Goal: Task Accomplishment & Management: Manage account settings

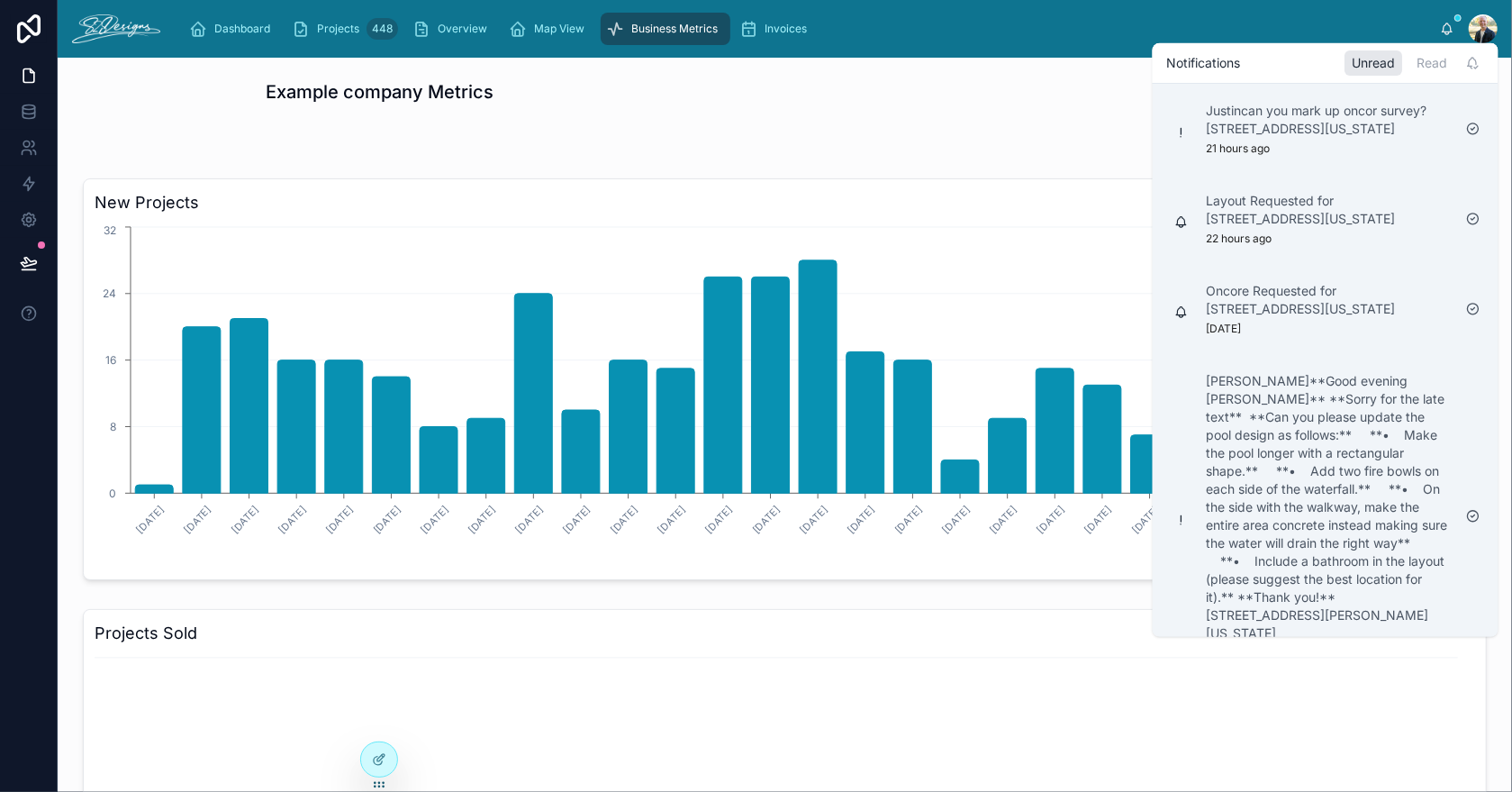
click at [960, 15] on div "Dashboard Projects 448 Overview Map View Business Metrics Invoices" at bounding box center [807, 29] width 1266 height 40
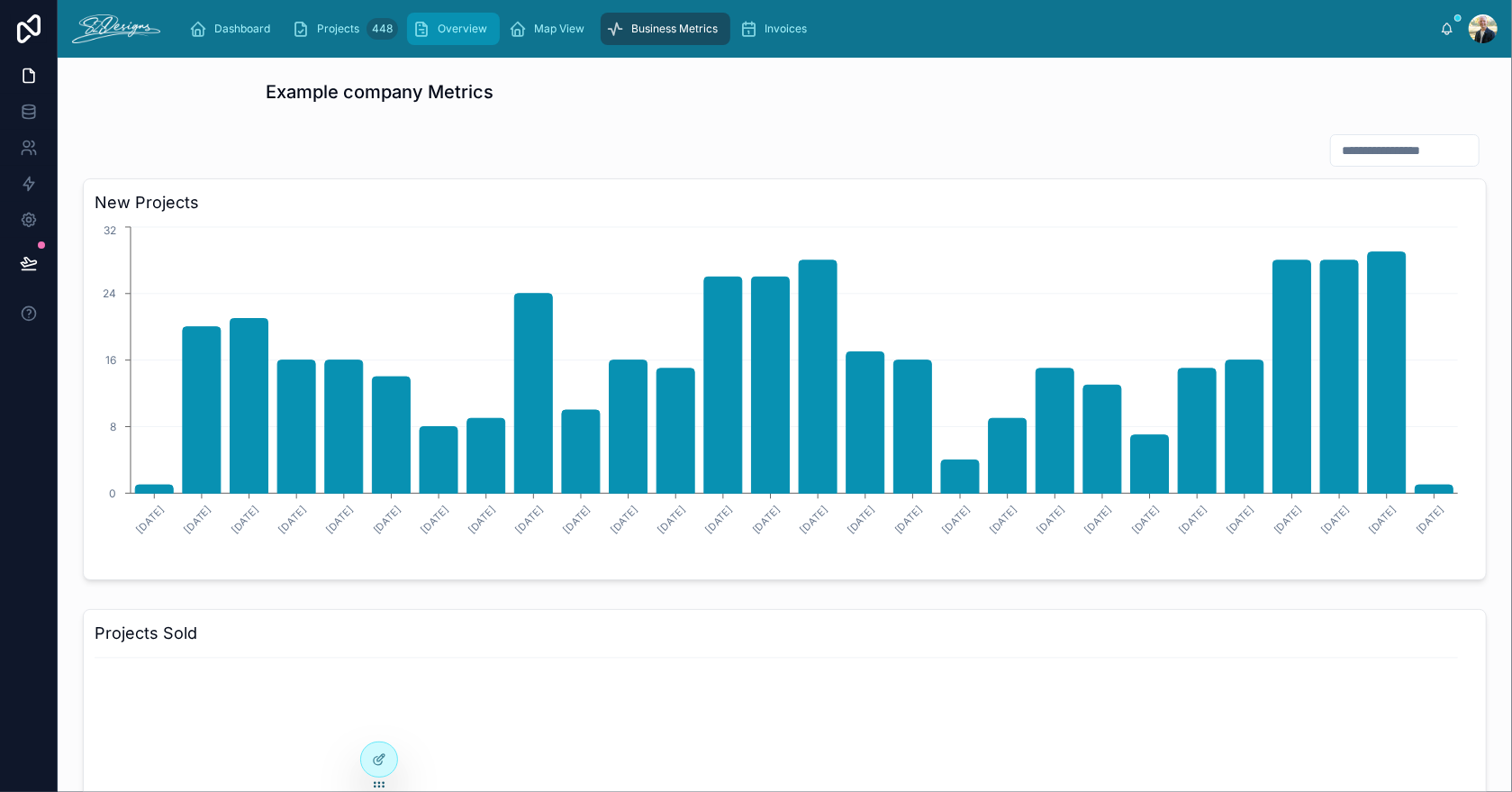
click at [446, 28] on span "Overview" at bounding box center [463, 29] width 50 height 14
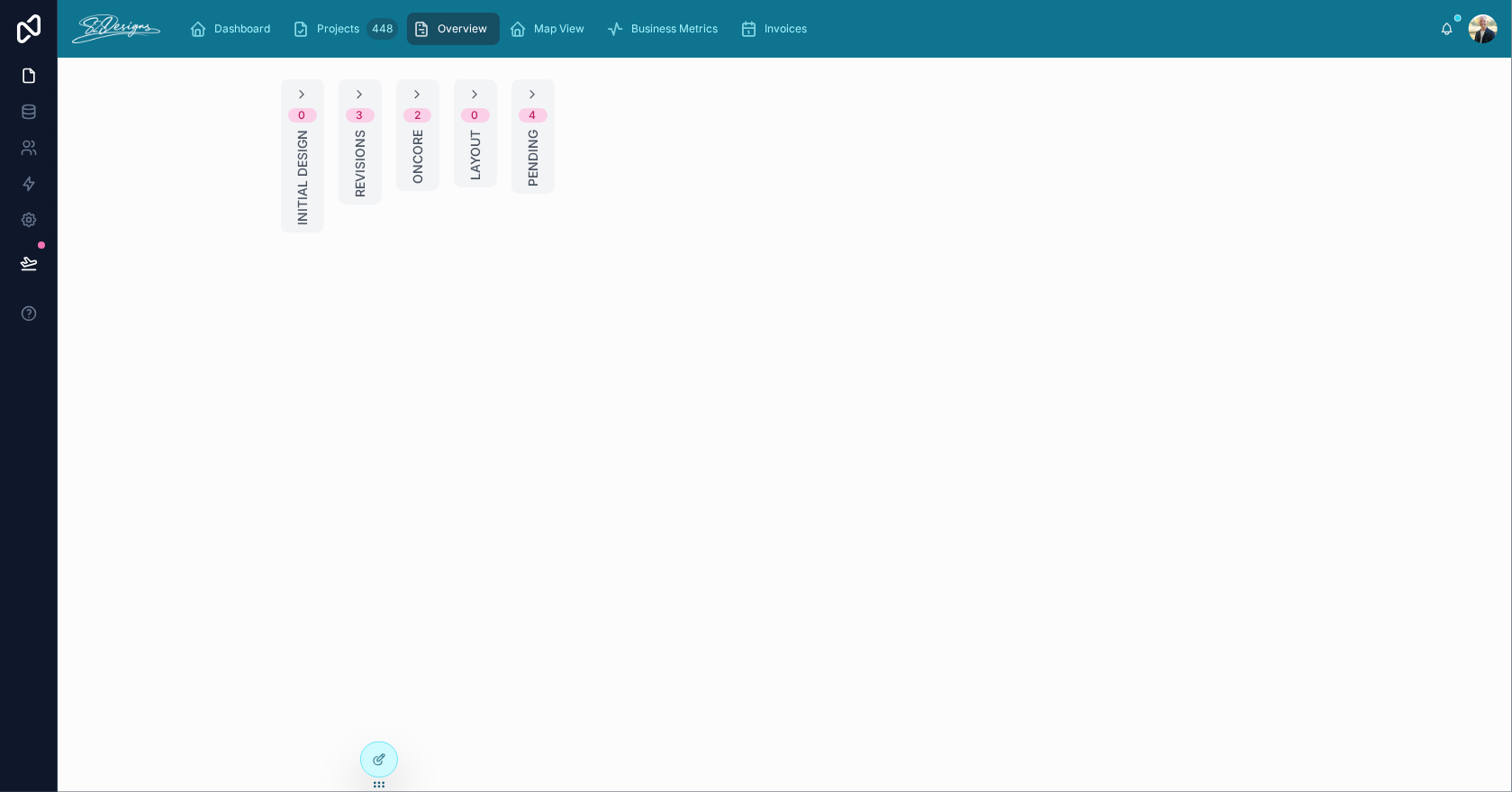
click at [363, 139] on span "Revisions" at bounding box center [360, 164] width 18 height 68
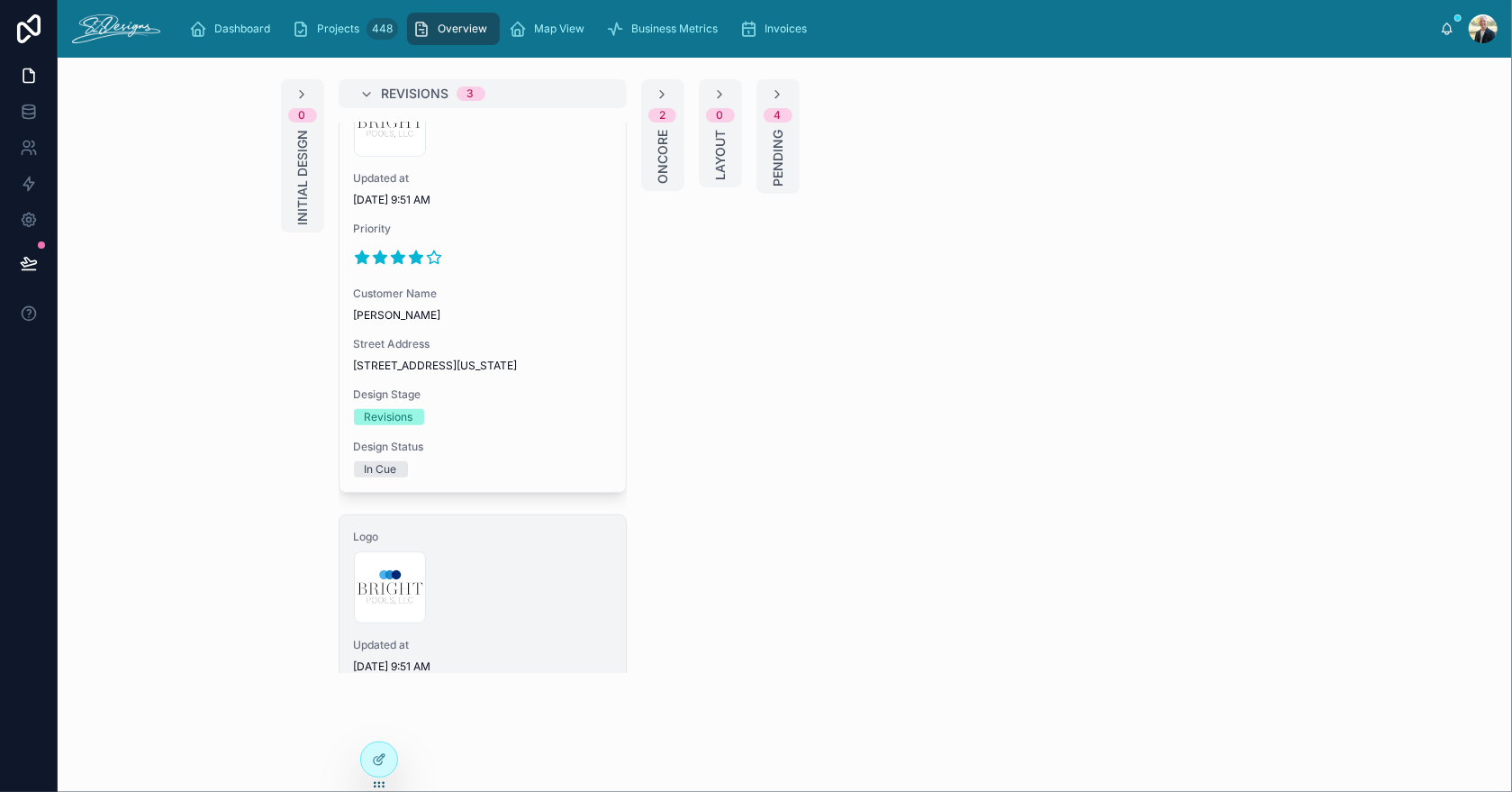
scroll to position [882, 0]
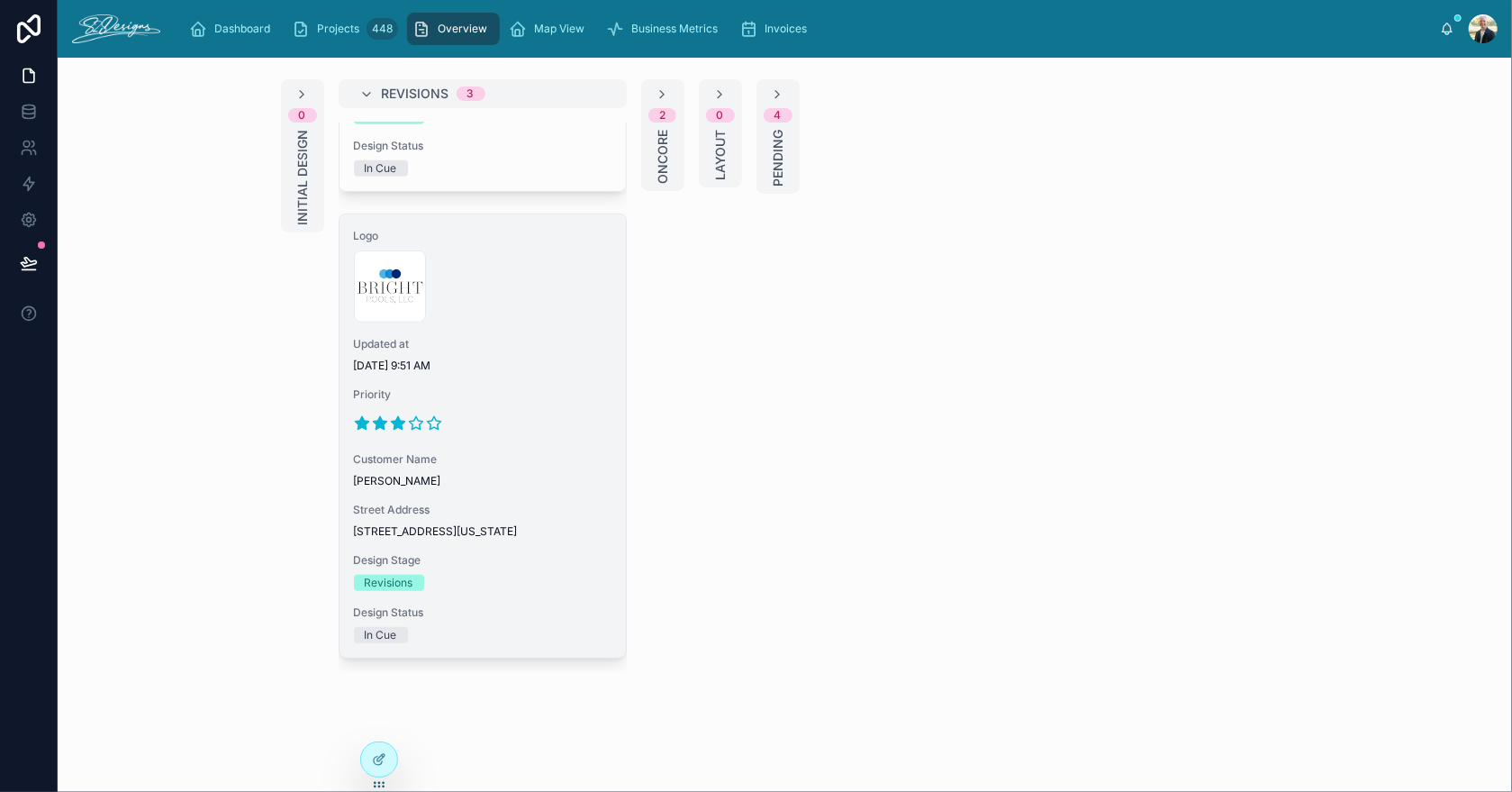
click at [536, 387] on span "Priority" at bounding box center [483, 394] width 257 height 14
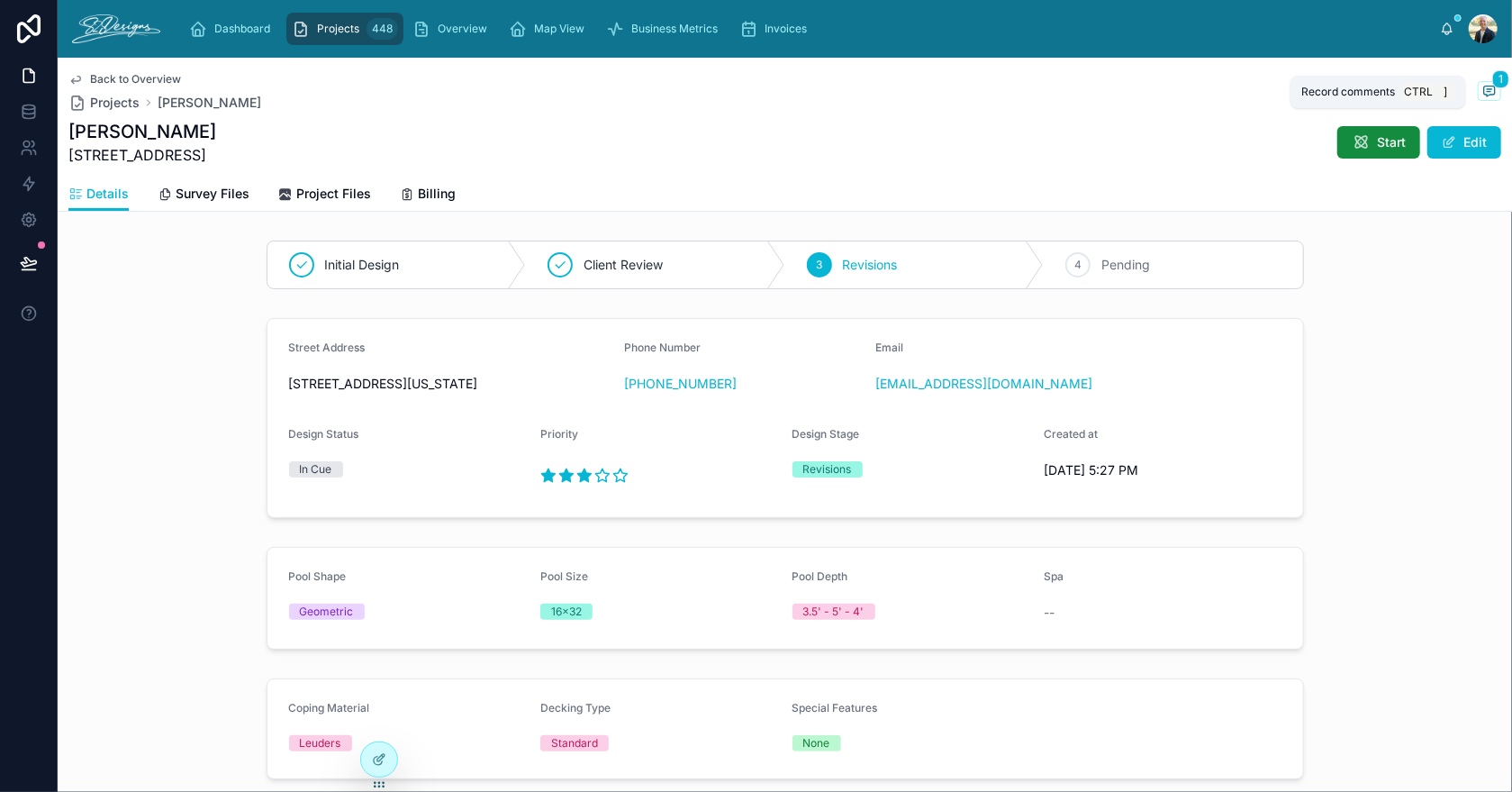
click at [1483, 90] on icon at bounding box center [1490, 91] width 14 height 14
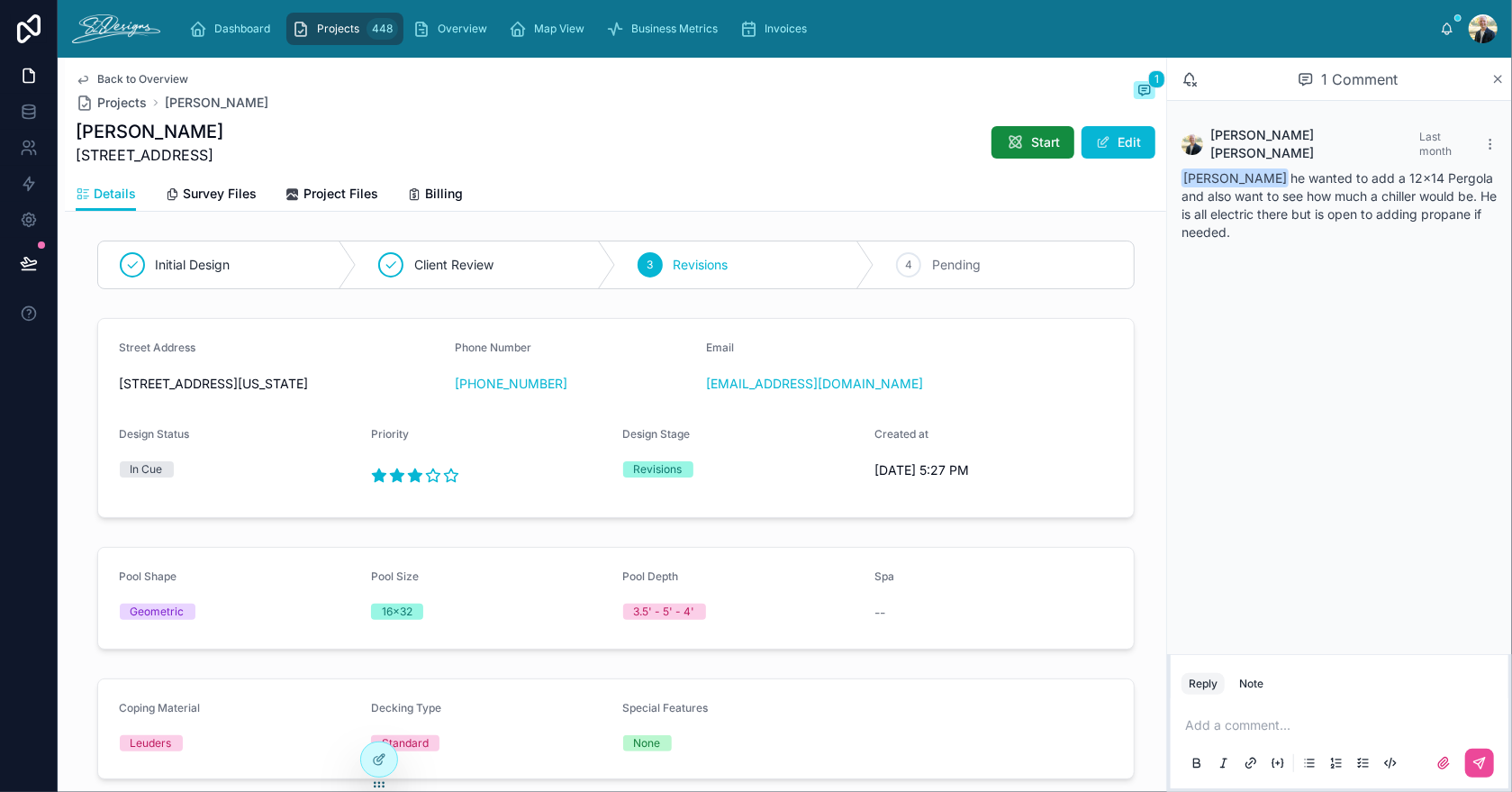
click at [1496, 79] on icon at bounding box center [1499, 79] width 14 height 14
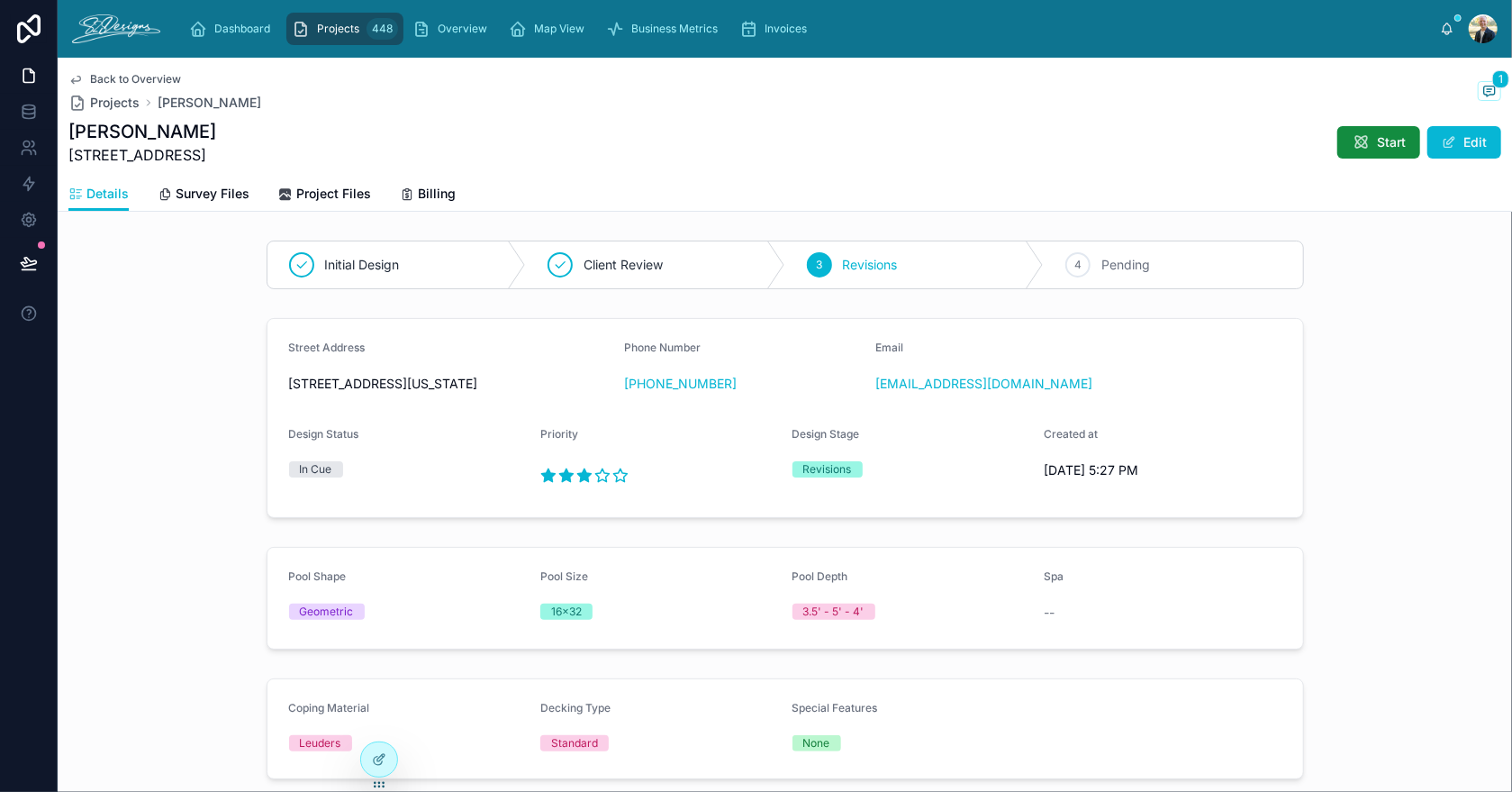
click at [130, 81] on span "Back to Overview" at bounding box center [135, 79] width 91 height 14
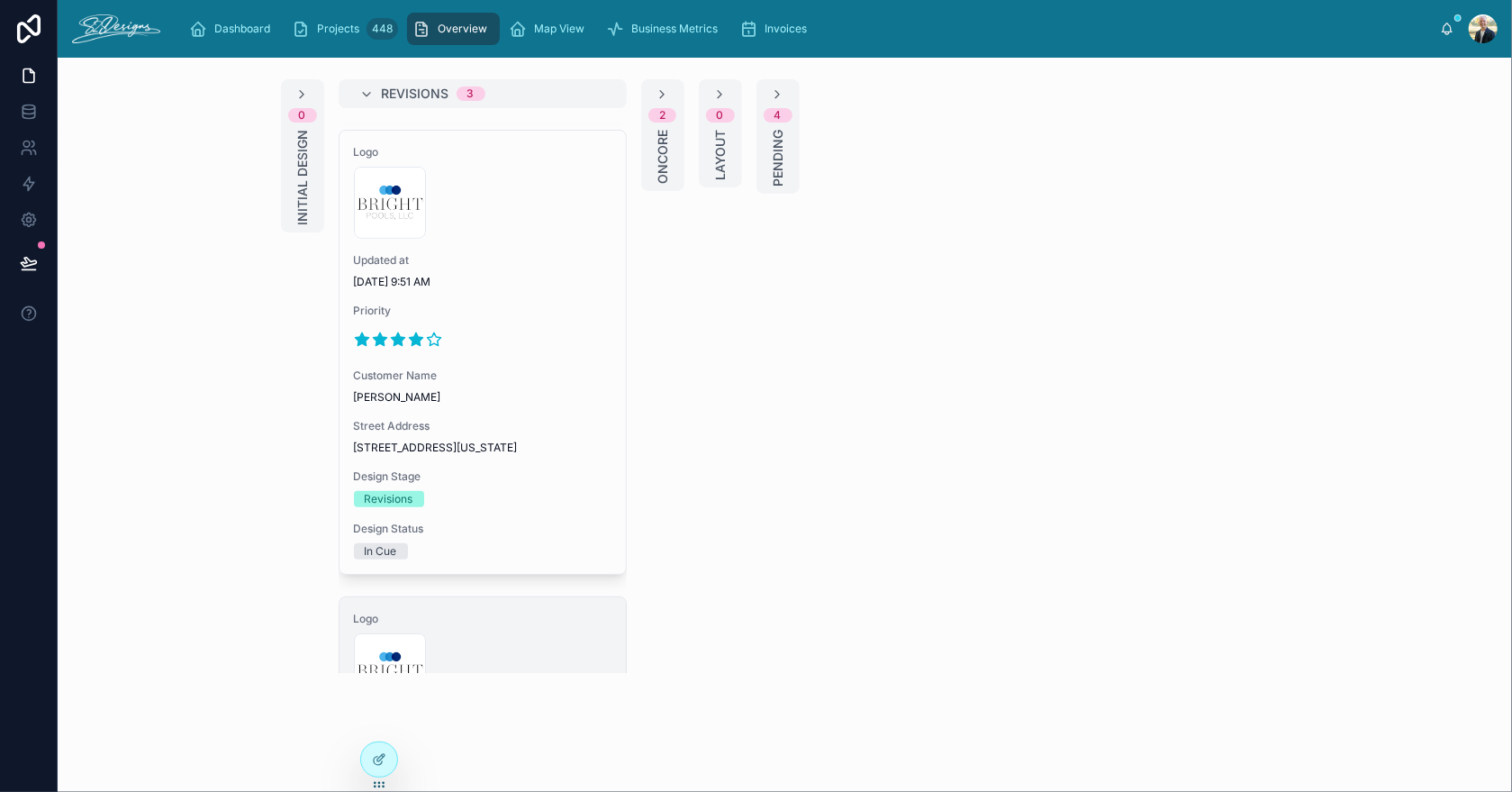
scroll to position [433, 0]
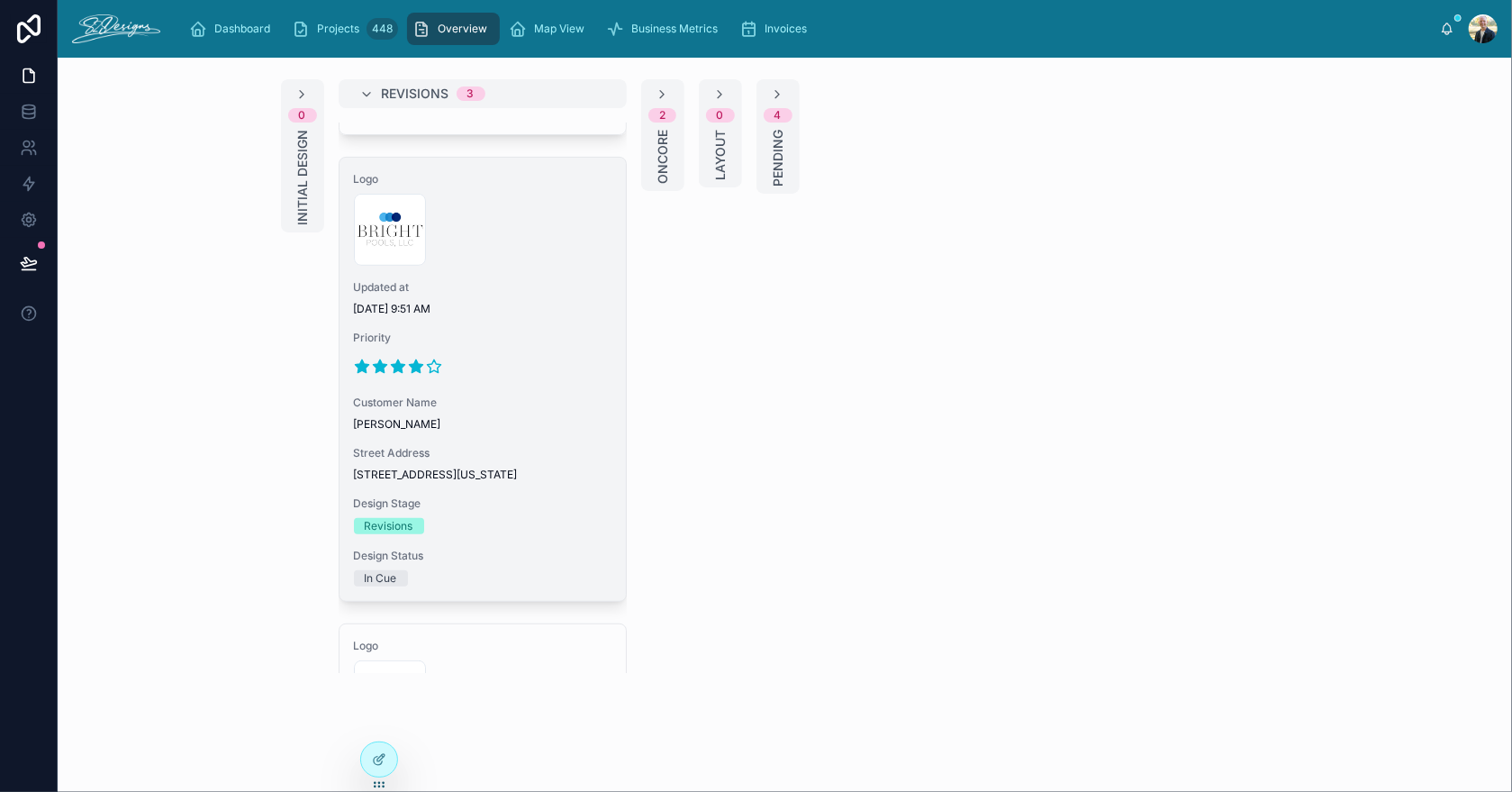
click at [540, 363] on div "Priority" at bounding box center [483, 355] width 257 height 51
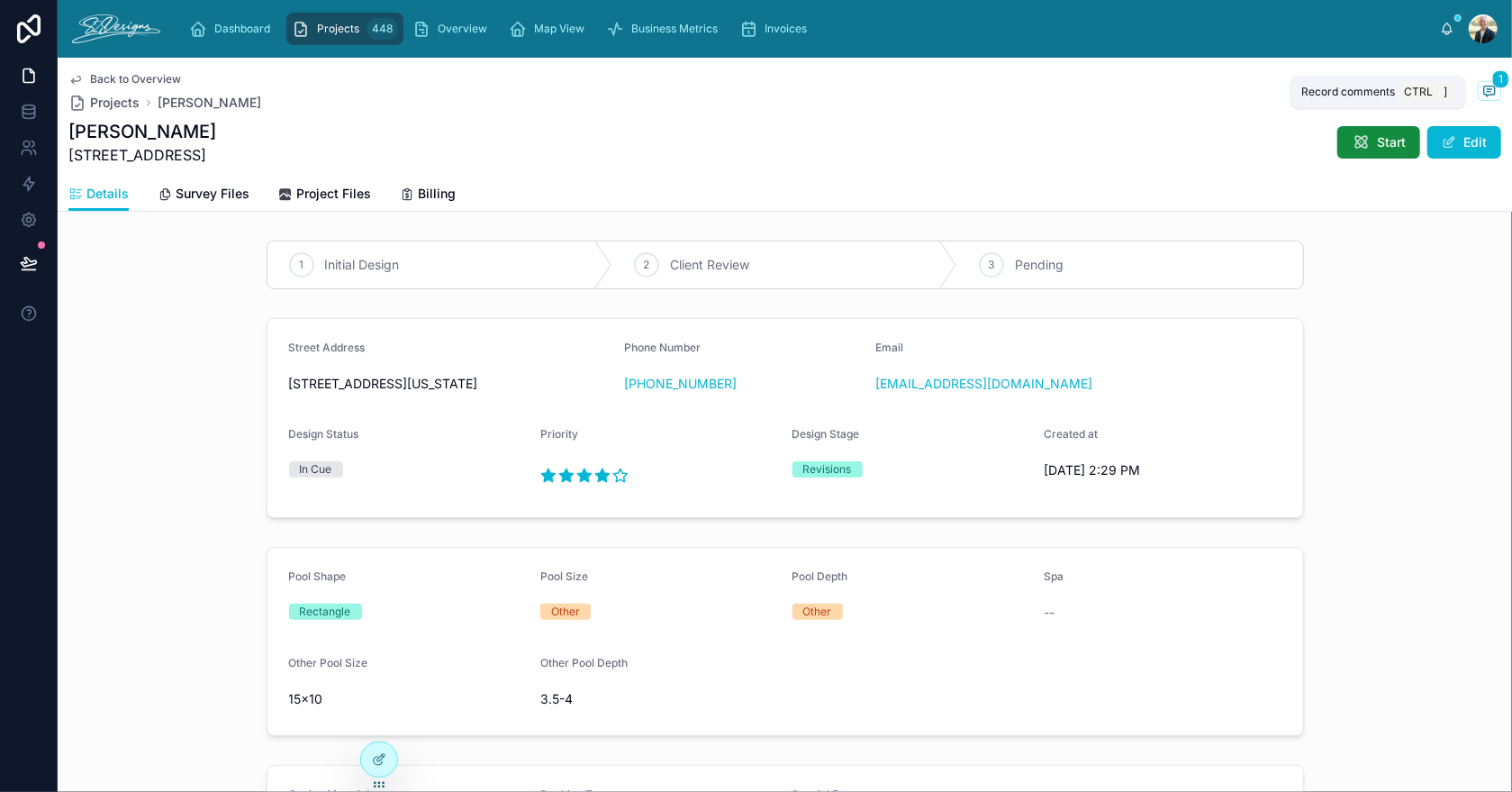
click at [1485, 90] on span at bounding box center [1489, 91] width 23 height 20
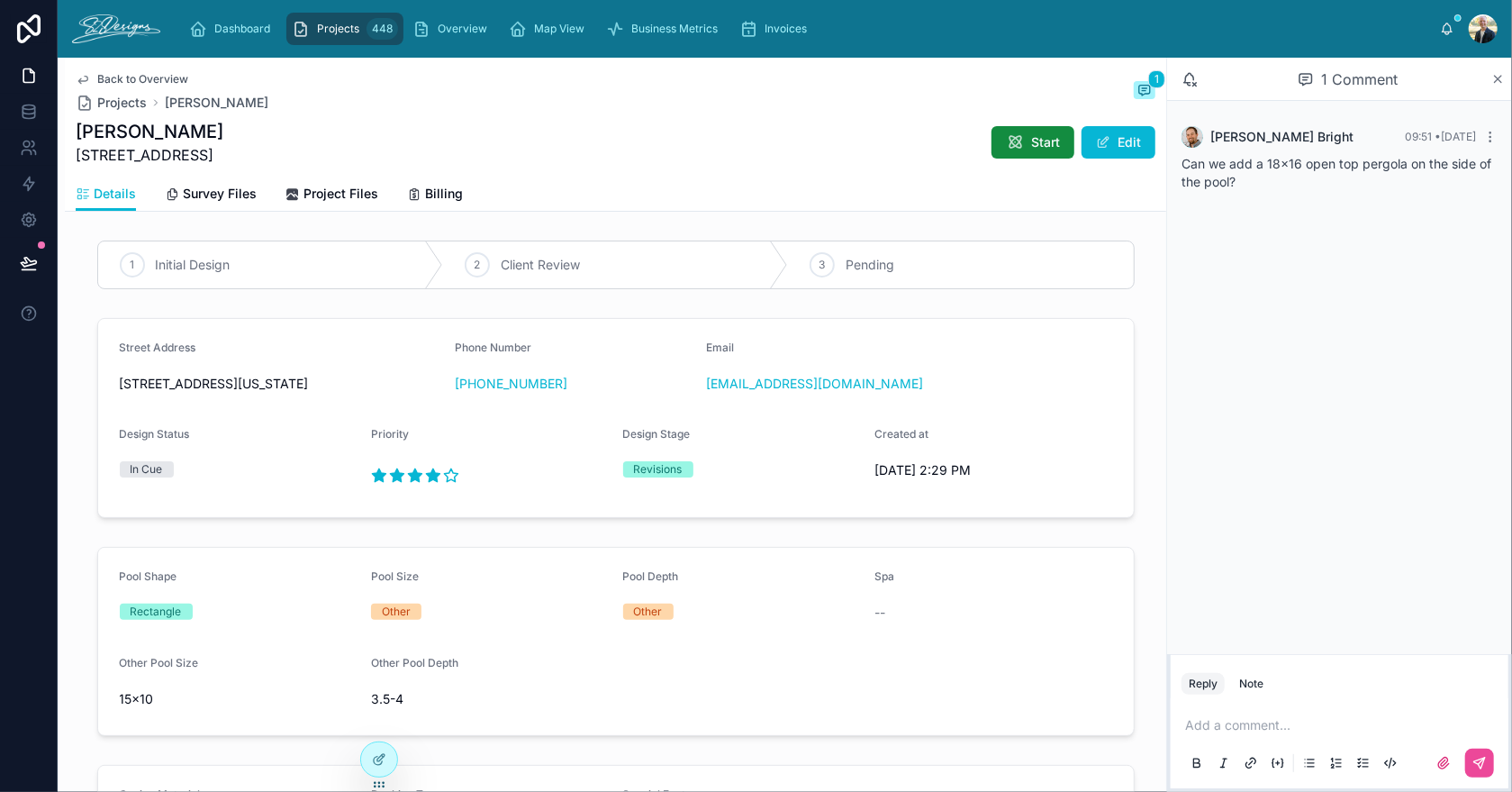
click at [1500, 80] on icon at bounding box center [1498, 79] width 7 height 7
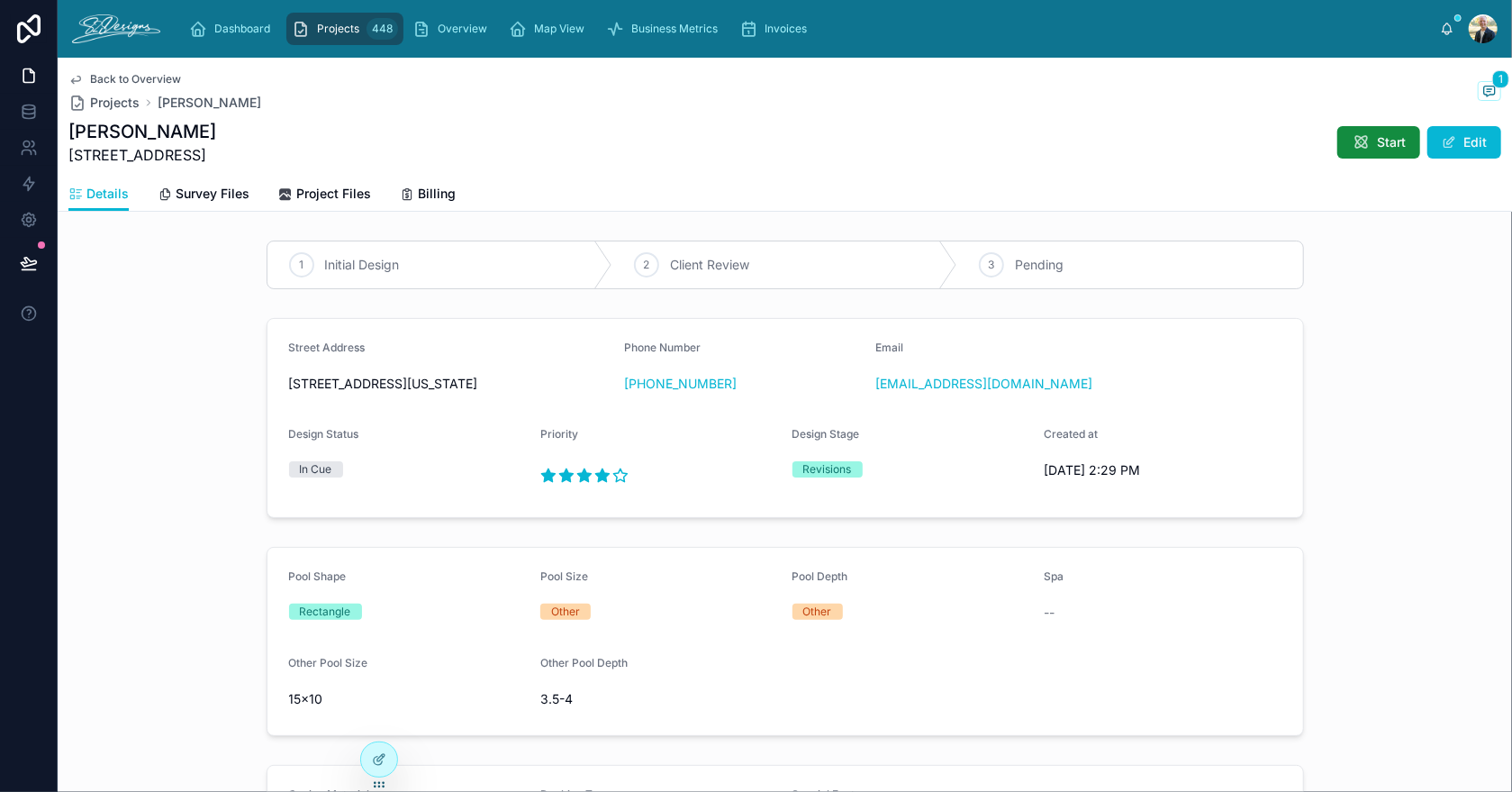
click at [346, 36] on div "Projects 448" at bounding box center [345, 28] width 107 height 29
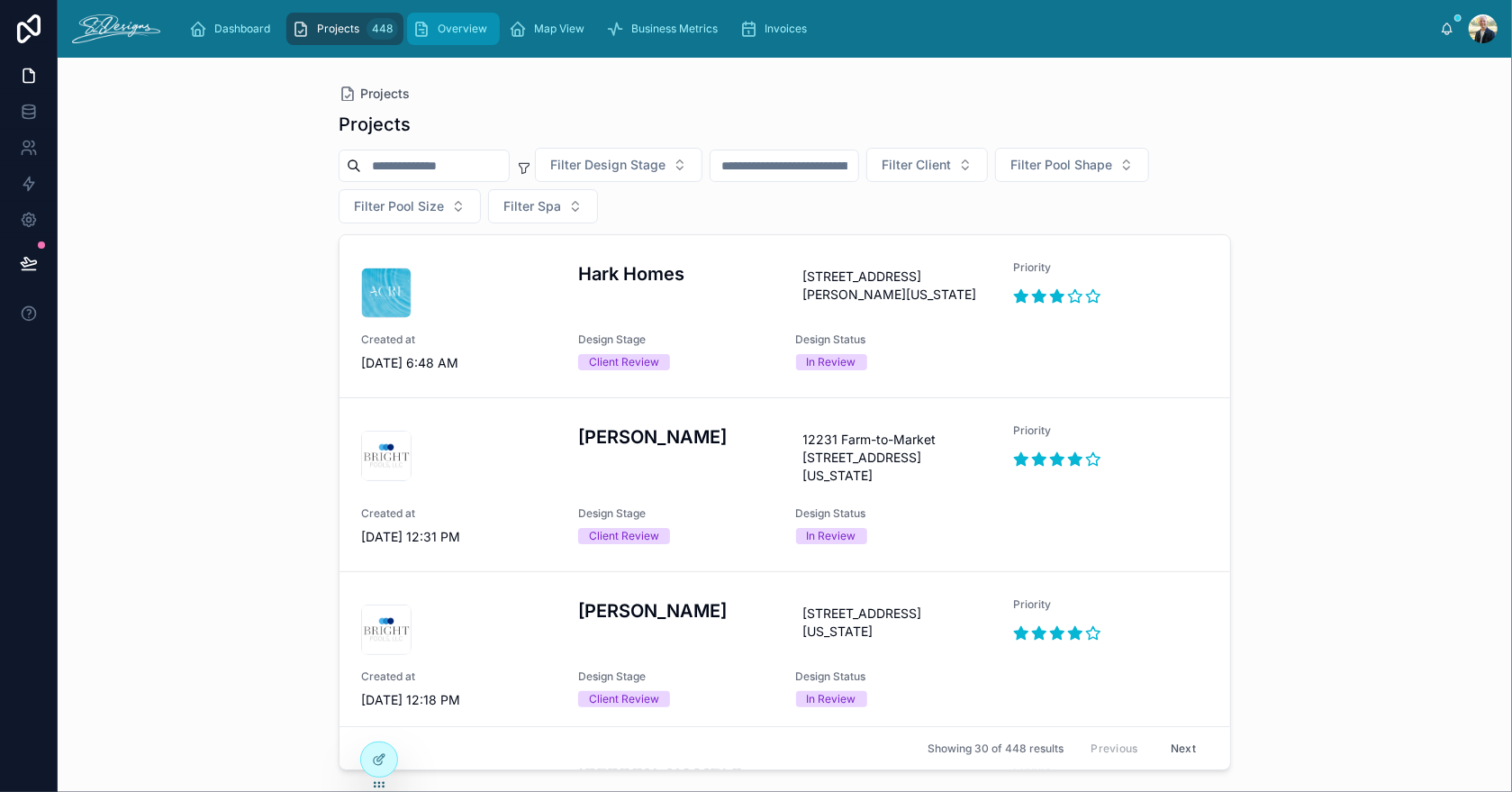
click at [442, 27] on span "Overview" at bounding box center [463, 29] width 50 height 14
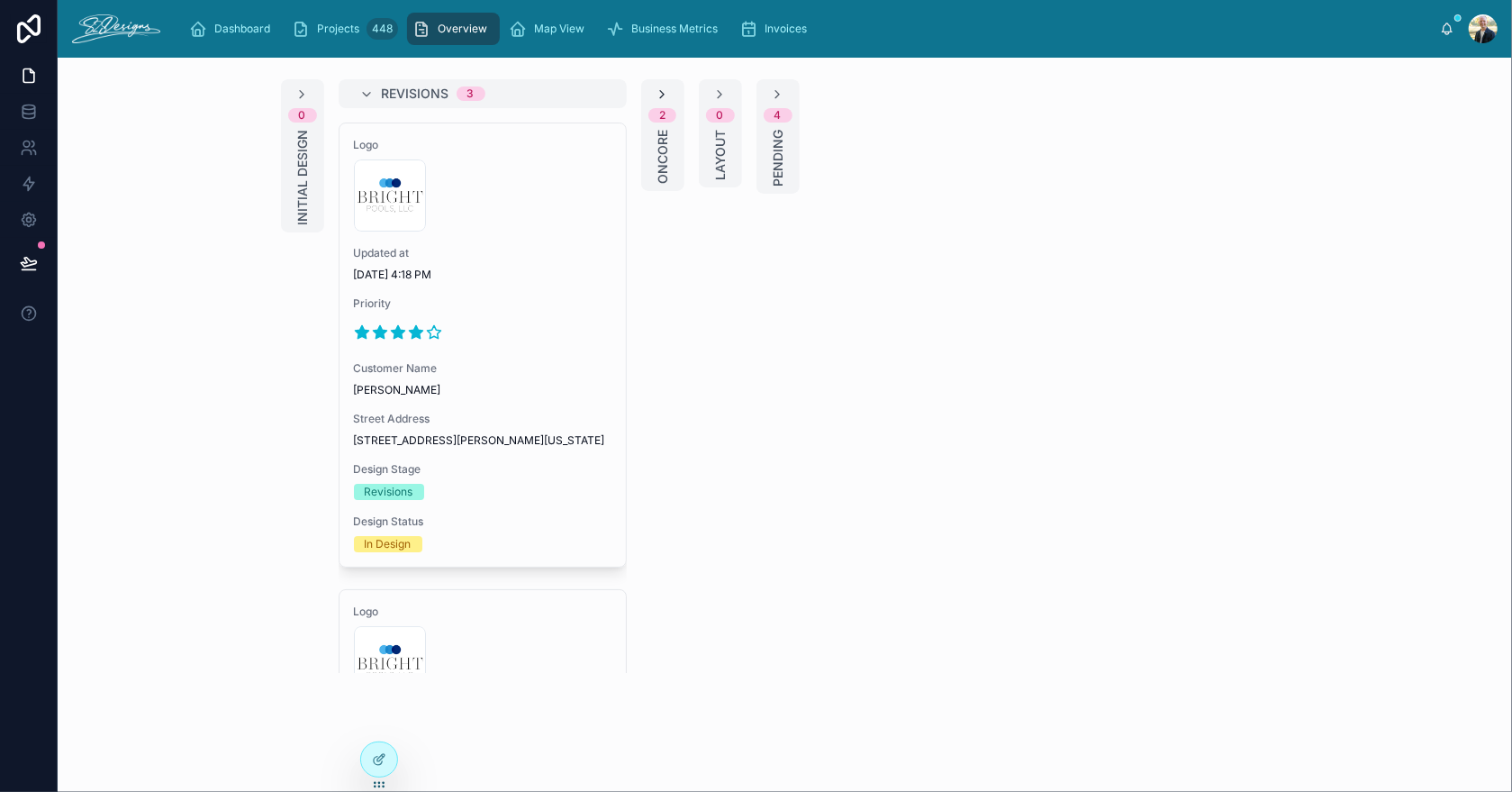
click at [656, 96] on icon at bounding box center [663, 95] width 14 height 14
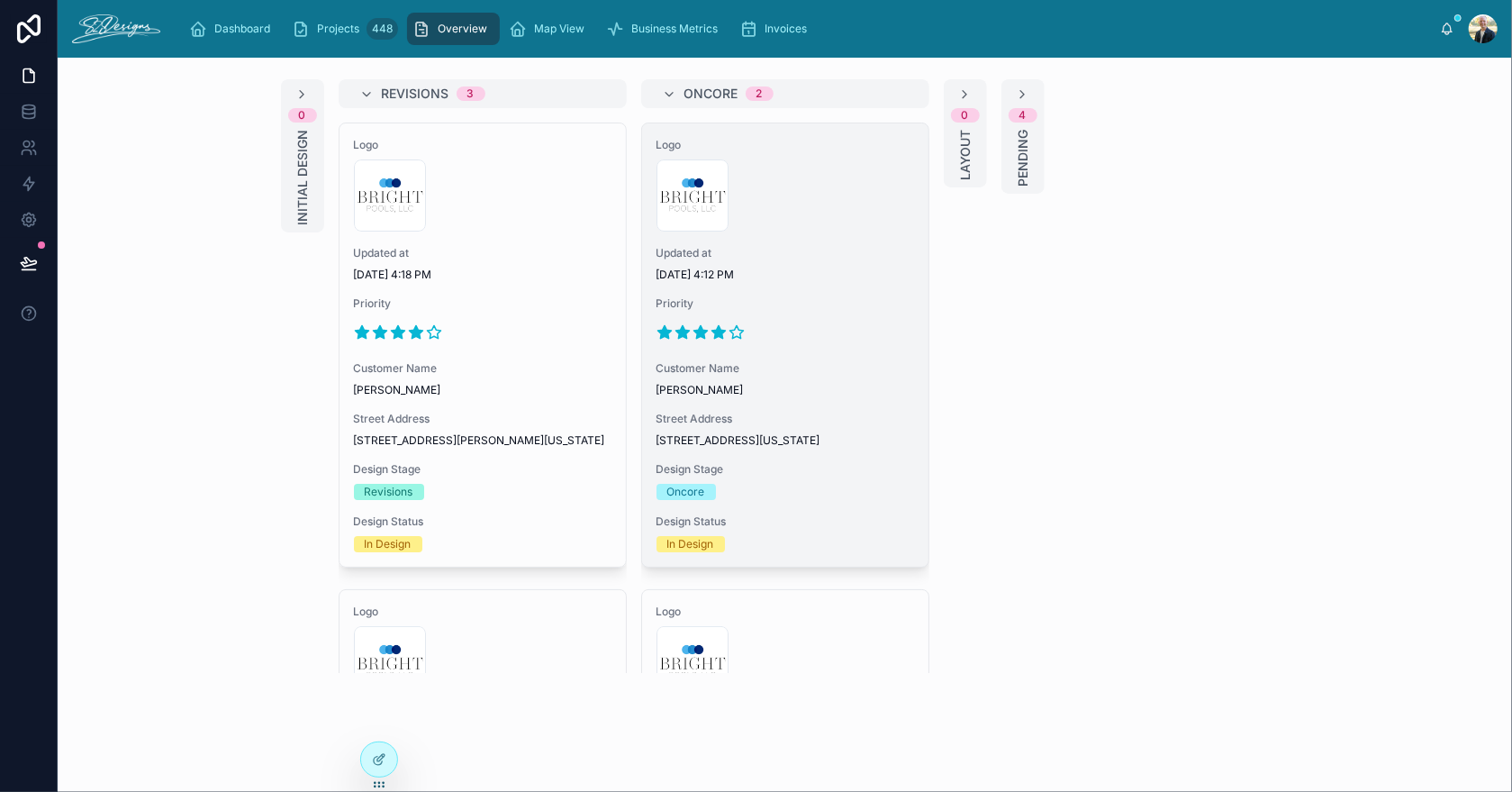
click at [816, 218] on div "300x300-logo .jpg" at bounding box center [785, 196] width 257 height 72
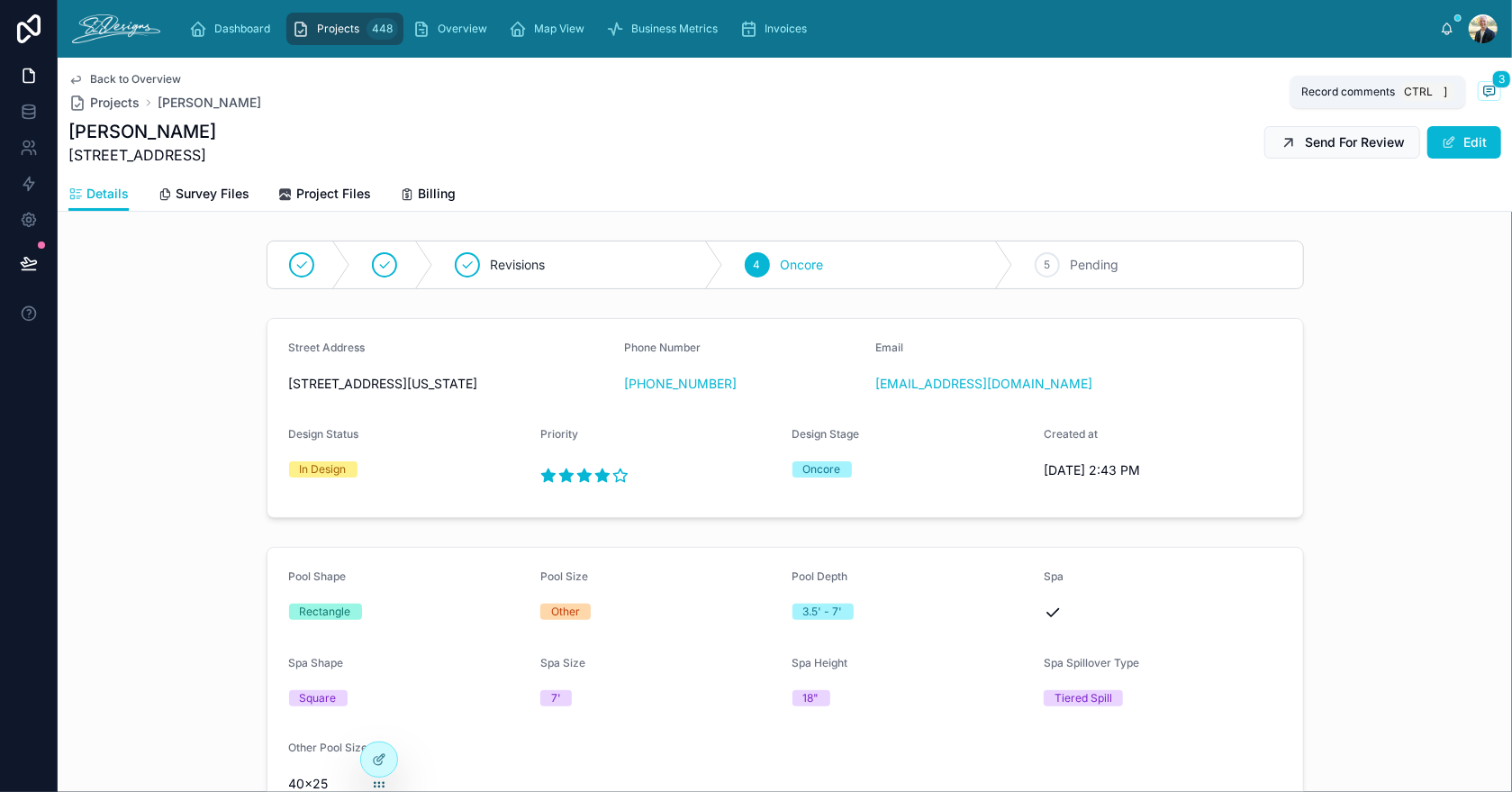
click at [1483, 89] on icon at bounding box center [1490, 91] width 14 height 14
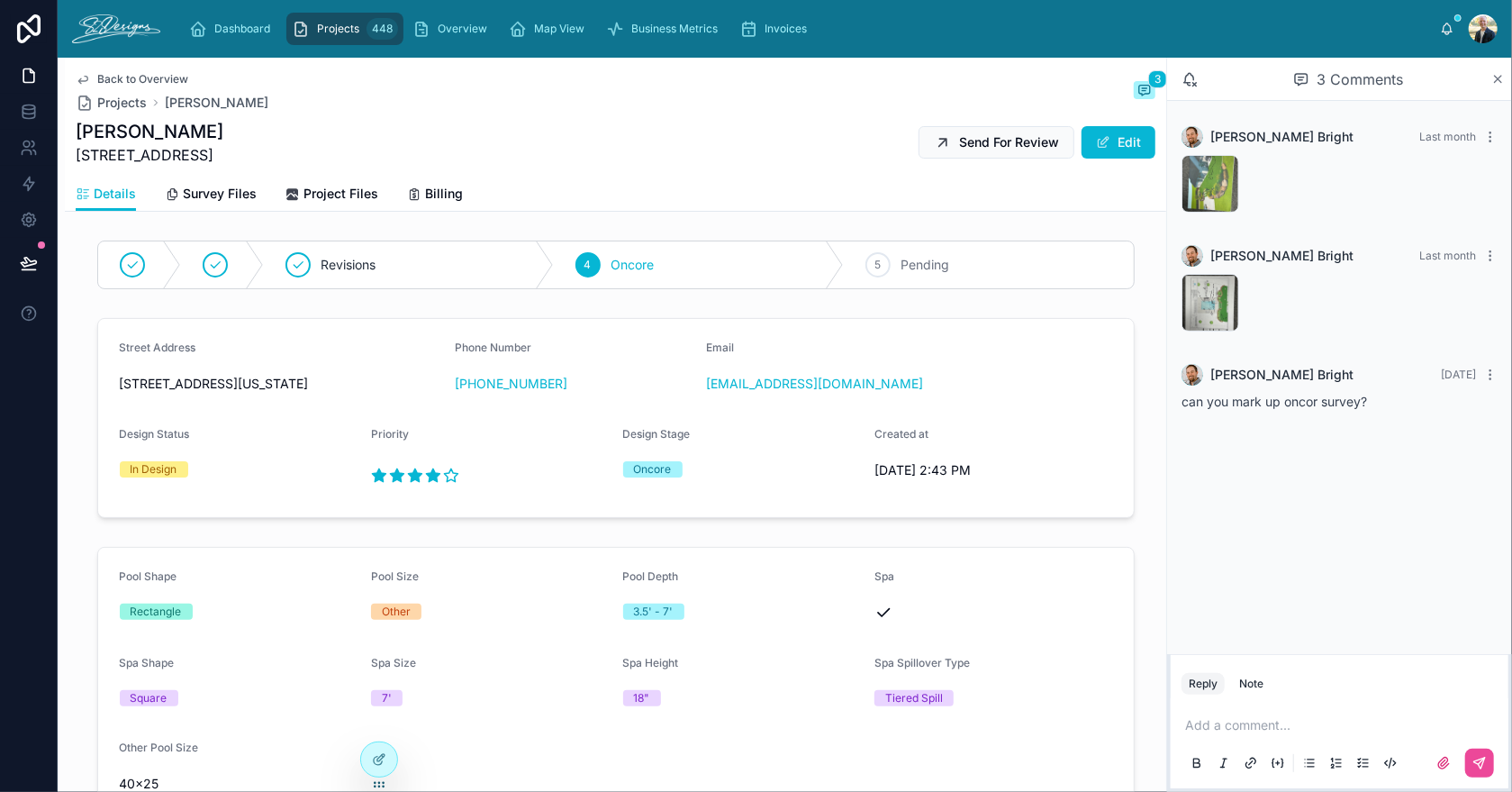
click at [1501, 78] on icon at bounding box center [1499, 79] width 14 height 14
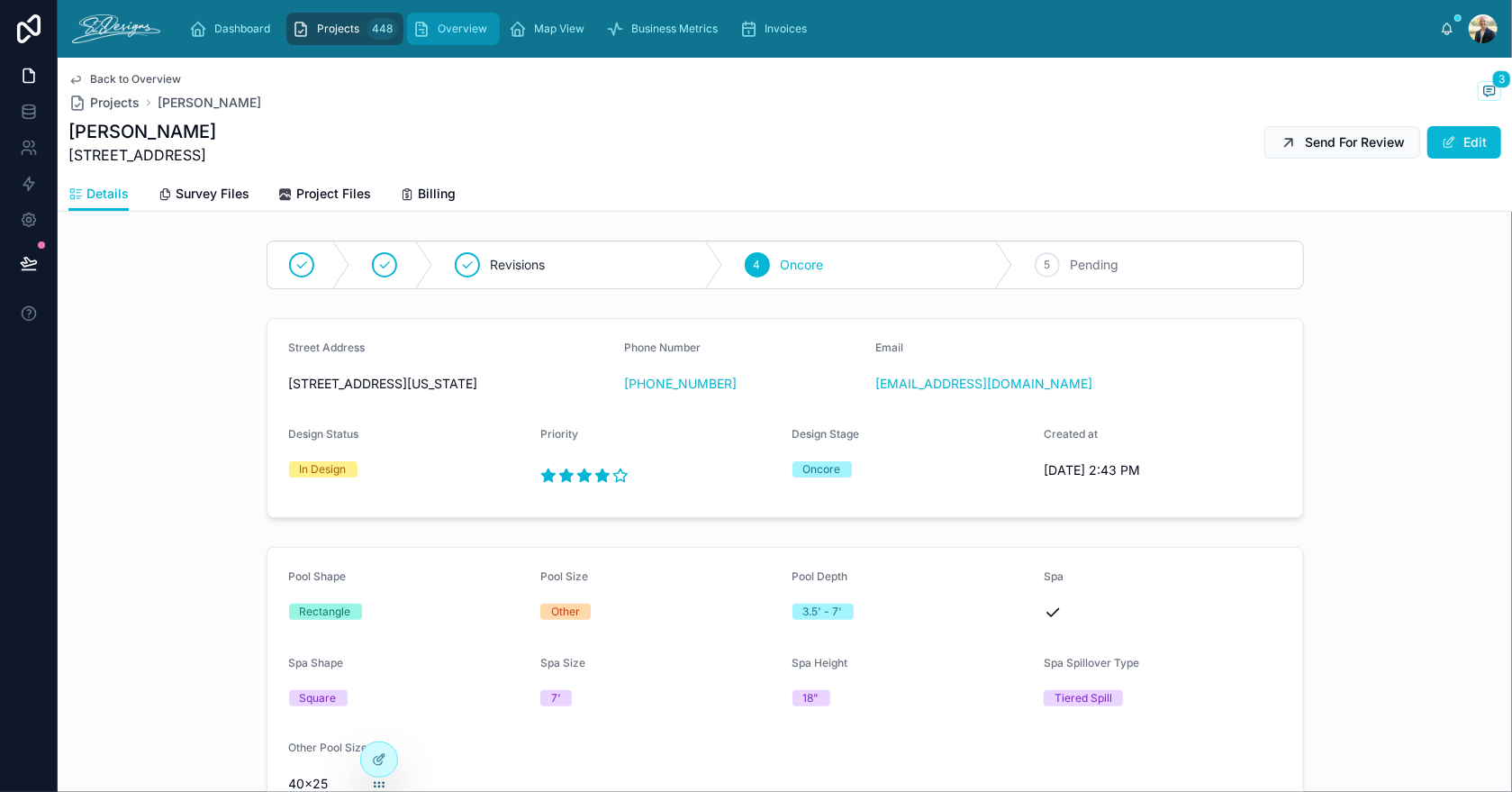
click at [455, 31] on span "Overview" at bounding box center [463, 29] width 50 height 14
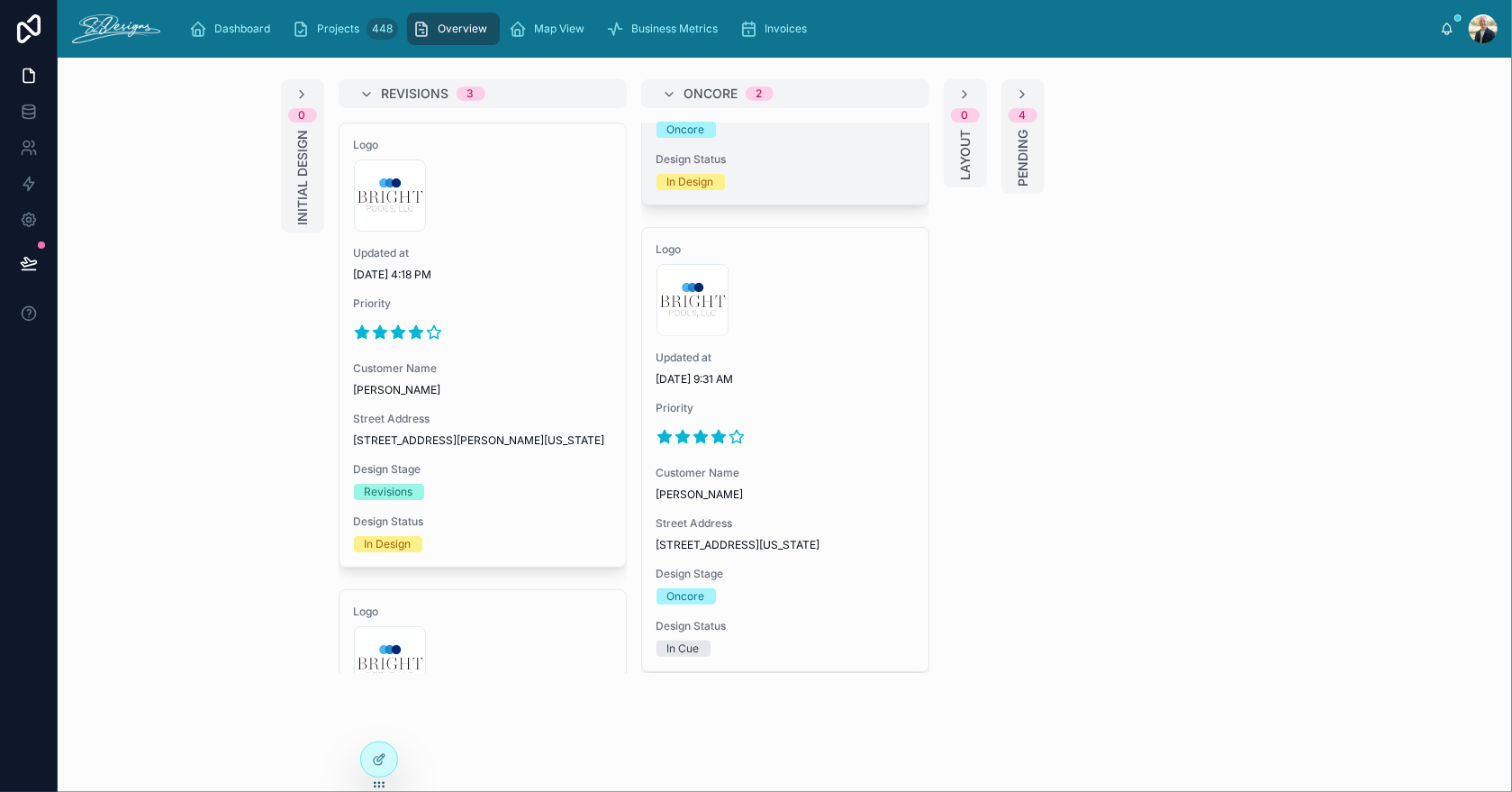
scroll to position [402, 0]
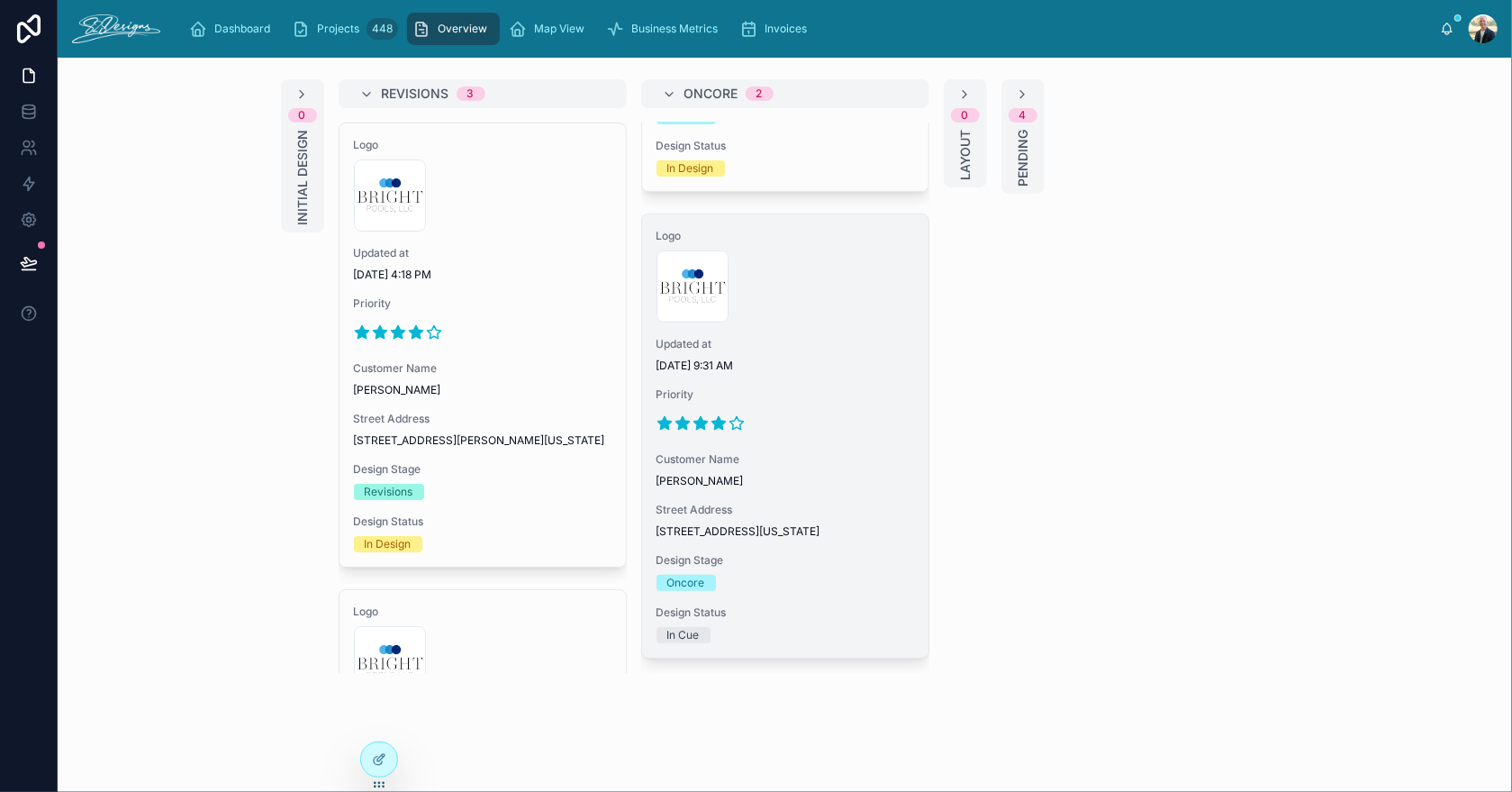
click at [824, 409] on div at bounding box center [785, 423] width 257 height 29
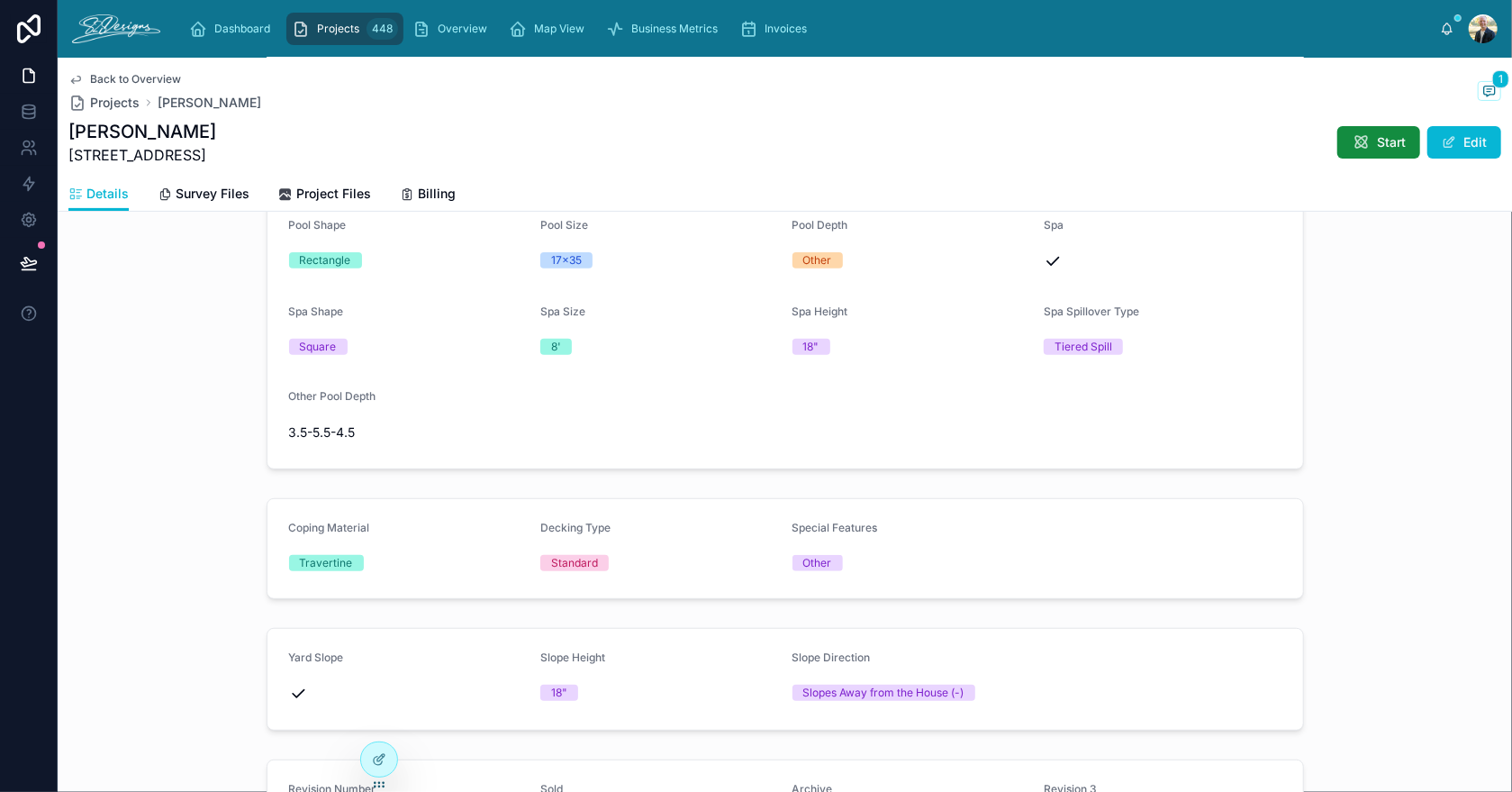
scroll to position [359, 0]
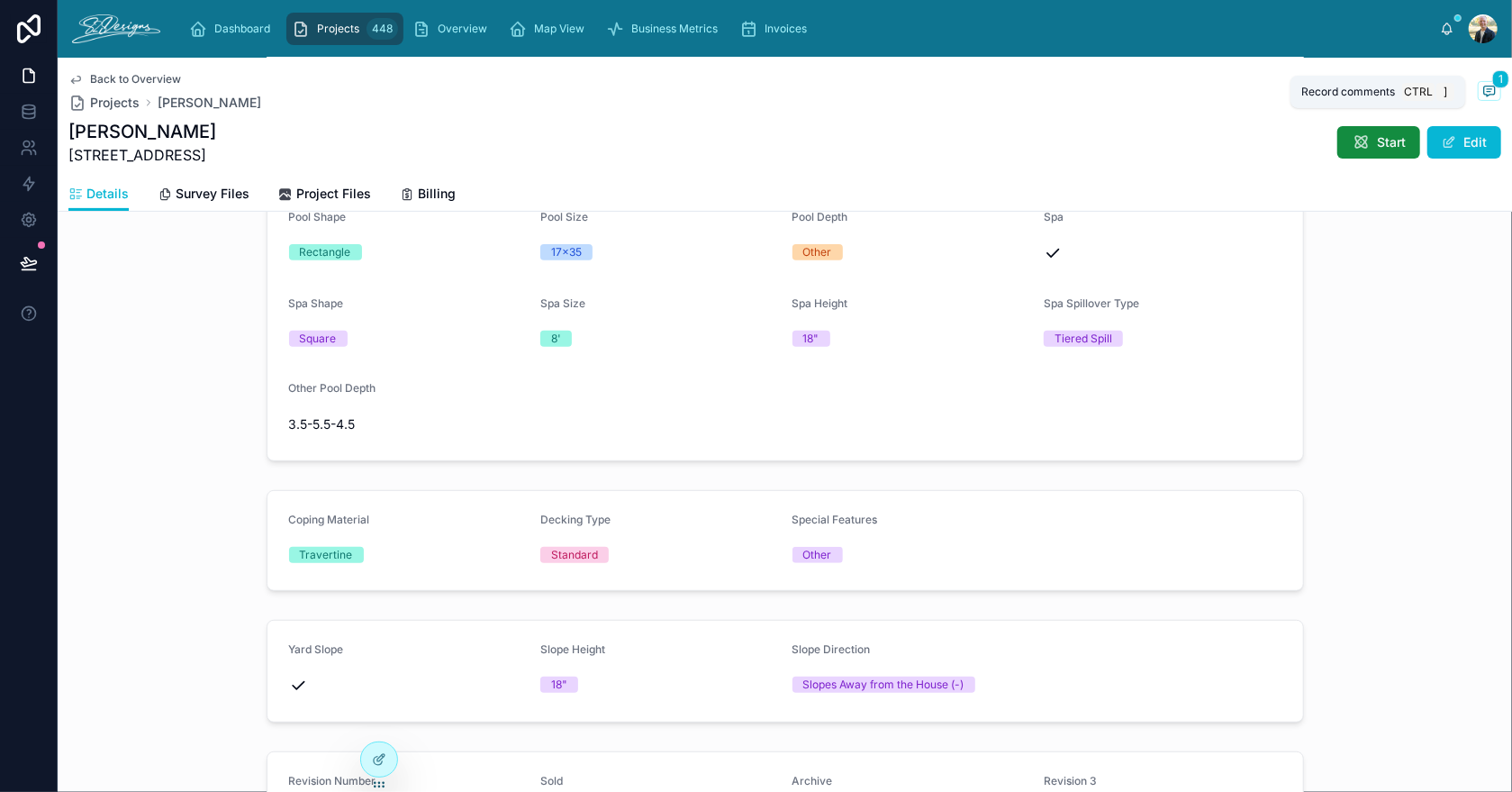
click at [1493, 83] on span "1" at bounding box center [1501, 79] width 17 height 18
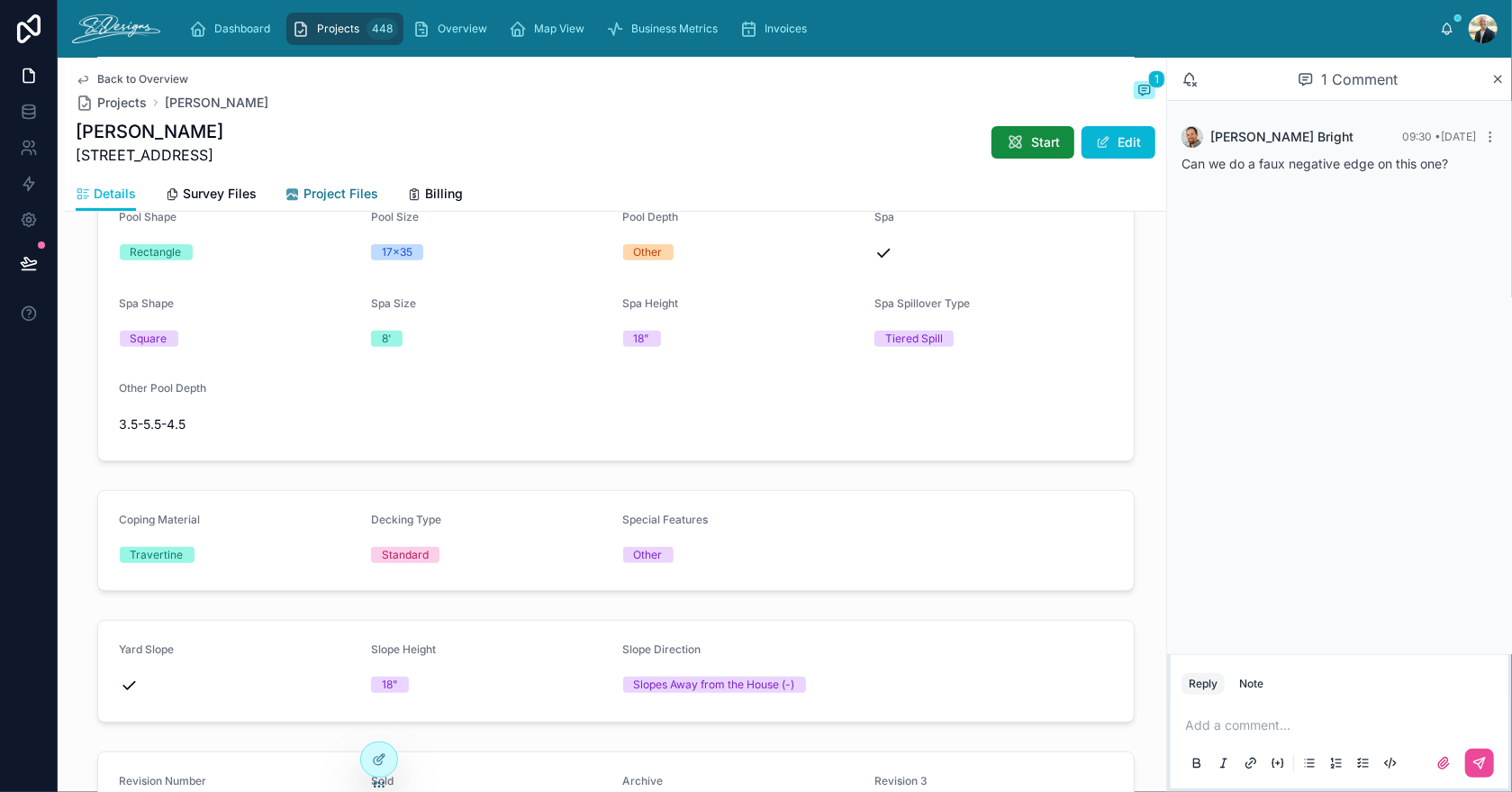
click at [314, 191] on span "Project Files" at bounding box center [340, 194] width 75 height 18
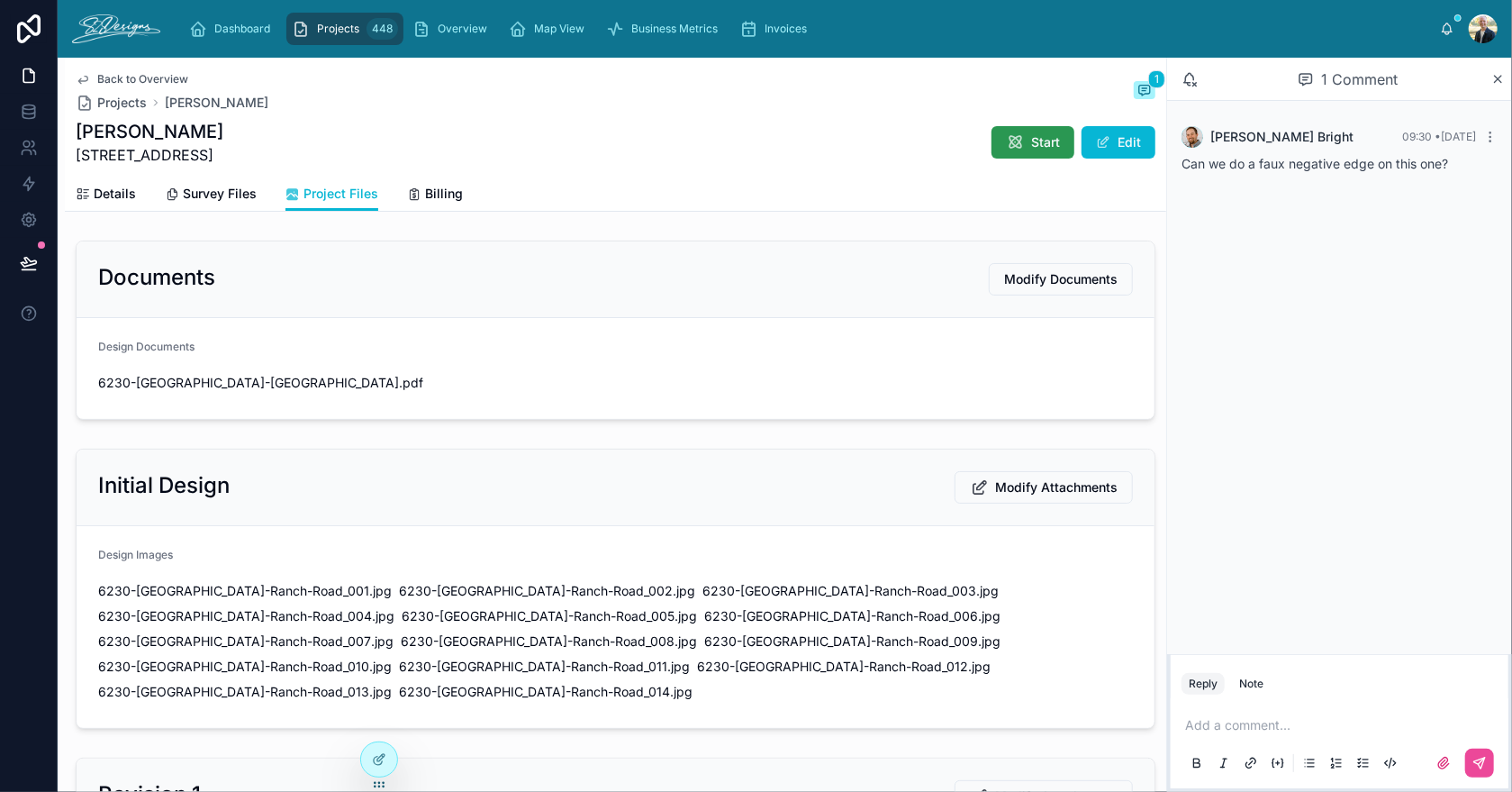
click at [1016, 146] on button "Start" at bounding box center [1032, 142] width 83 height 33
click at [1019, 274] on span "Modify Documents" at bounding box center [1061, 279] width 114 height 18
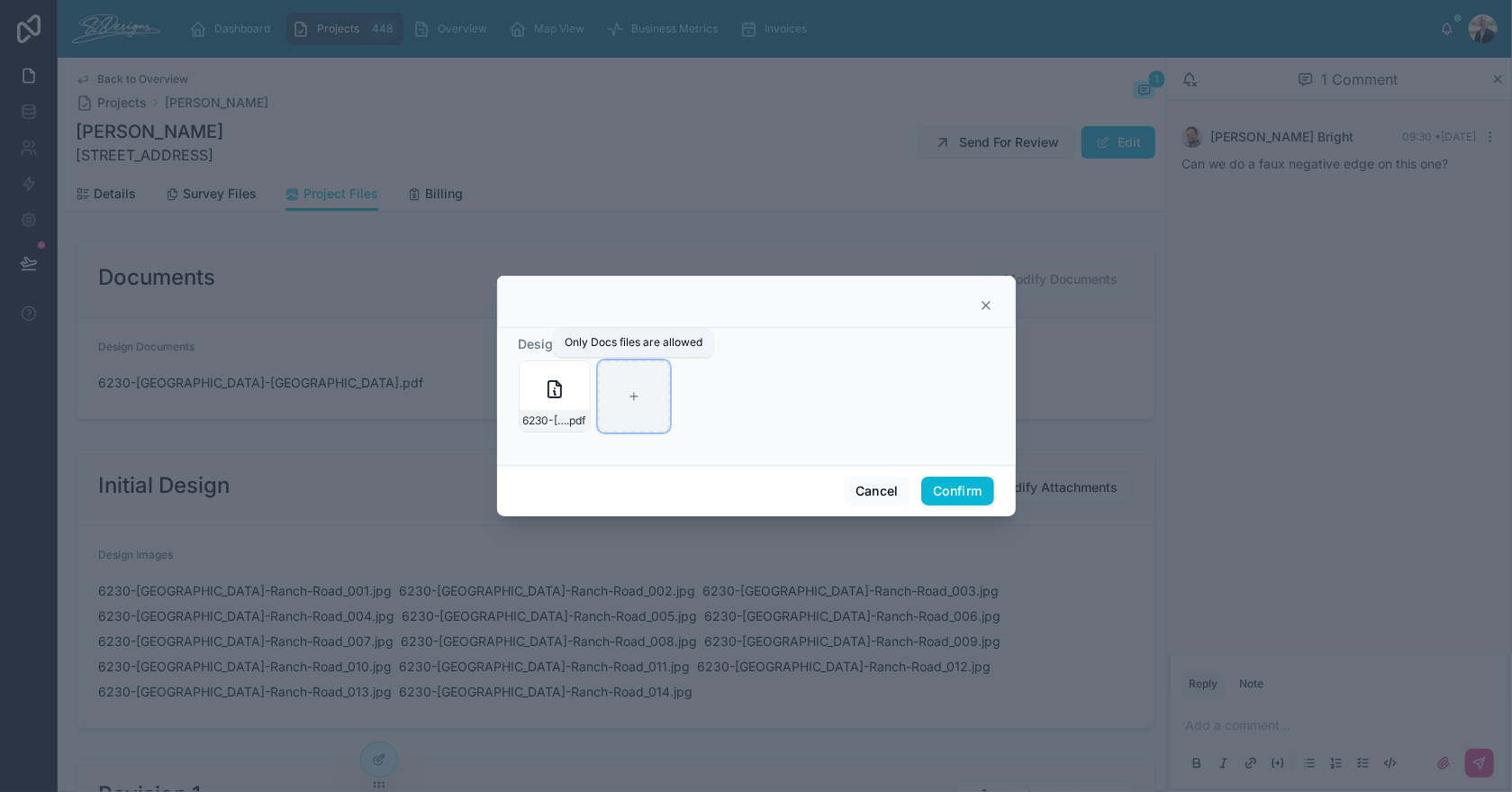
click at [645, 388] on div at bounding box center [634, 396] width 72 height 72
type input "**********"
click at [963, 489] on button "Confirm" at bounding box center [957, 491] width 72 height 29
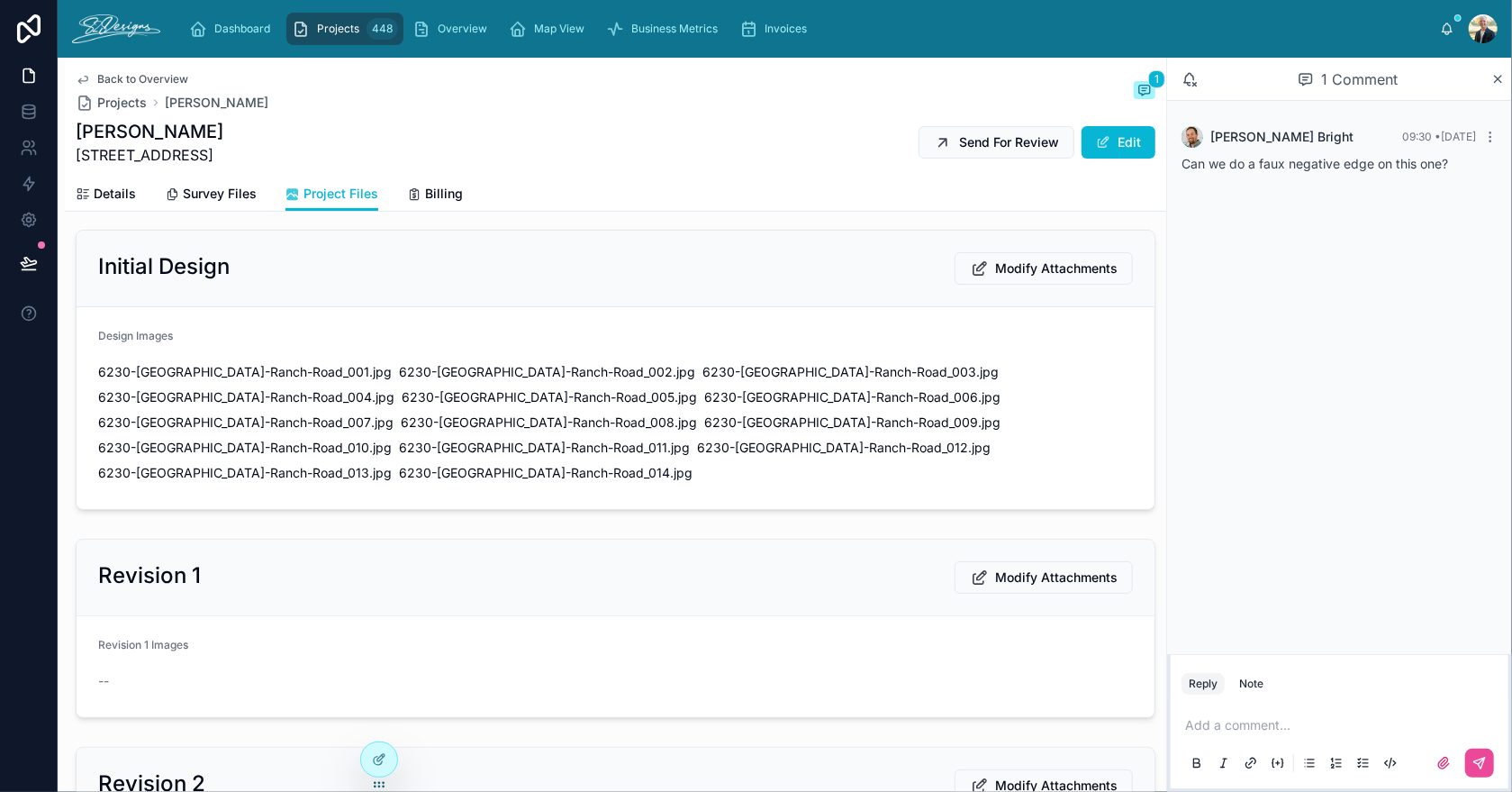
scroll to position [270, 0]
click at [1019, 568] on span "Modify Attachments" at bounding box center [1056, 577] width 123 height 18
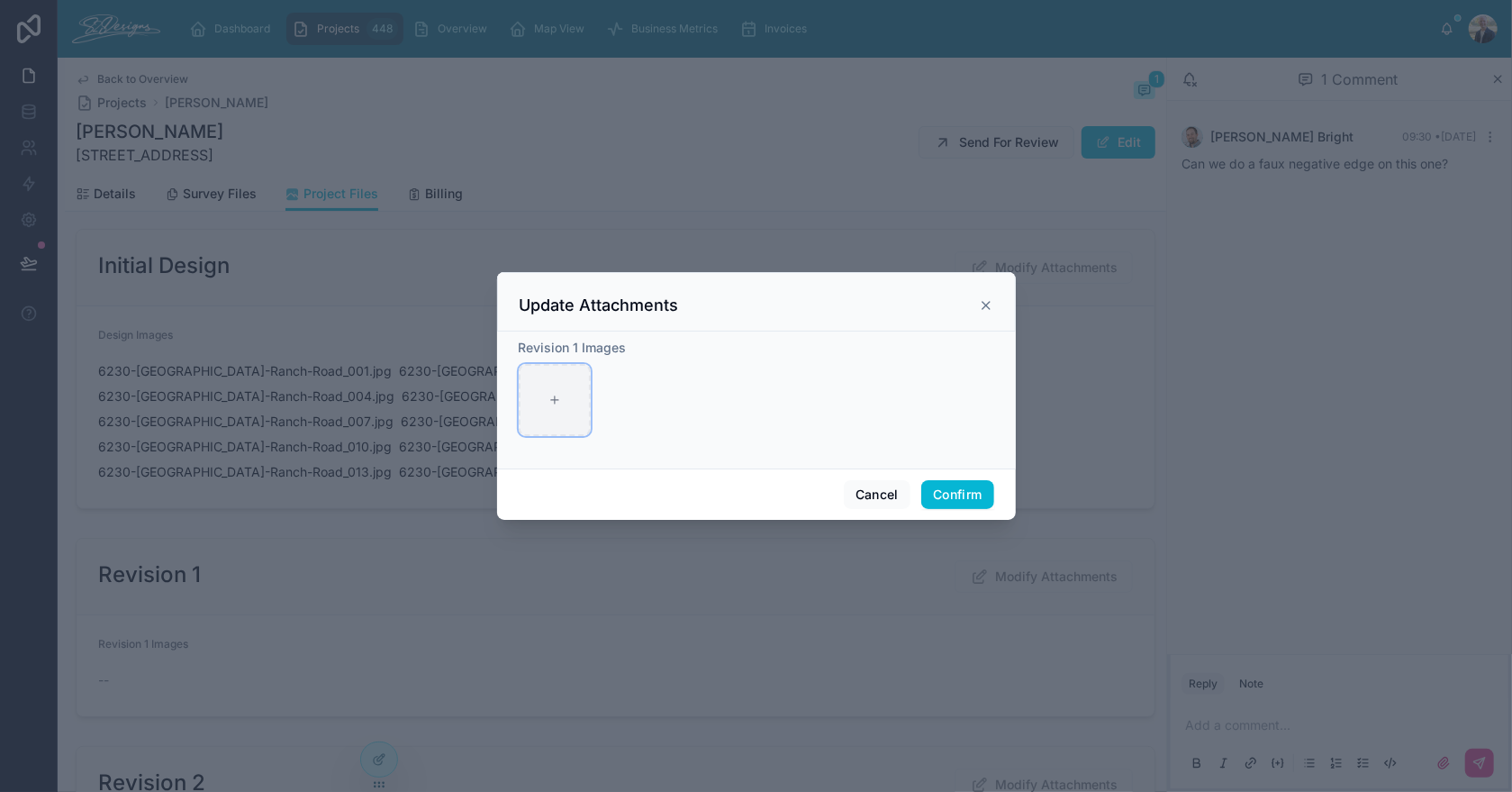
click at [540, 408] on div at bounding box center [555, 400] width 72 height 72
type input "**********"
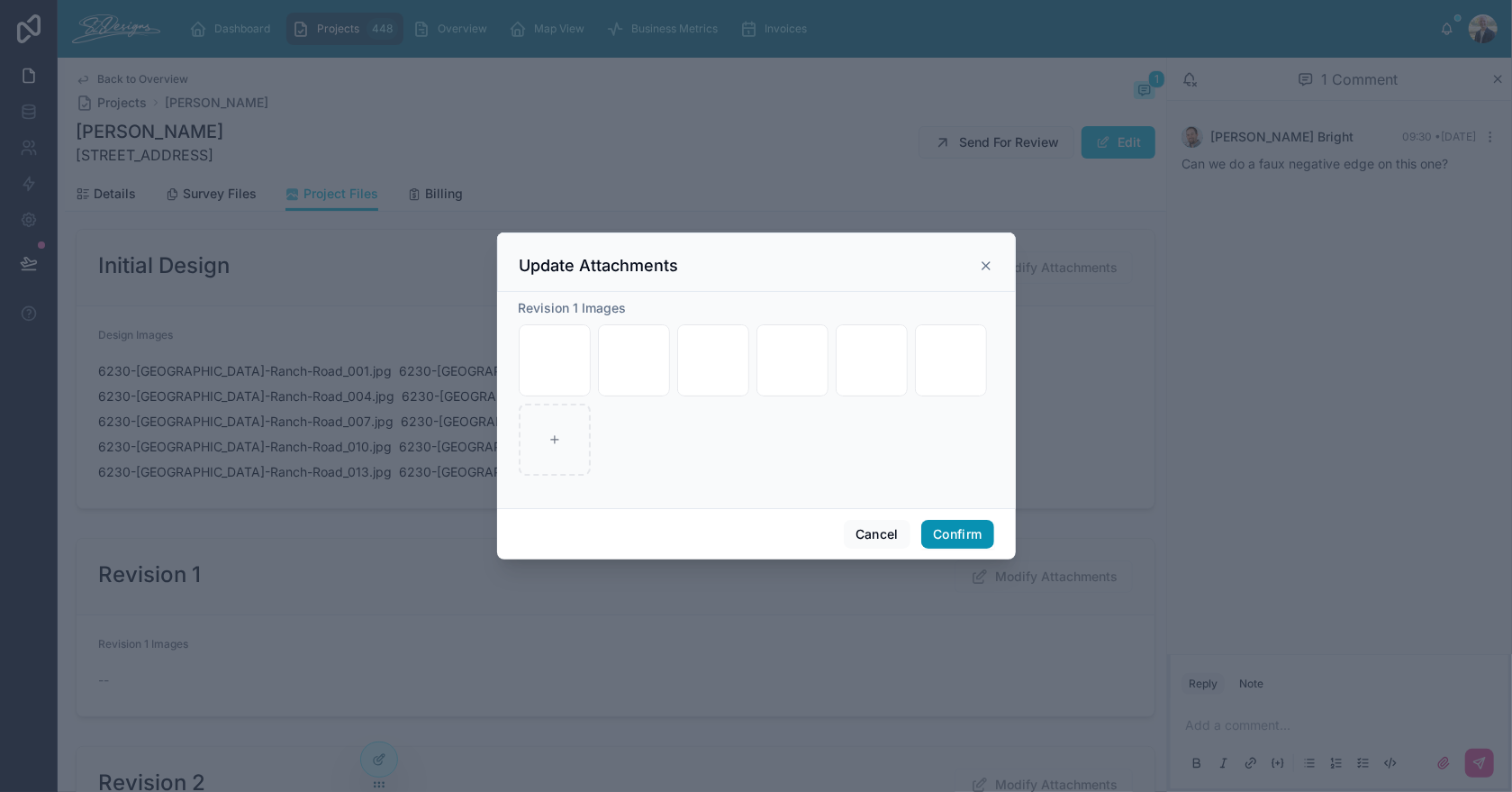
click at [949, 541] on button "Confirm" at bounding box center [957, 534] width 72 height 29
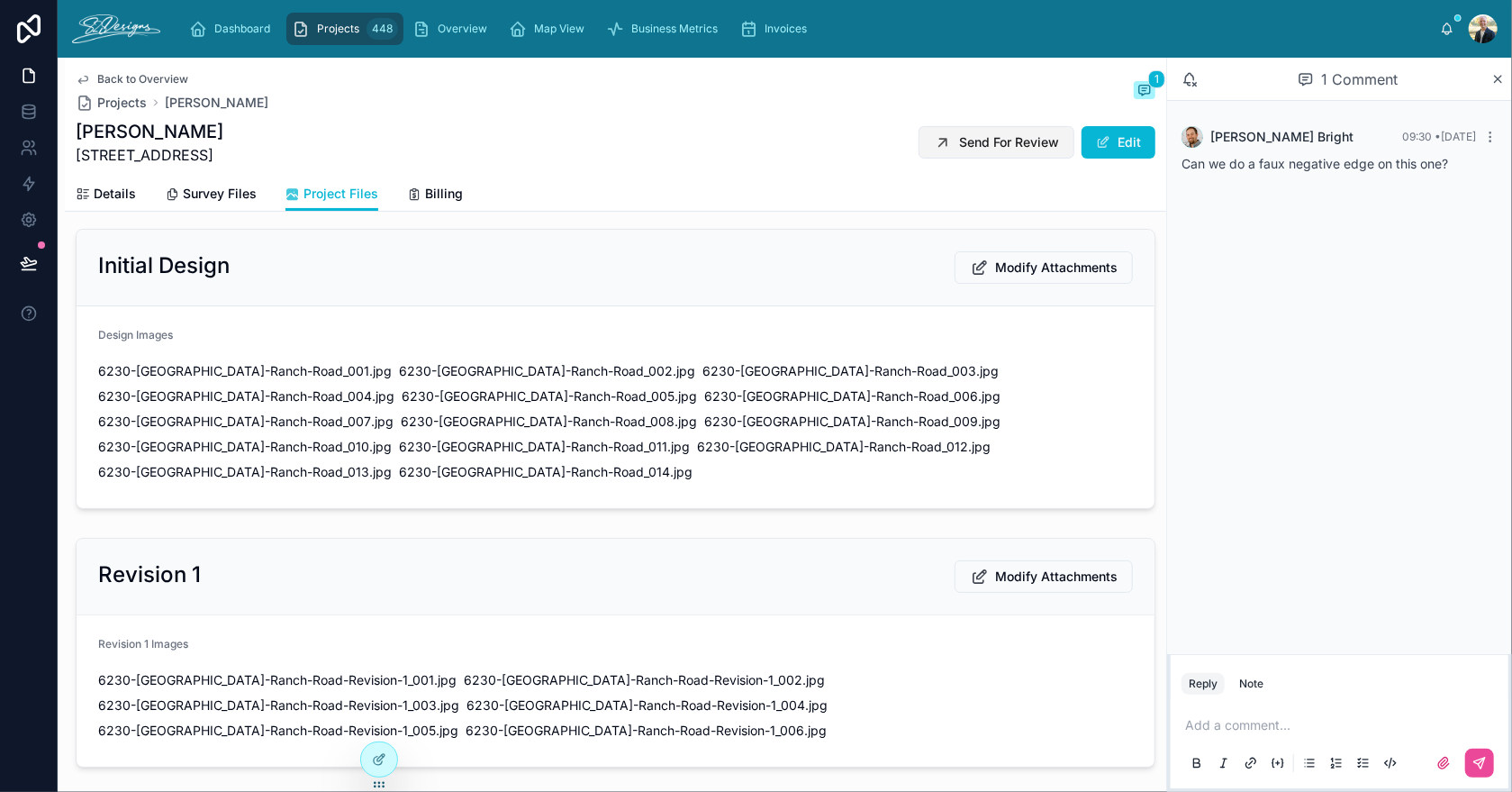
click at [977, 150] on span "Send For Review" at bounding box center [1009, 143] width 100 height 18
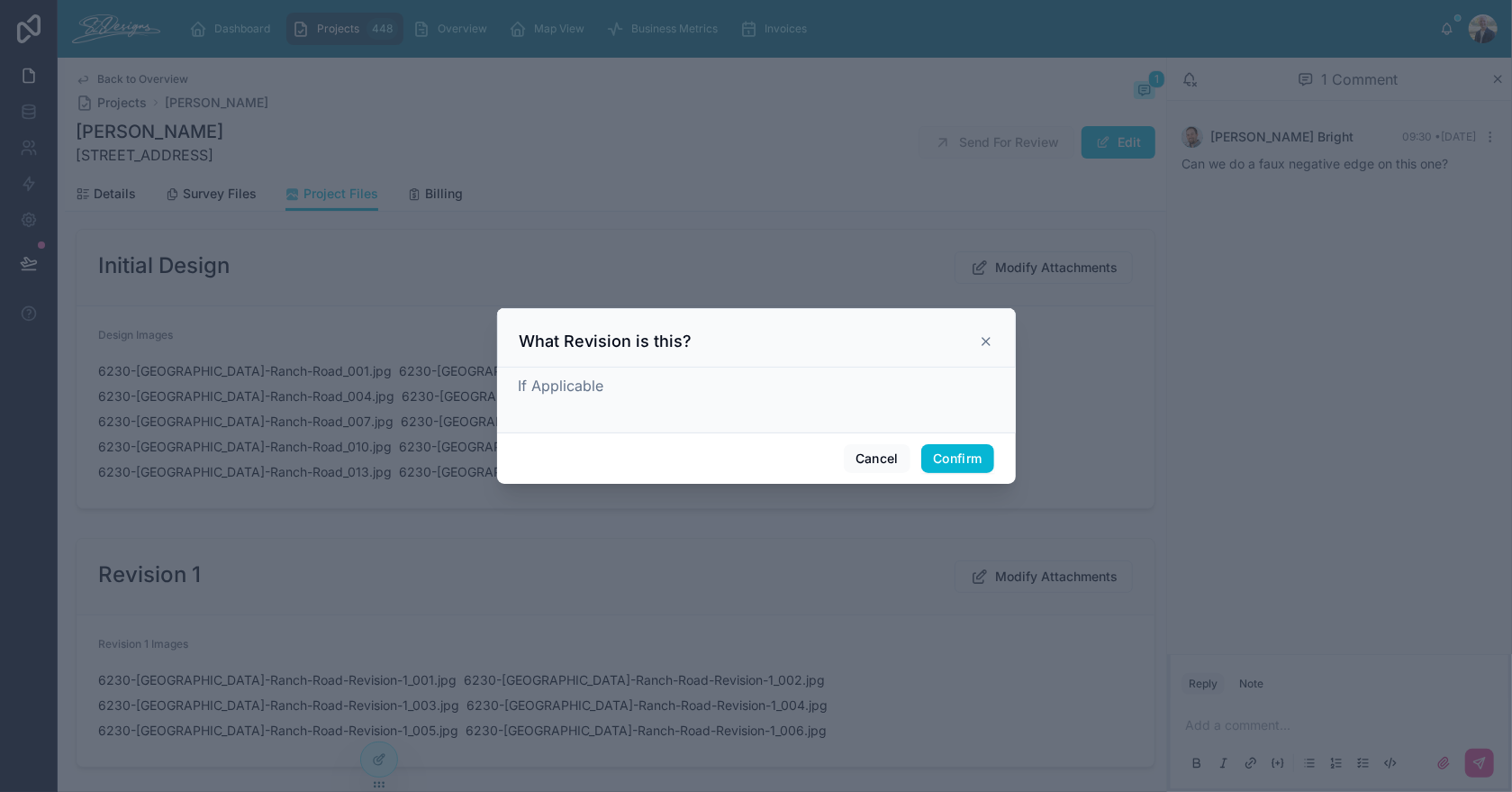
click at [720, 395] on div "If Applicable" at bounding box center [756, 386] width 476 height 22
click at [718, 368] on div "If Applicable" at bounding box center [757, 400] width 519 height 65
click at [718, 380] on div "If Applicable" at bounding box center [756, 386] width 476 height 22
click at [714, 388] on div "If Applicable" at bounding box center [756, 386] width 476 height 22
click at [626, 416] on div "If Applicable" at bounding box center [756, 396] width 476 height 43
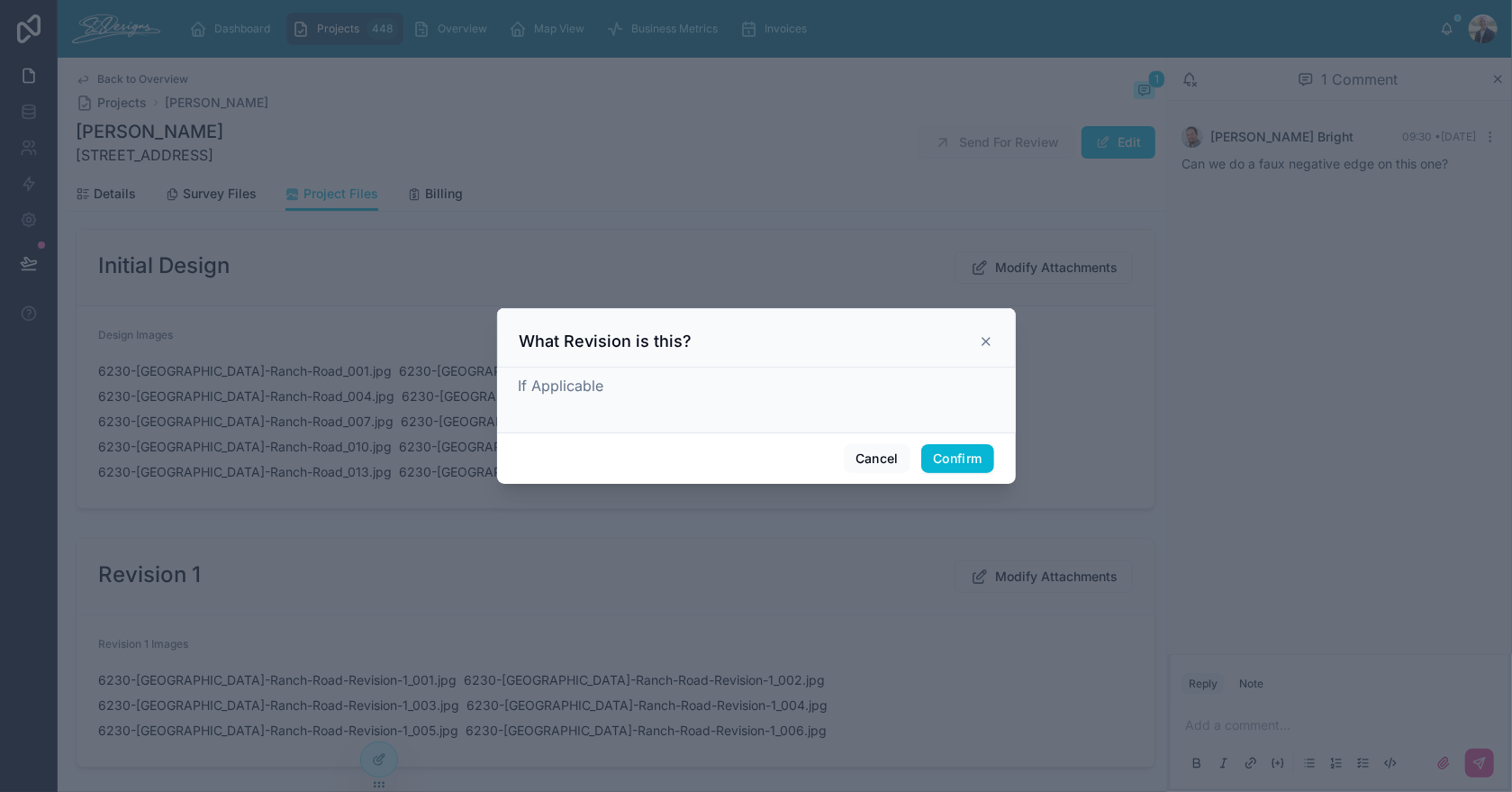
click at [493, 427] on div at bounding box center [756, 396] width 1512 height 792
click at [532, 384] on span "If Applicable" at bounding box center [562, 386] width 86 height 18
click at [534, 385] on span "If Applicable" at bounding box center [562, 386] width 86 height 18
click at [653, 388] on div "If Applicable" at bounding box center [756, 386] width 476 height 22
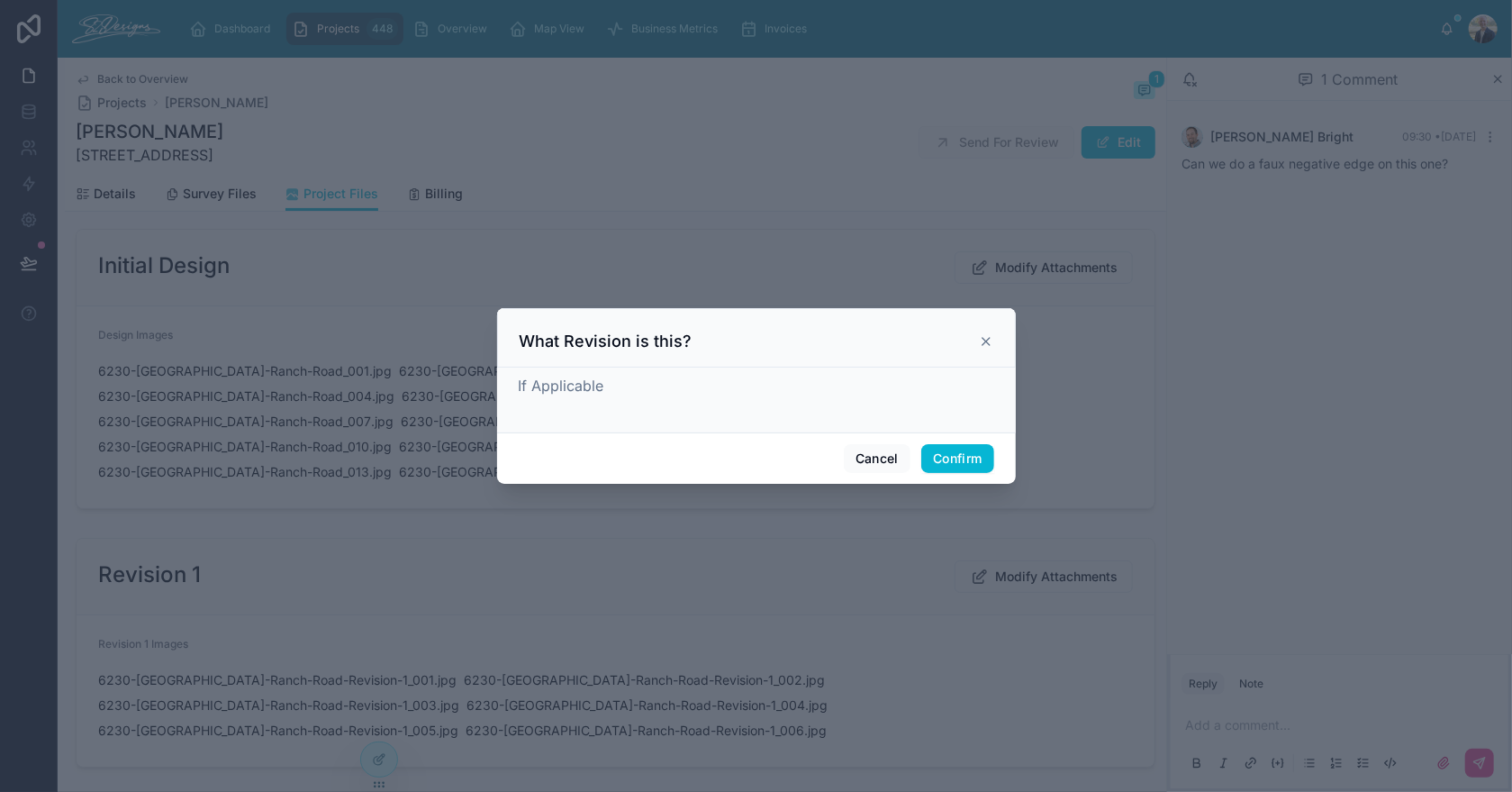
drag, startPoint x: 753, startPoint y: 384, endPoint x: 844, endPoint y: 404, distance: 93.2
click at [754, 383] on div "If Applicable" at bounding box center [756, 386] width 476 height 22
click at [960, 476] on div "Cancel Confirm" at bounding box center [757, 458] width 519 height 51
click at [964, 458] on button "Confirm" at bounding box center [957, 458] width 72 height 29
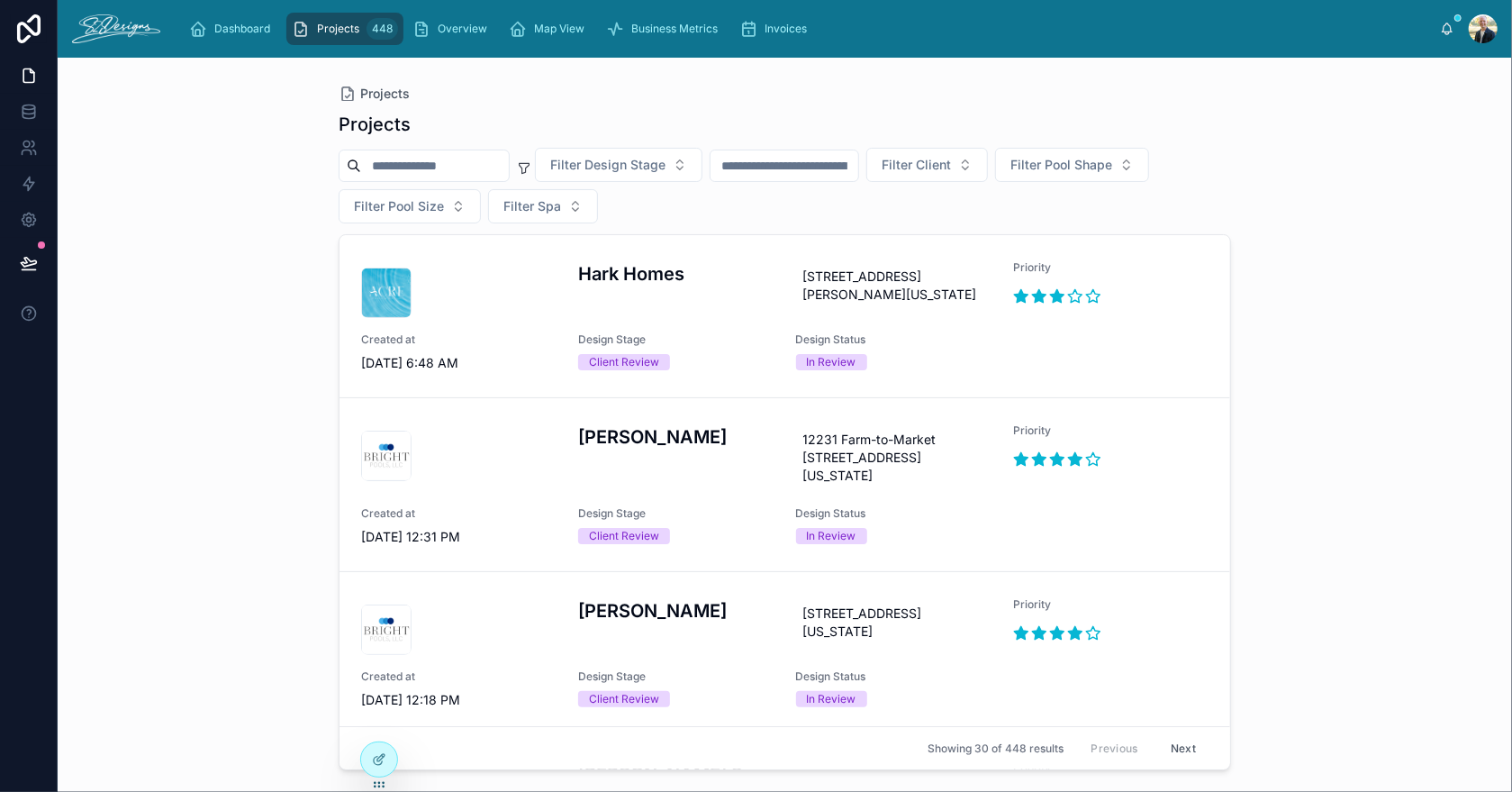
click at [859, 169] on input "text" at bounding box center [785, 166] width 148 height 25
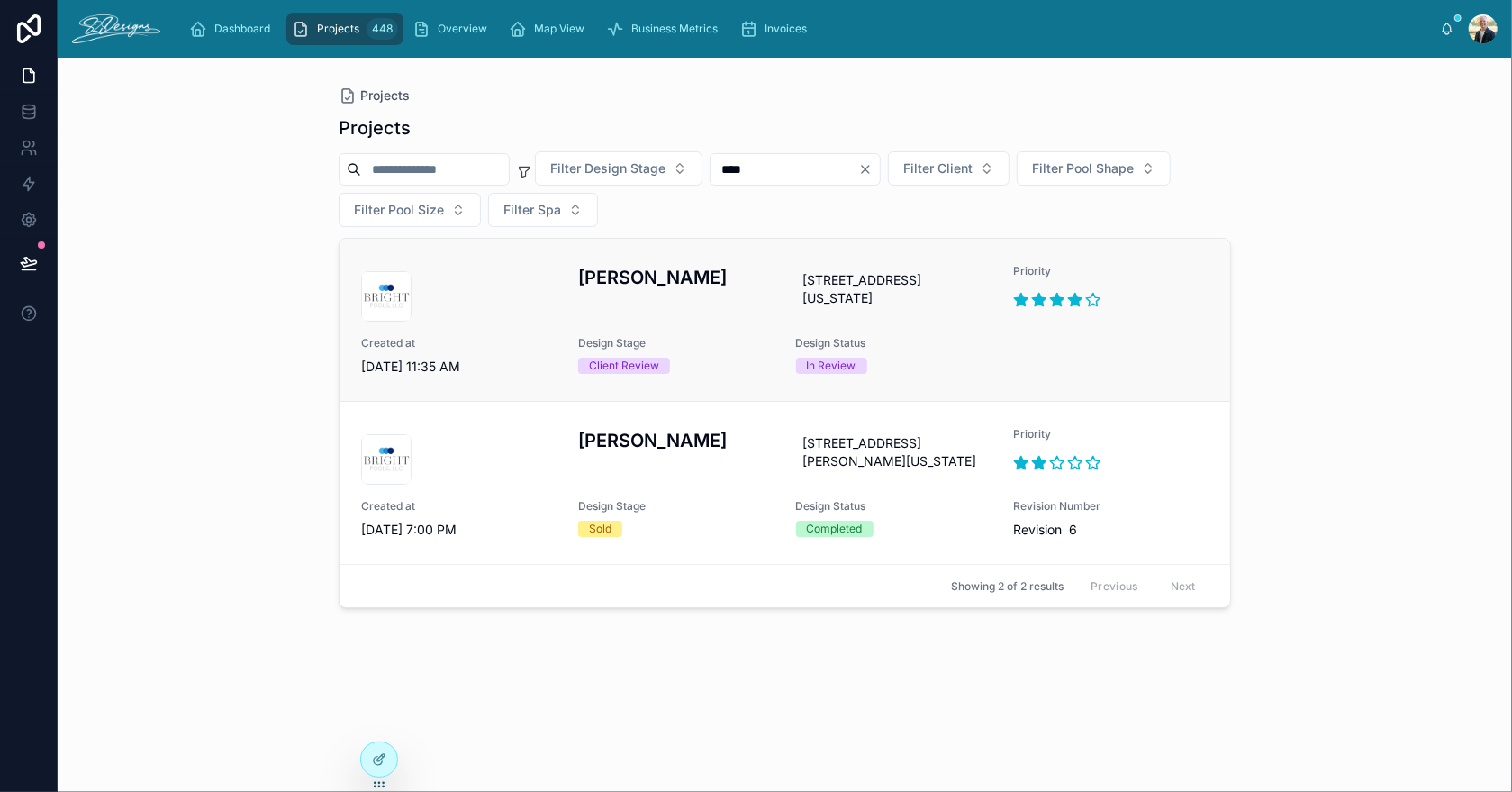
type input "****"
click at [693, 316] on div "[PERSON_NAME]" at bounding box center [676, 293] width 195 height 58
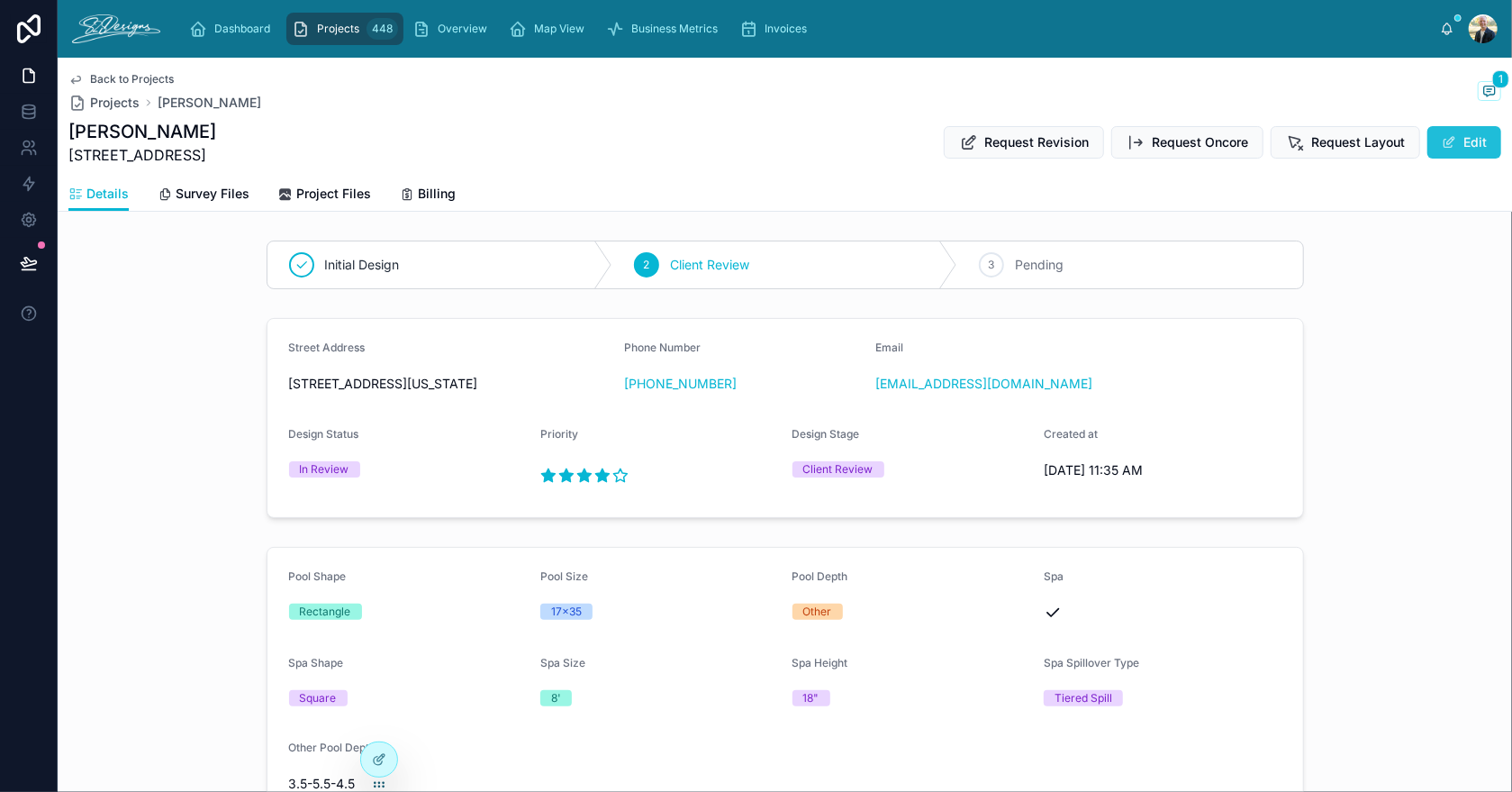
click at [1442, 135] on span at bounding box center [1449, 142] width 14 height 14
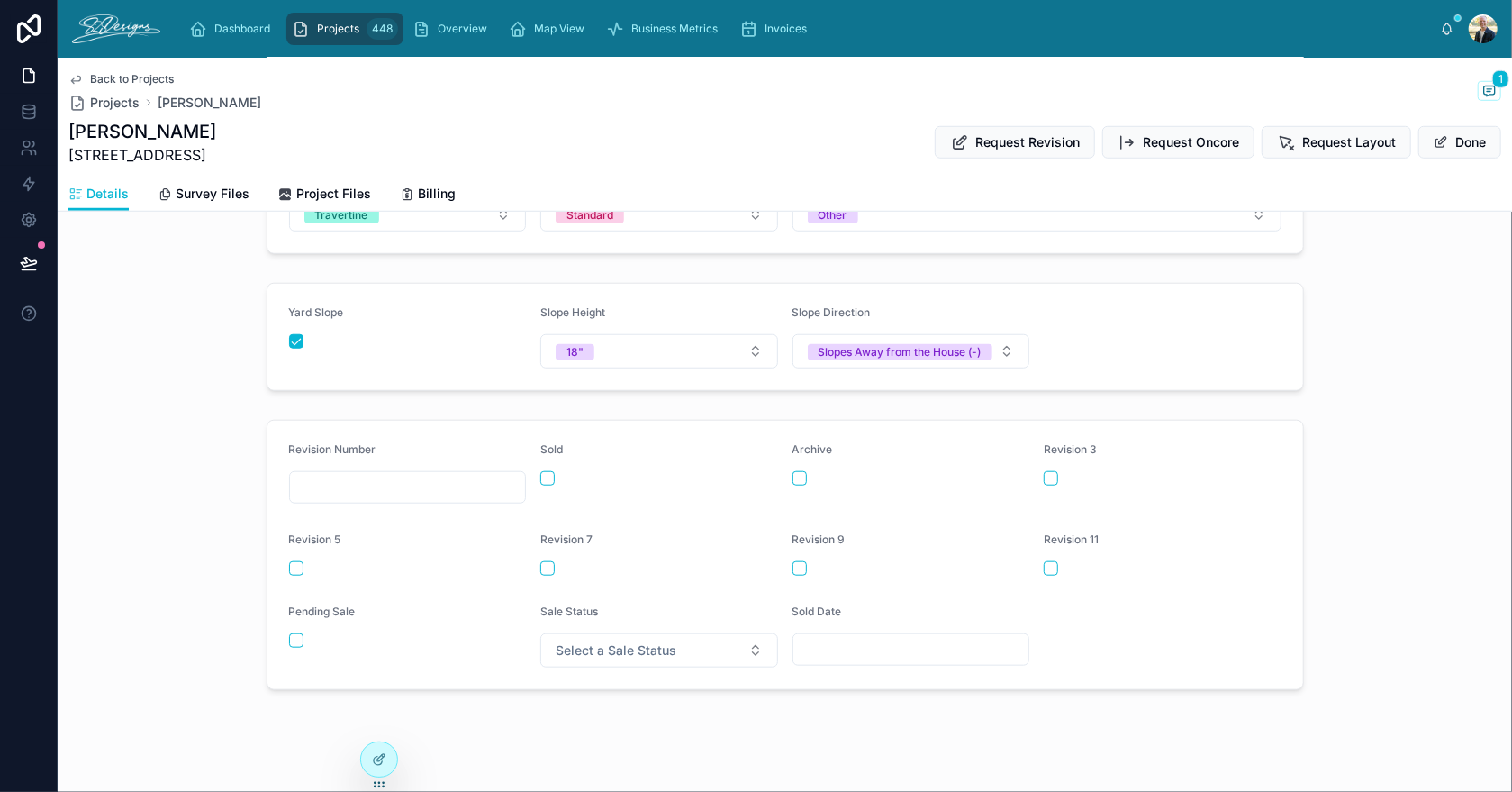
scroll to position [906, 0]
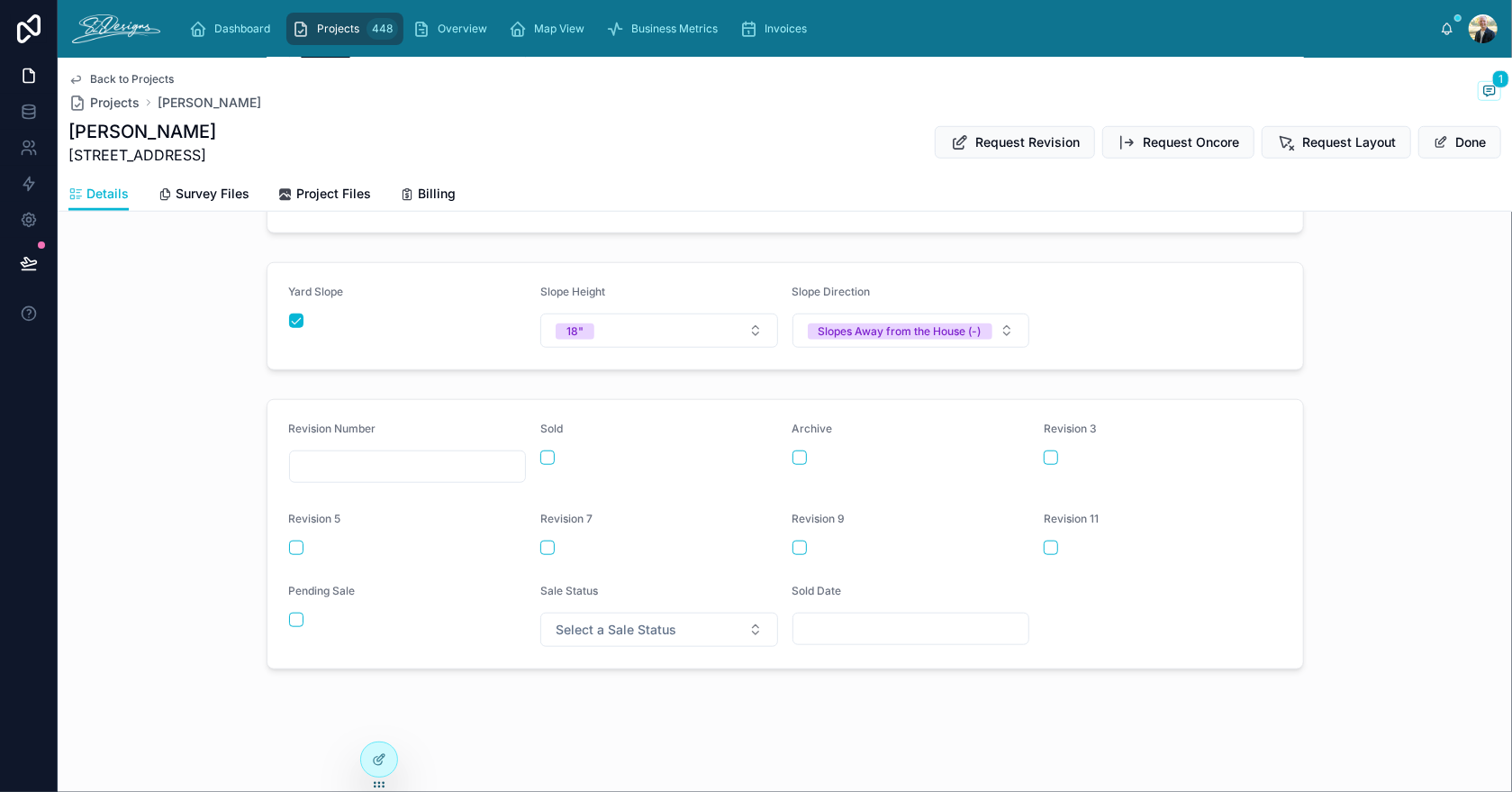
click at [414, 467] on input "text" at bounding box center [408, 466] width 236 height 25
type input "**********"
click at [144, 484] on div "**********" at bounding box center [785, 534] width 1455 height 284
click at [1337, 597] on div "**********" at bounding box center [785, 534] width 1455 height 284
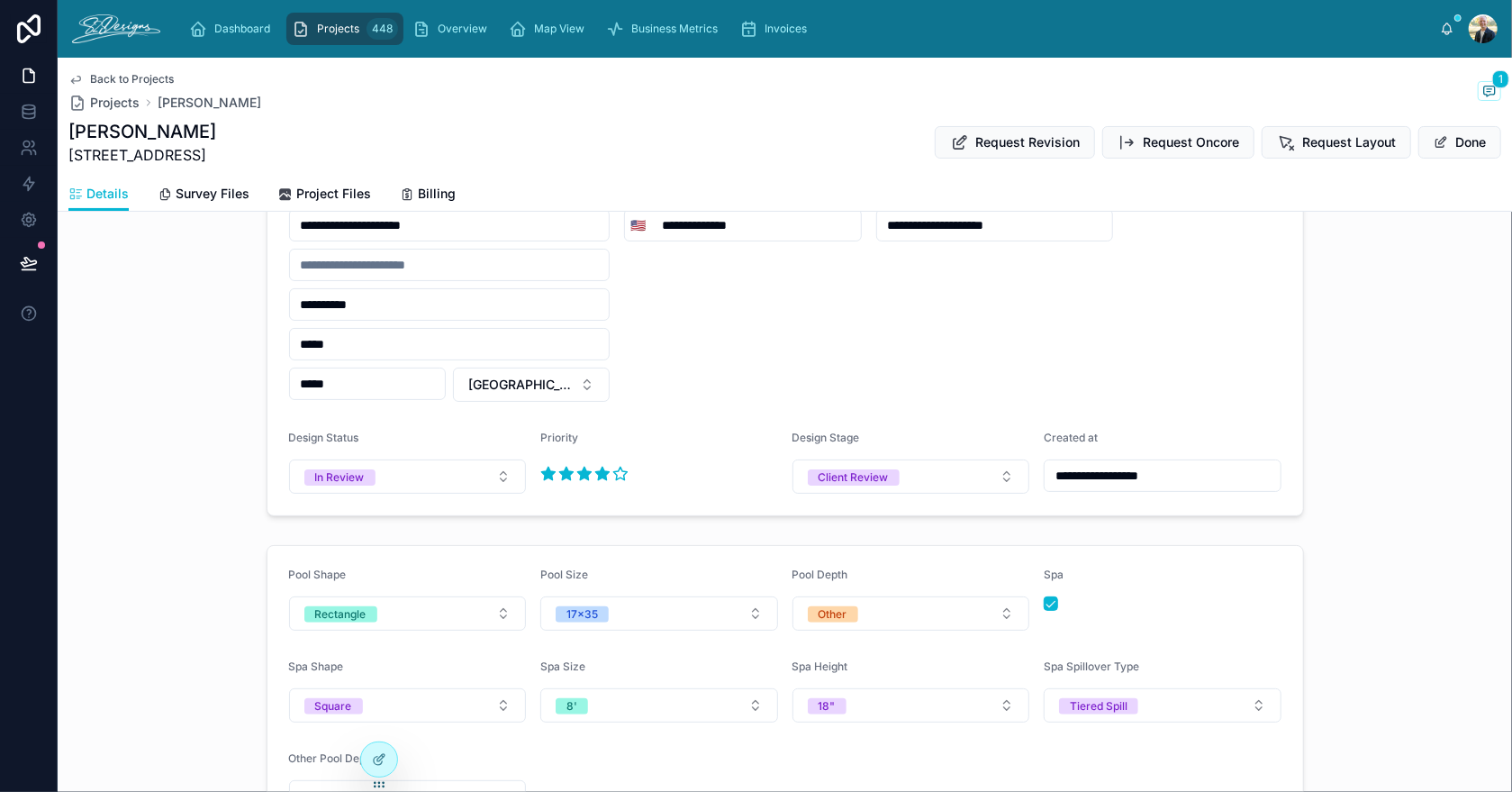
scroll to position [95, 0]
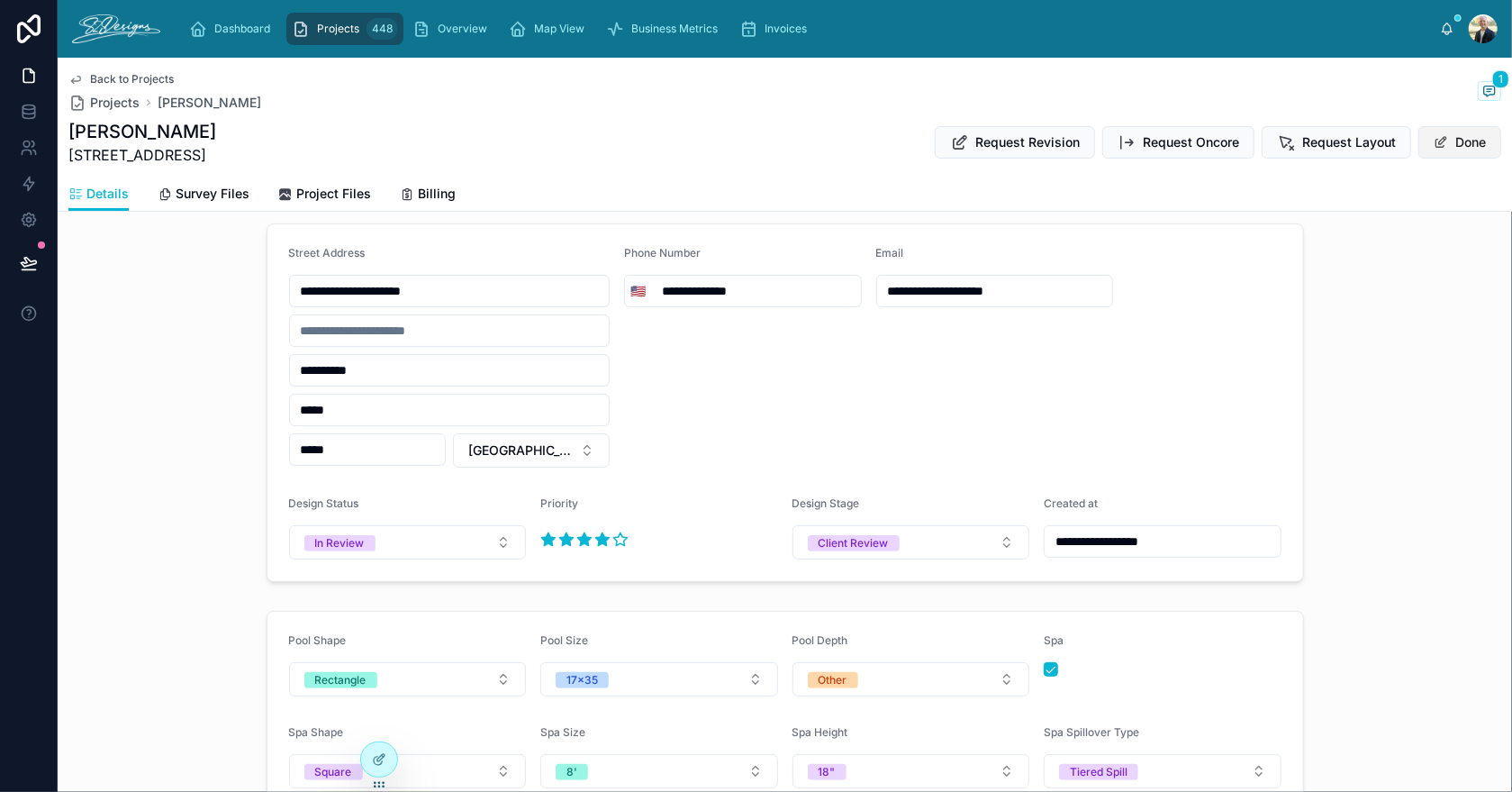
click at [1463, 145] on button "Done" at bounding box center [1460, 142] width 83 height 33
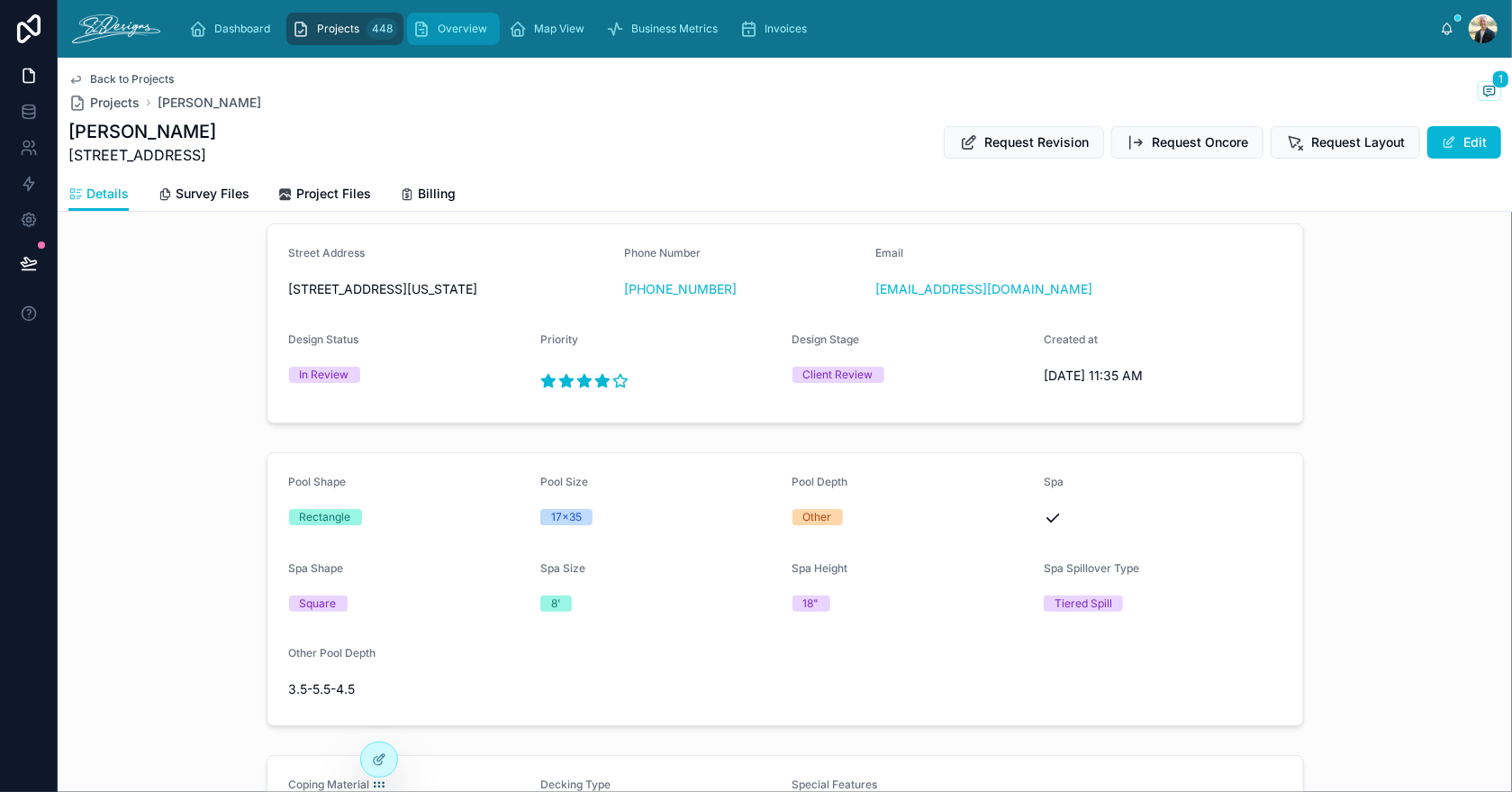
click at [442, 30] on span "Overview" at bounding box center [463, 29] width 50 height 14
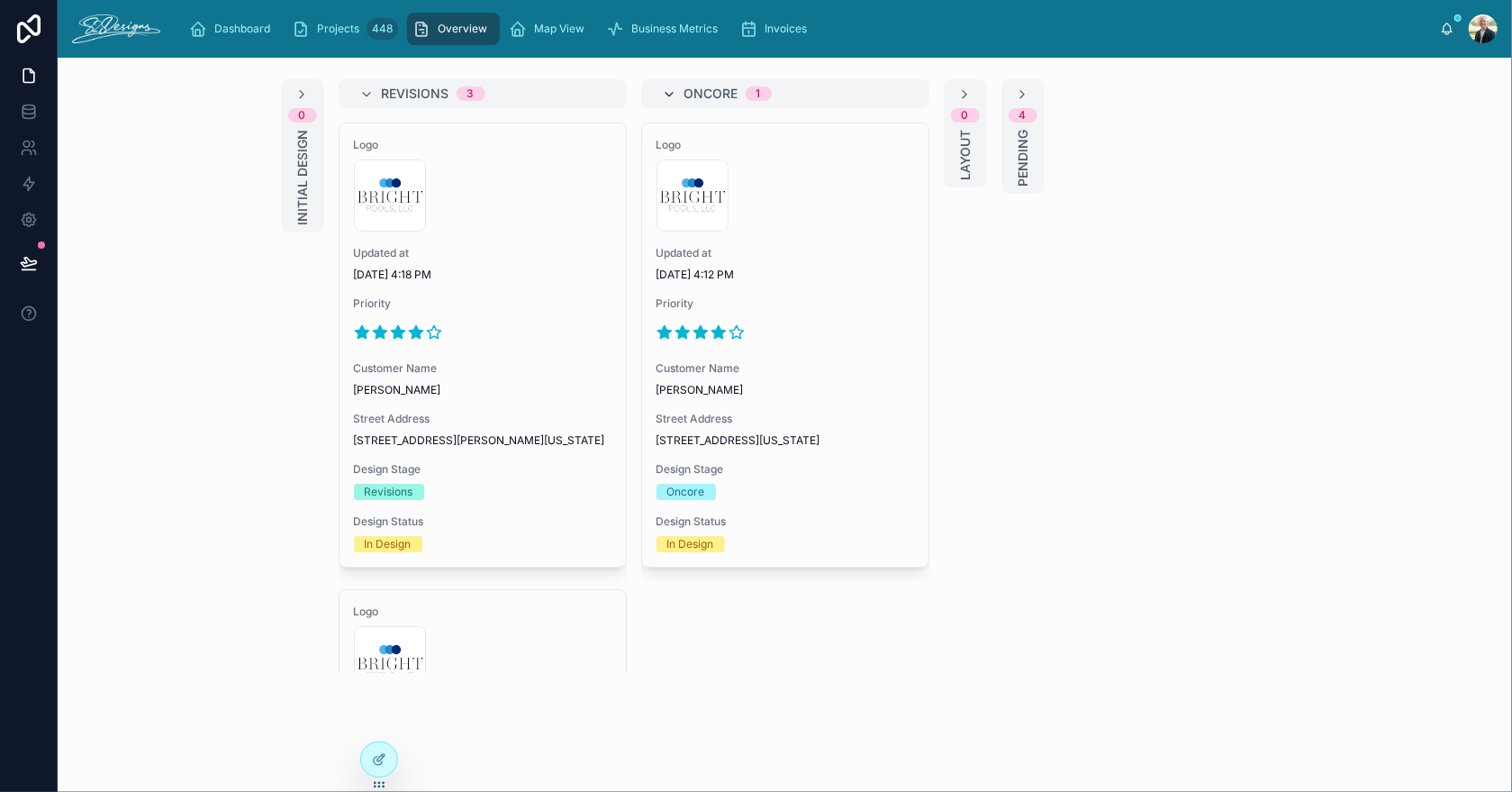
click at [663, 92] on icon at bounding box center [670, 95] width 14 height 14
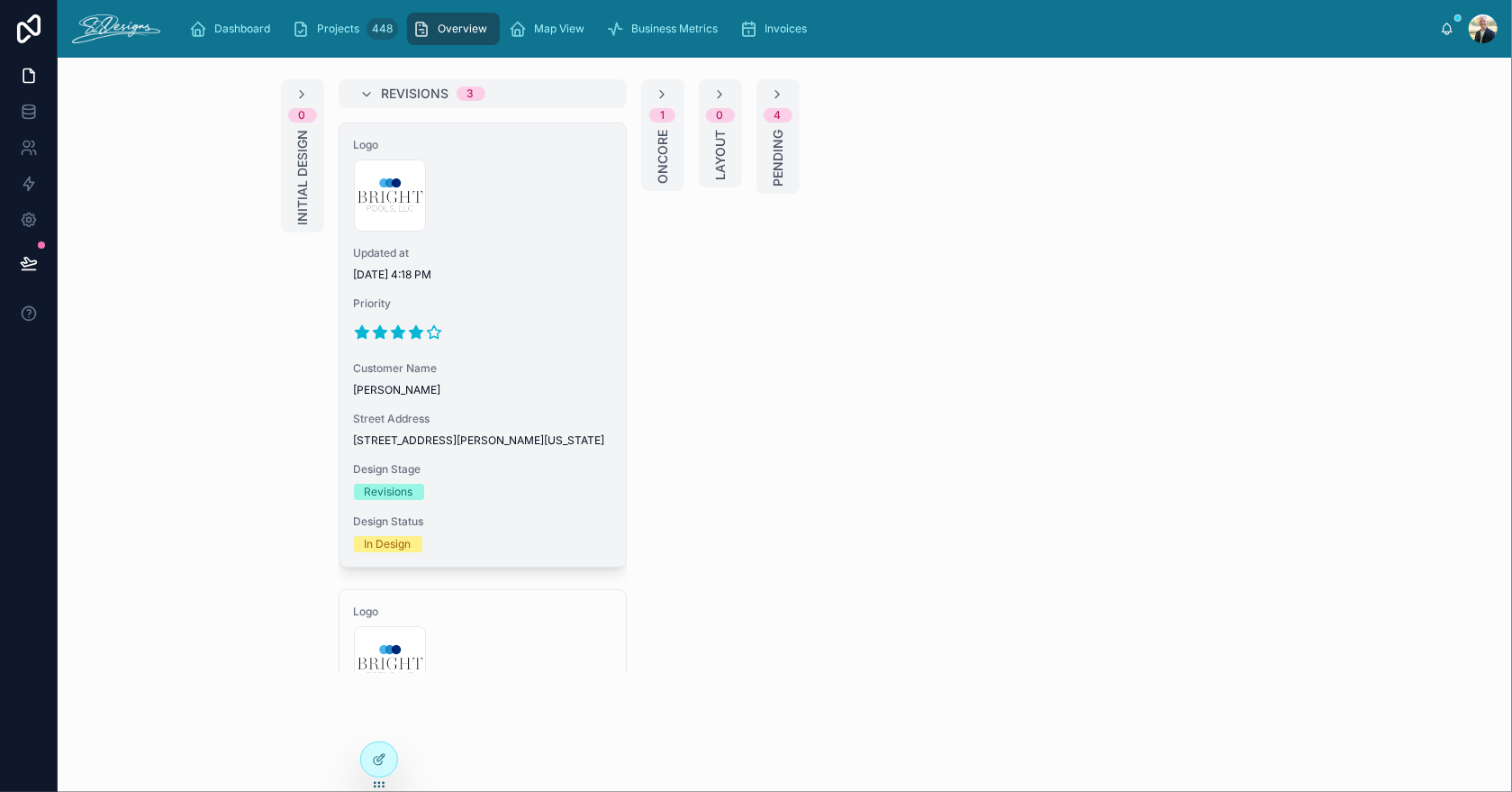
click at [517, 231] on div "Logo 300x300-logo .jpg Updated at [DATE] 4:18 PM Priority Customer Name [PERSON…" at bounding box center [483, 345] width 286 height 443
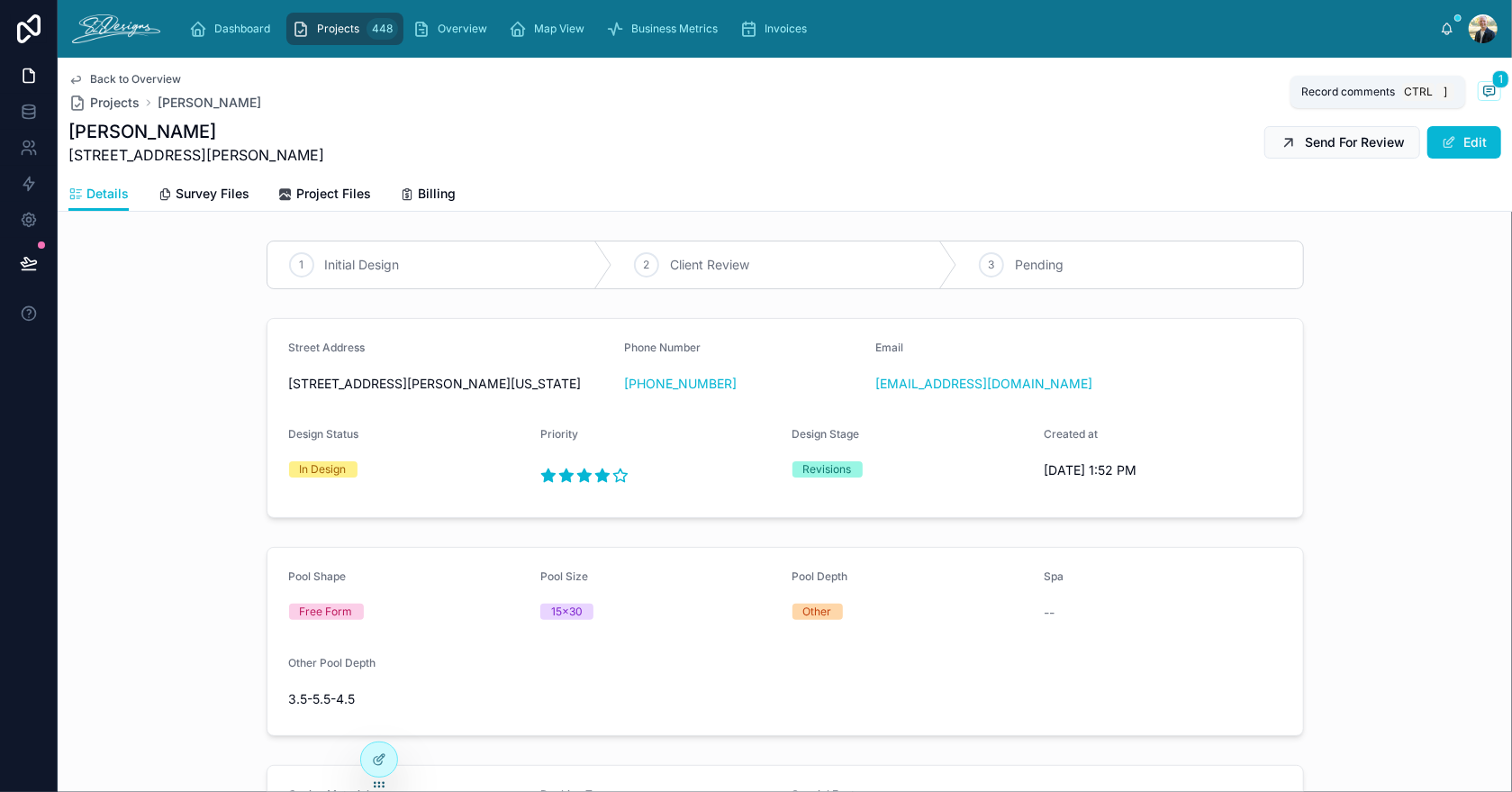
click at [1483, 92] on icon at bounding box center [1490, 91] width 14 height 14
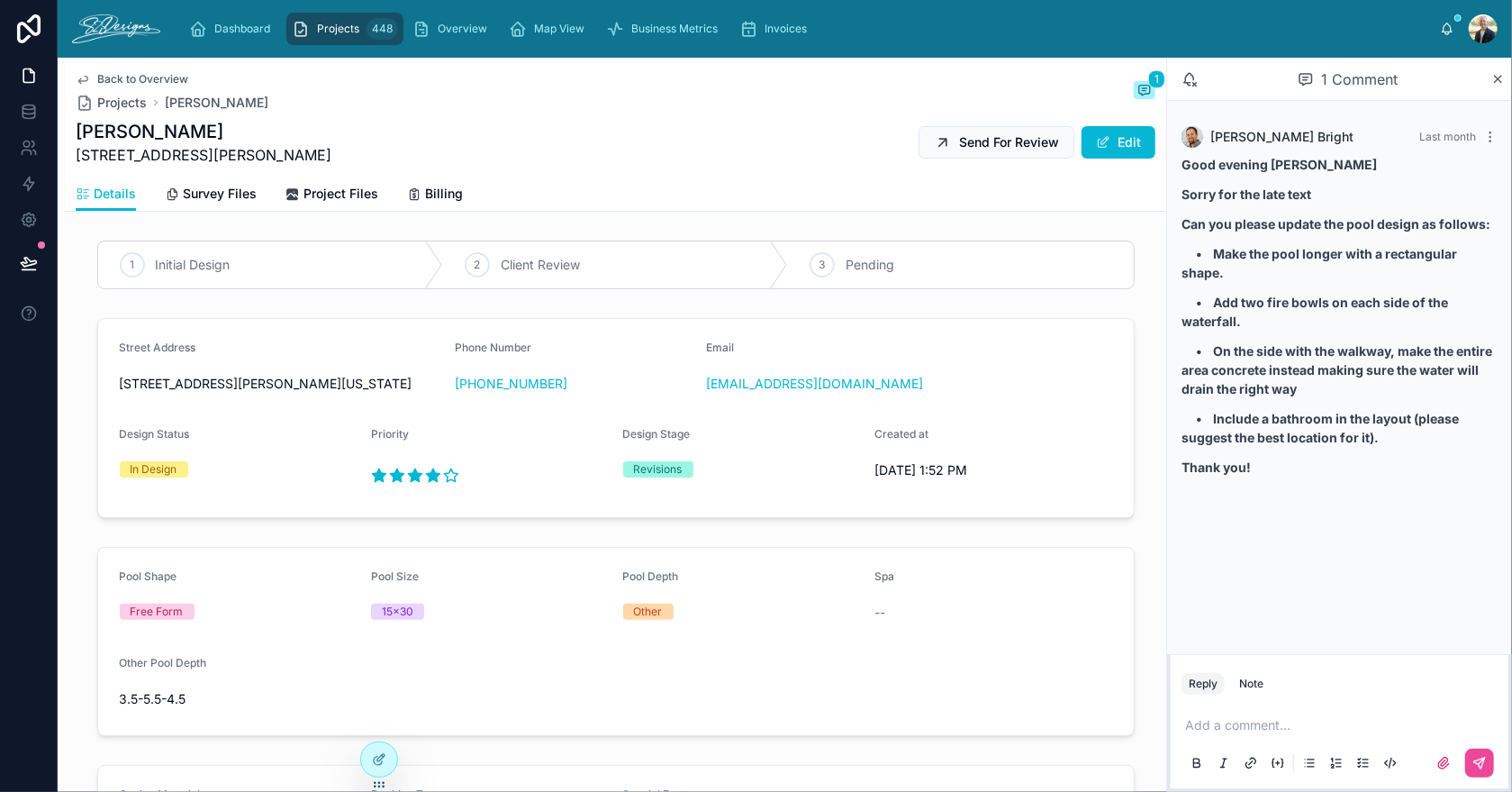
click at [346, 32] on span "Projects" at bounding box center [338, 29] width 42 height 14
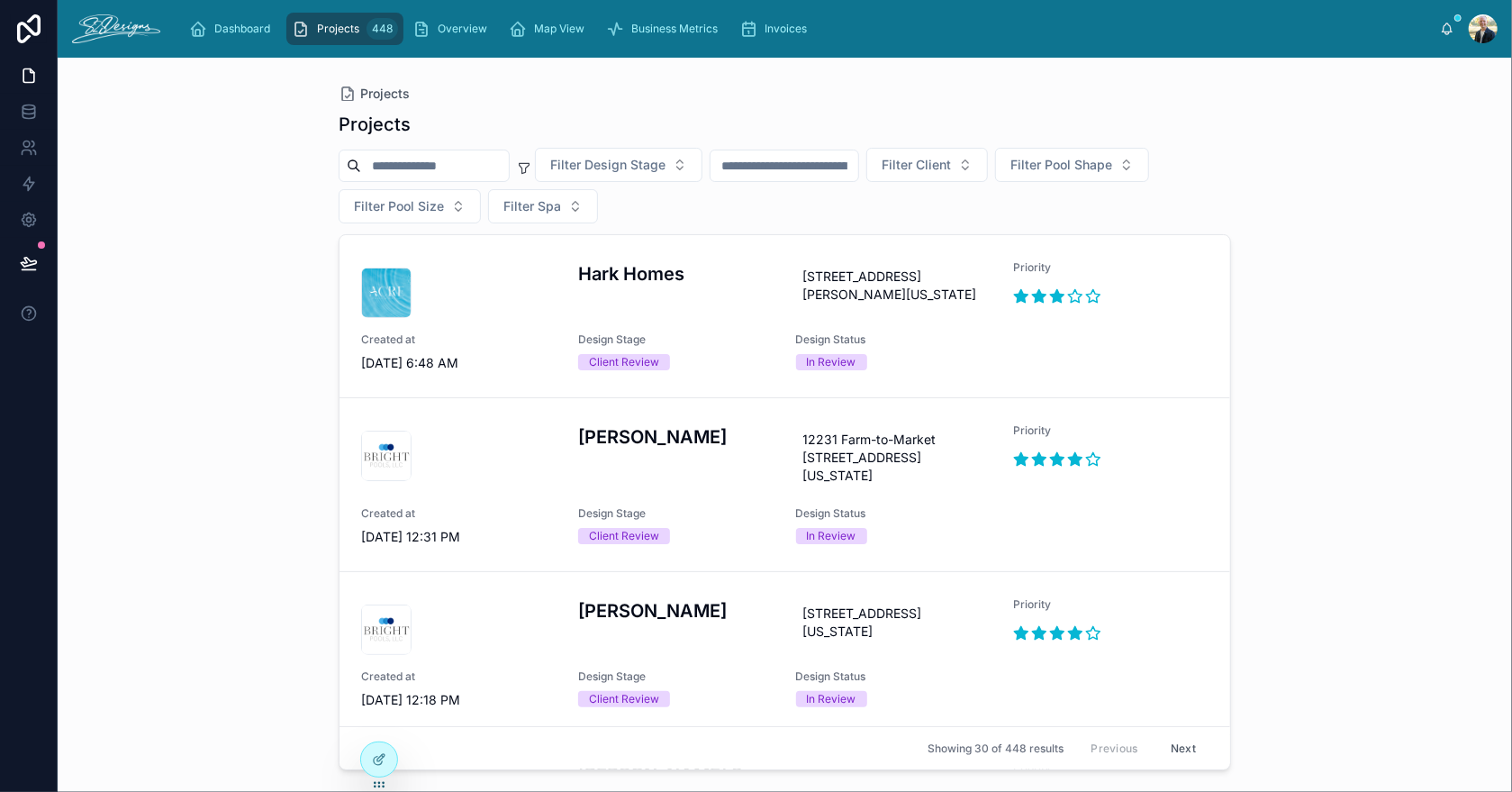
click at [802, 167] on input "text" at bounding box center [785, 166] width 148 height 25
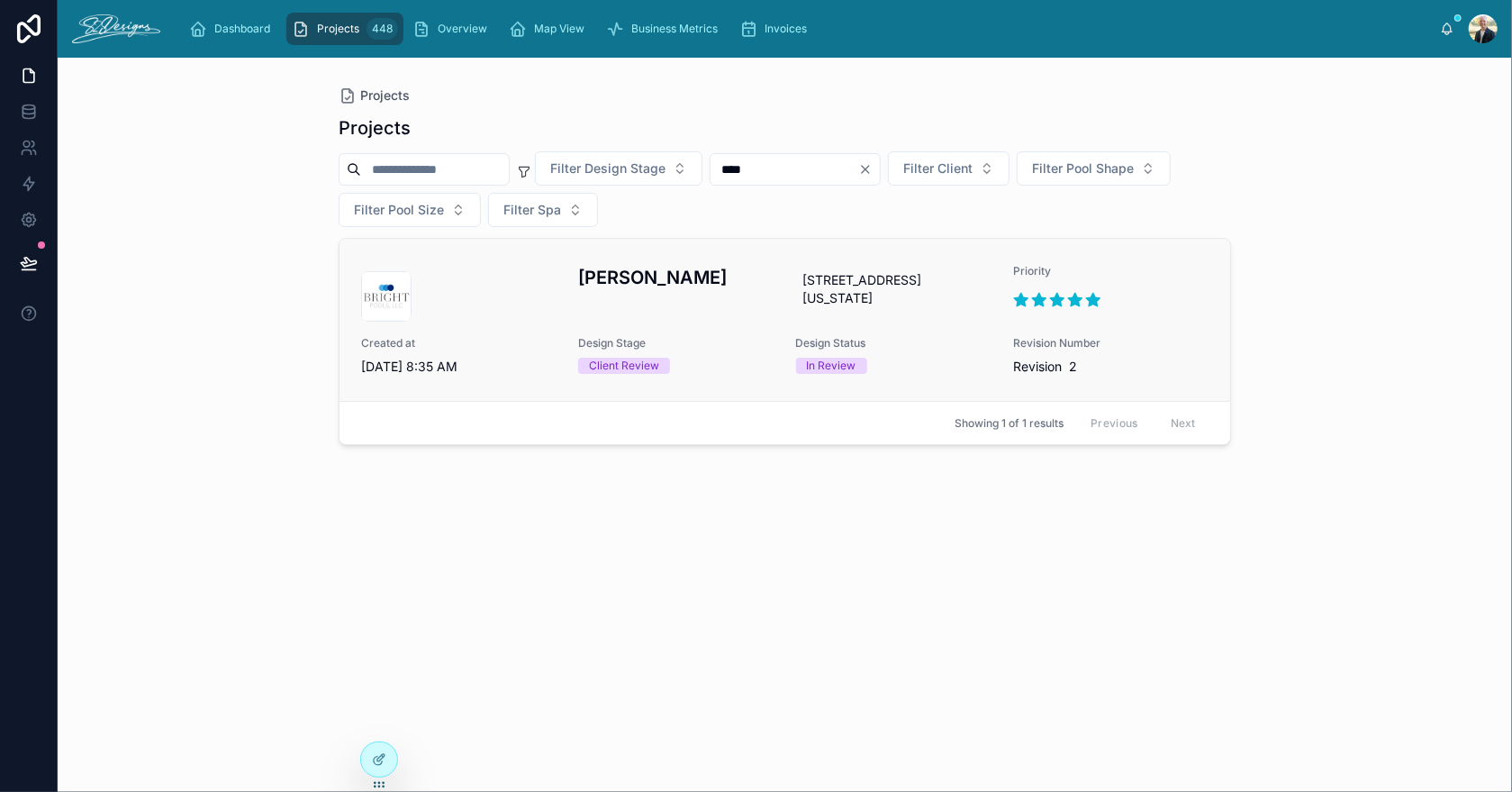
type input "****"
click at [734, 311] on div "[PERSON_NAME]" at bounding box center [676, 293] width 195 height 58
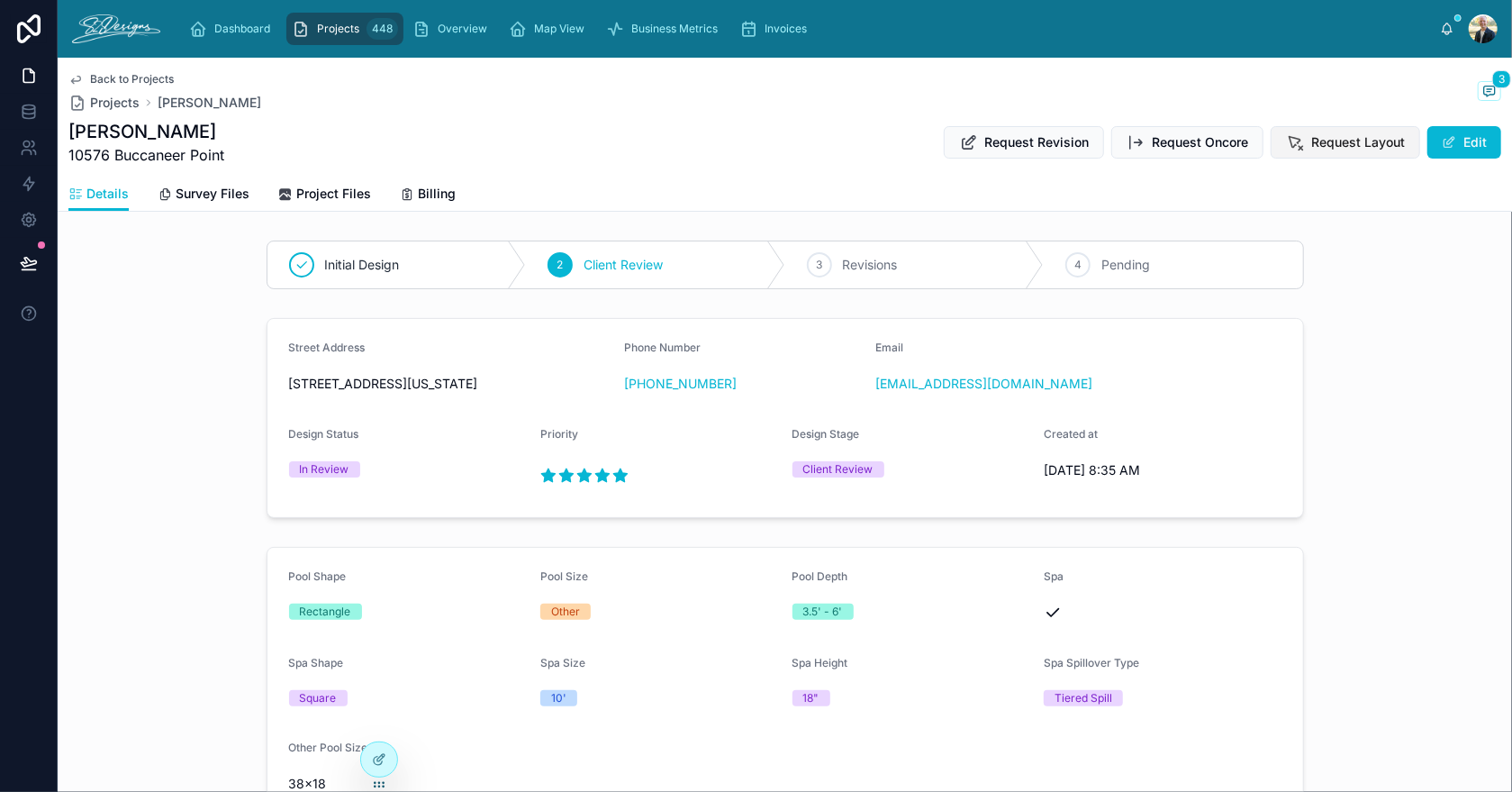
click at [1327, 145] on span "Request Layout" at bounding box center [1358, 143] width 94 height 18
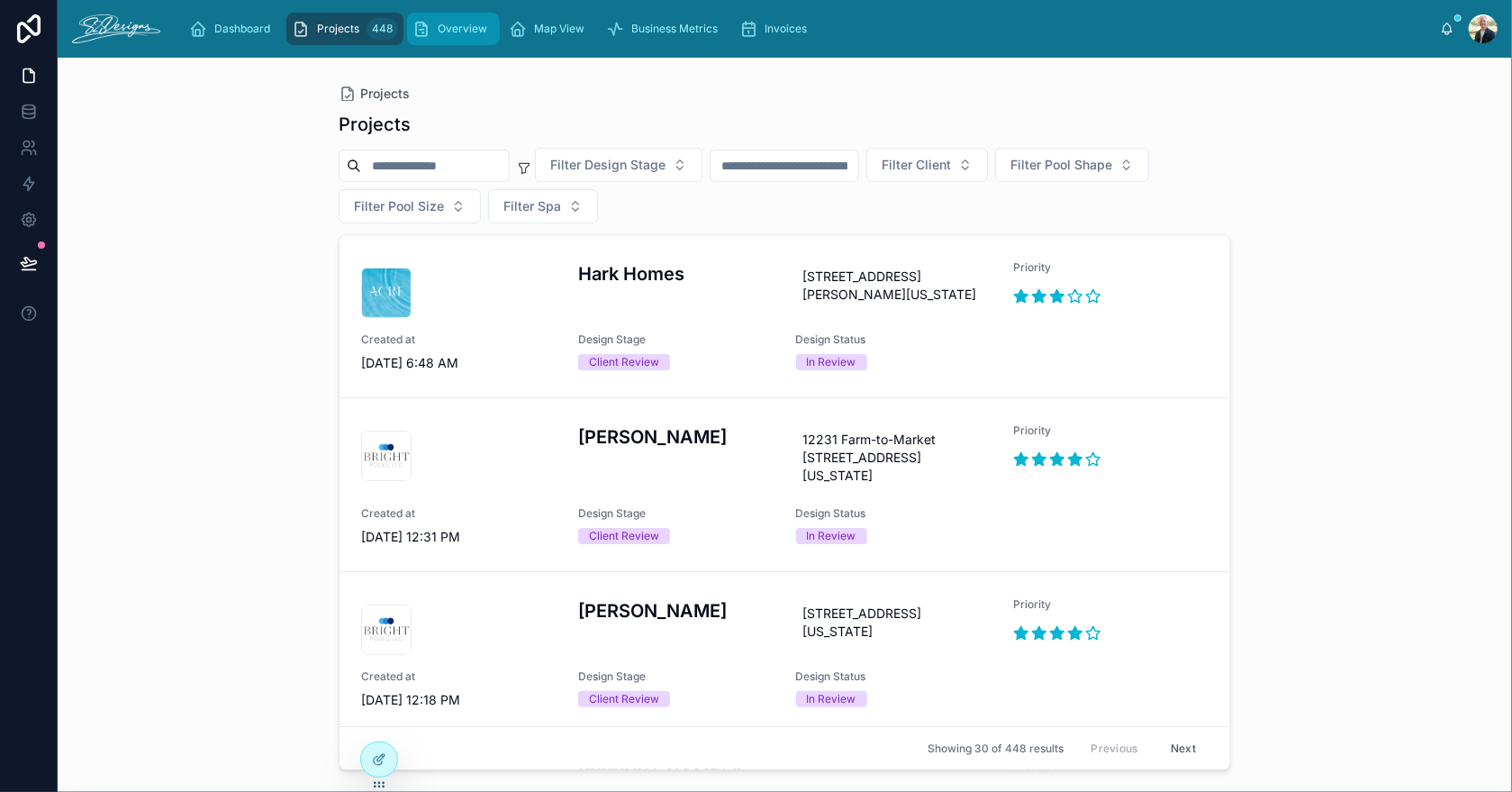
click at [451, 30] on span "Overview" at bounding box center [463, 29] width 50 height 14
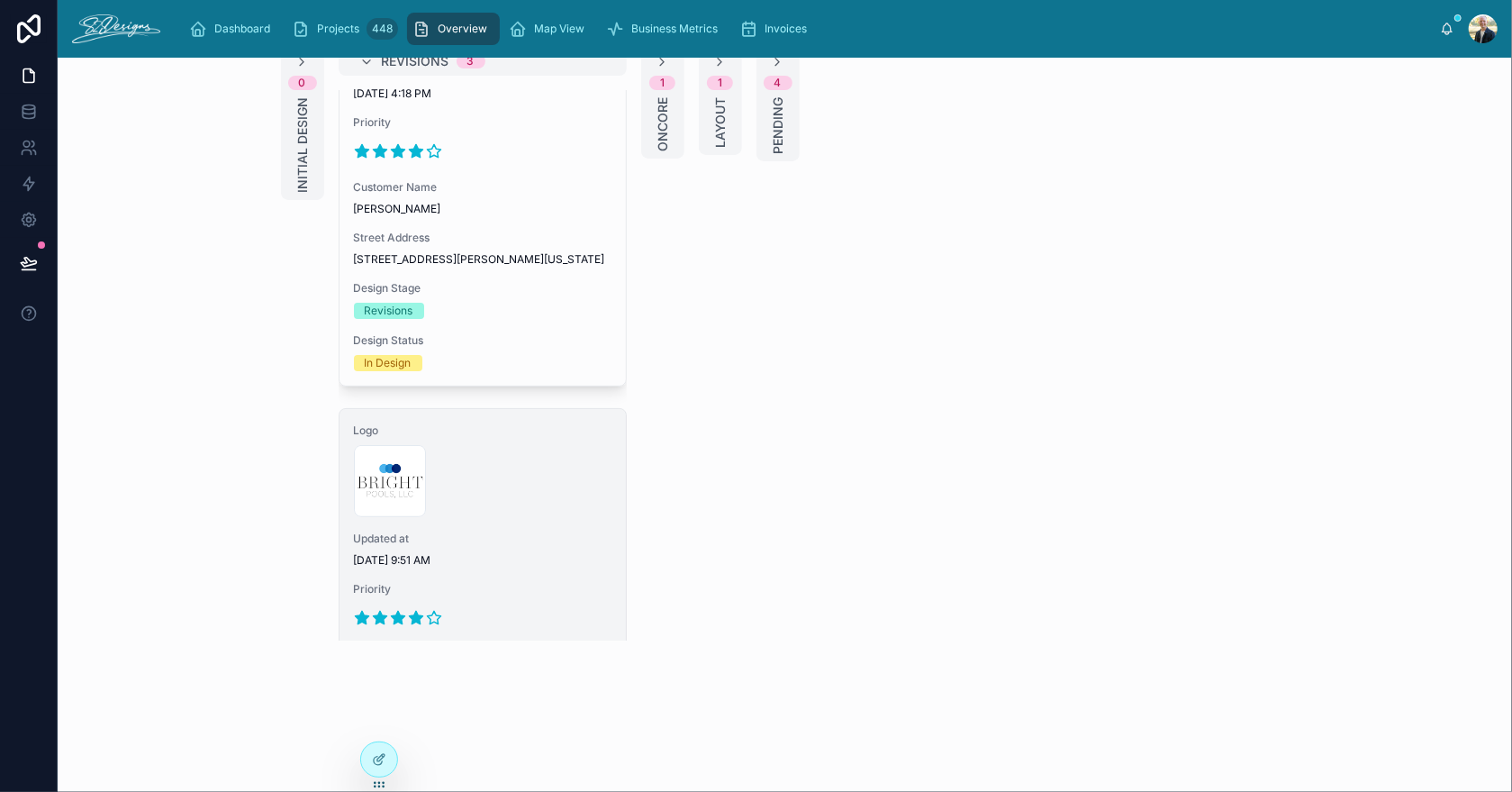
scroll to position [433, 0]
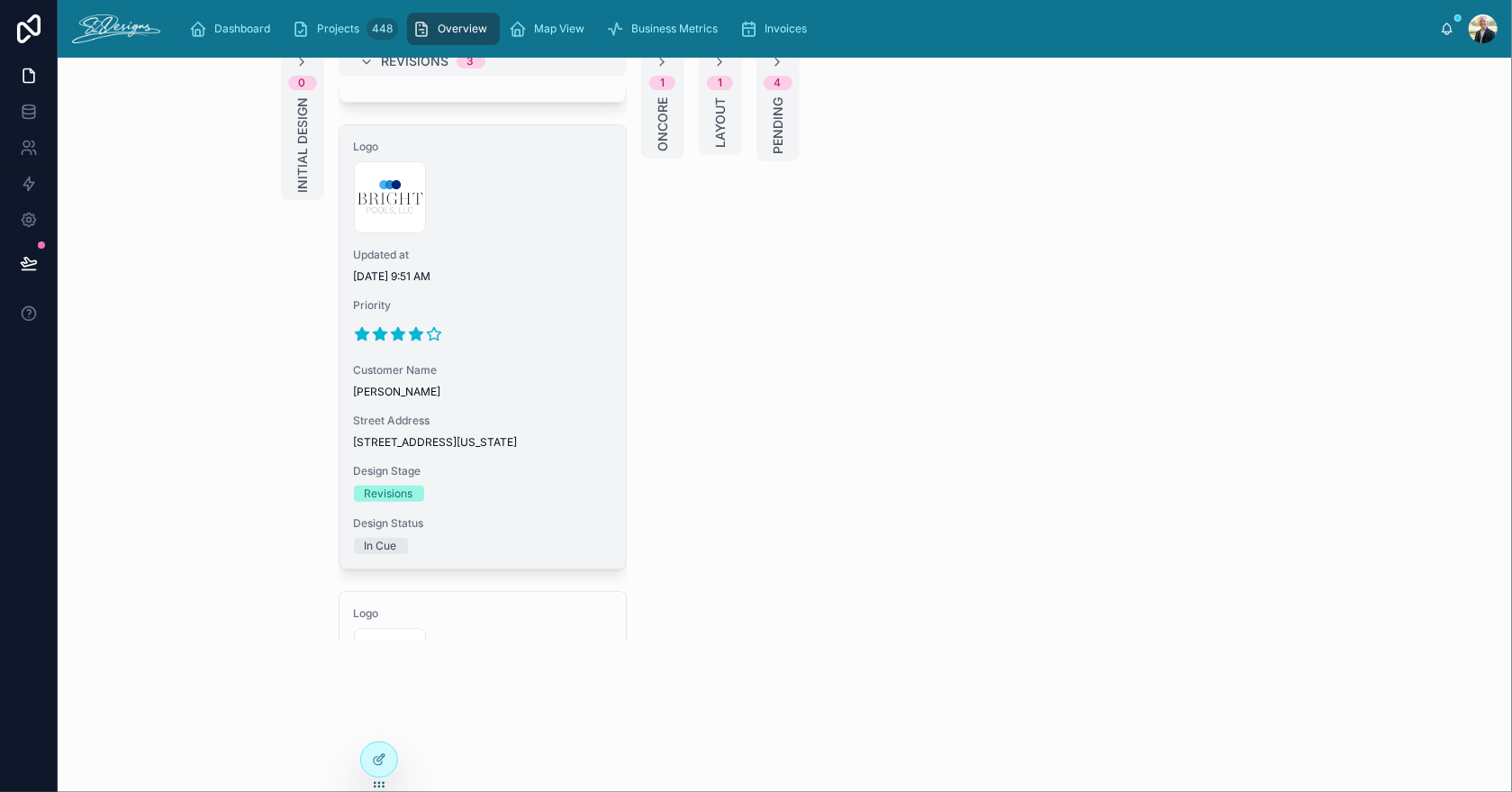
click at [526, 339] on div at bounding box center [483, 334] width 257 height 29
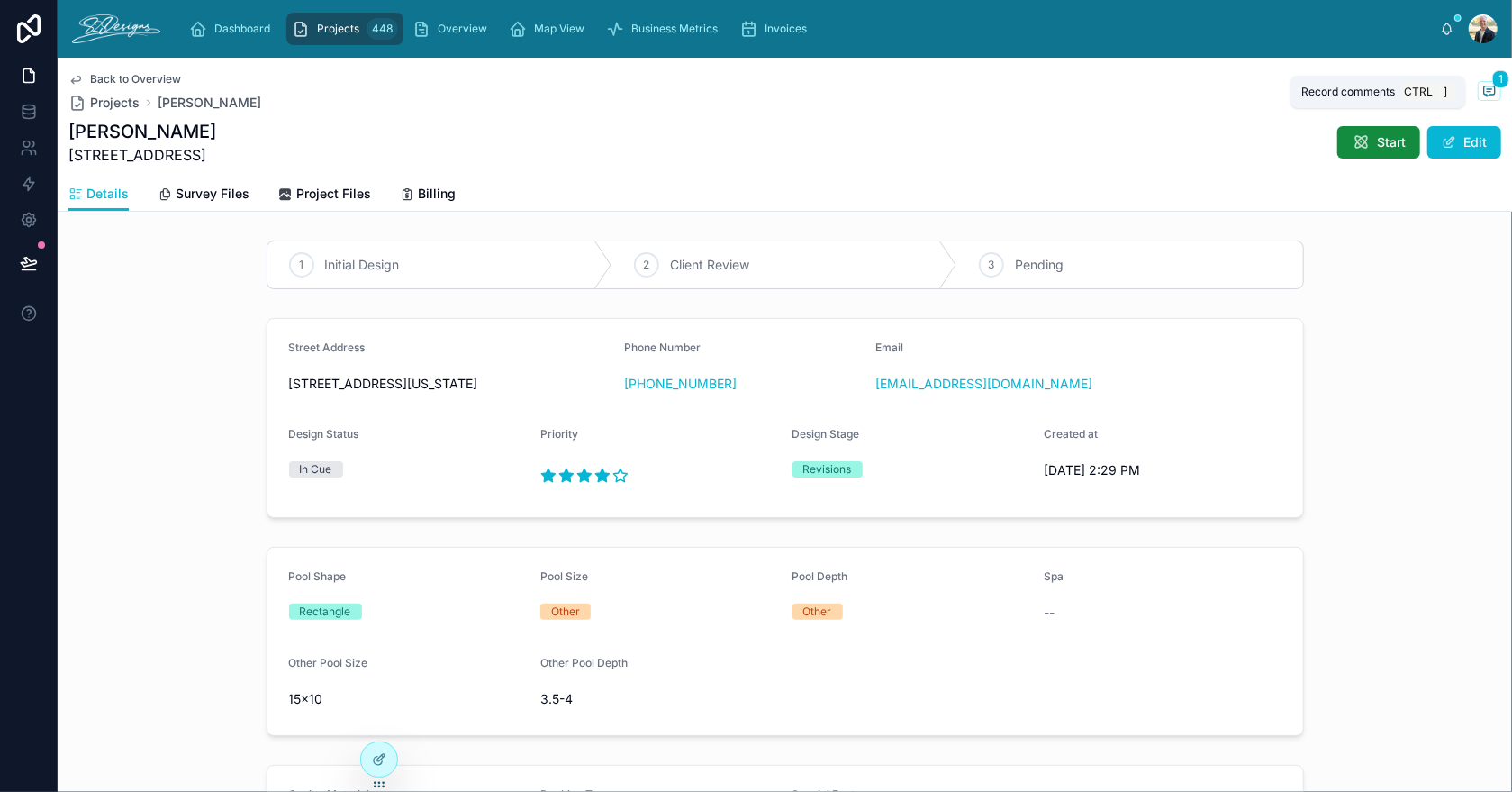
click at [1483, 87] on icon at bounding box center [1490, 91] width 14 height 14
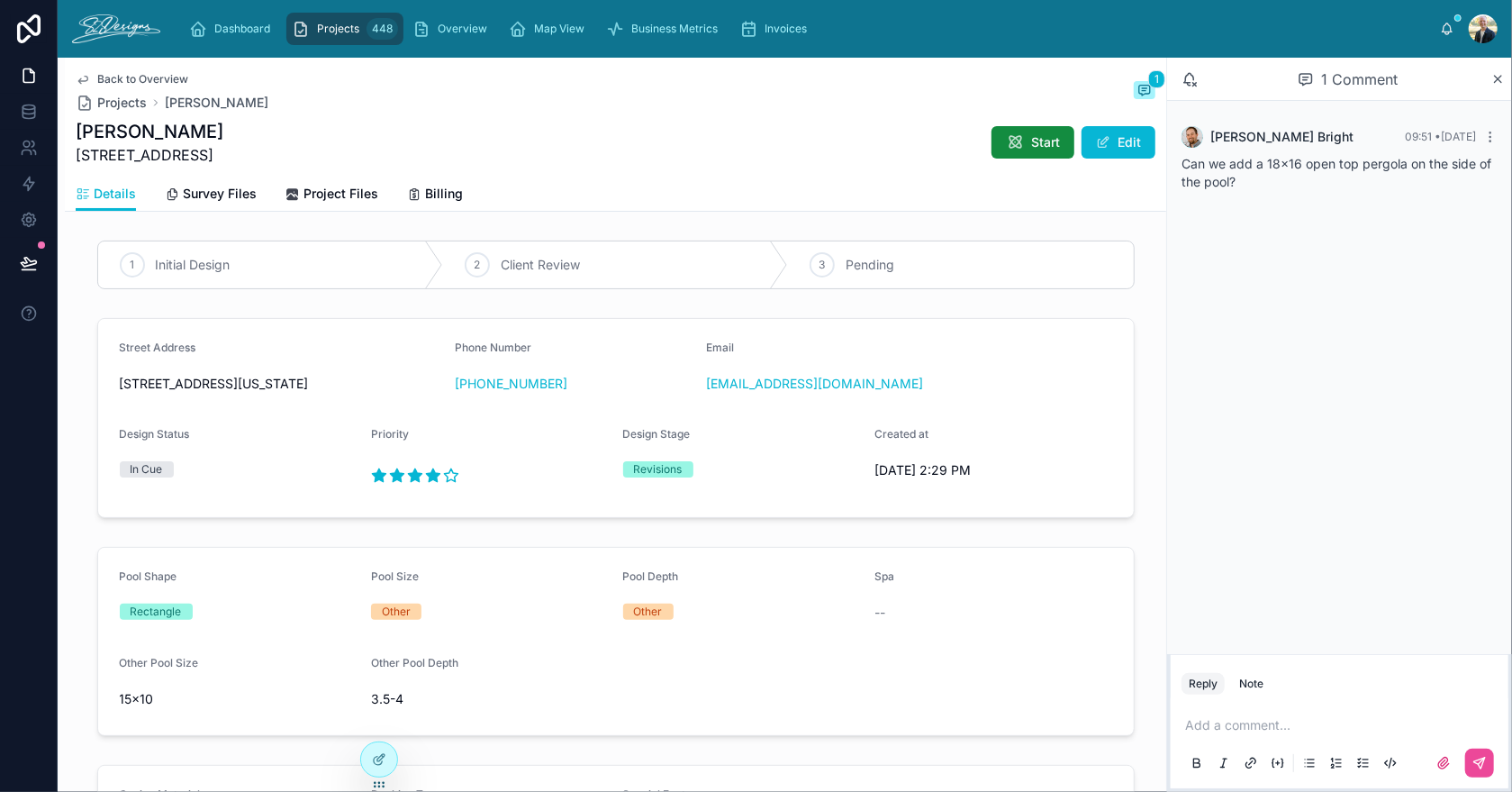
click at [107, 77] on span "Back to Overview" at bounding box center [143, 79] width 91 height 14
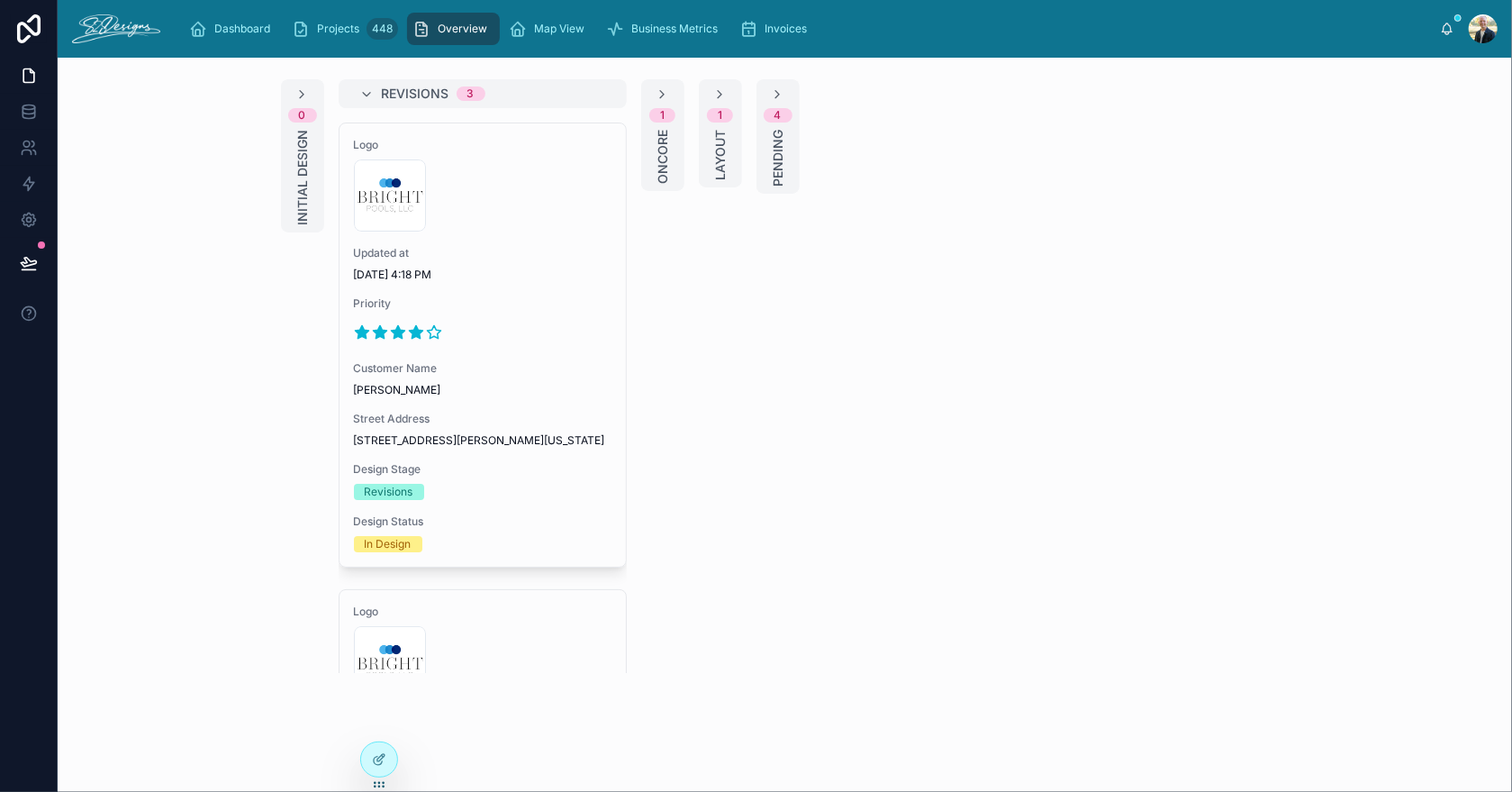
click at [656, 162] on span "Oncore" at bounding box center [663, 157] width 18 height 54
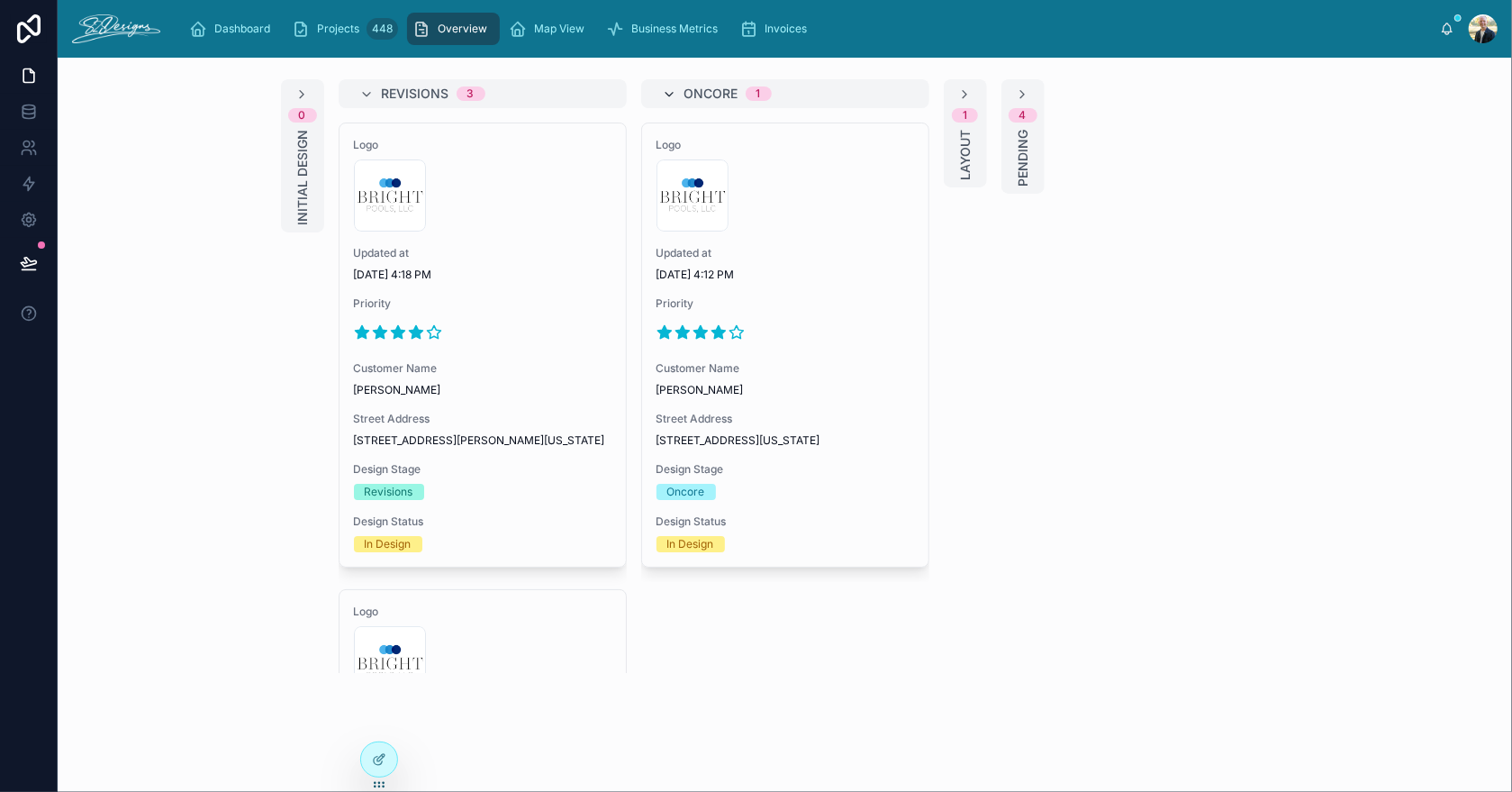
click at [665, 93] on icon at bounding box center [670, 95] width 14 height 14
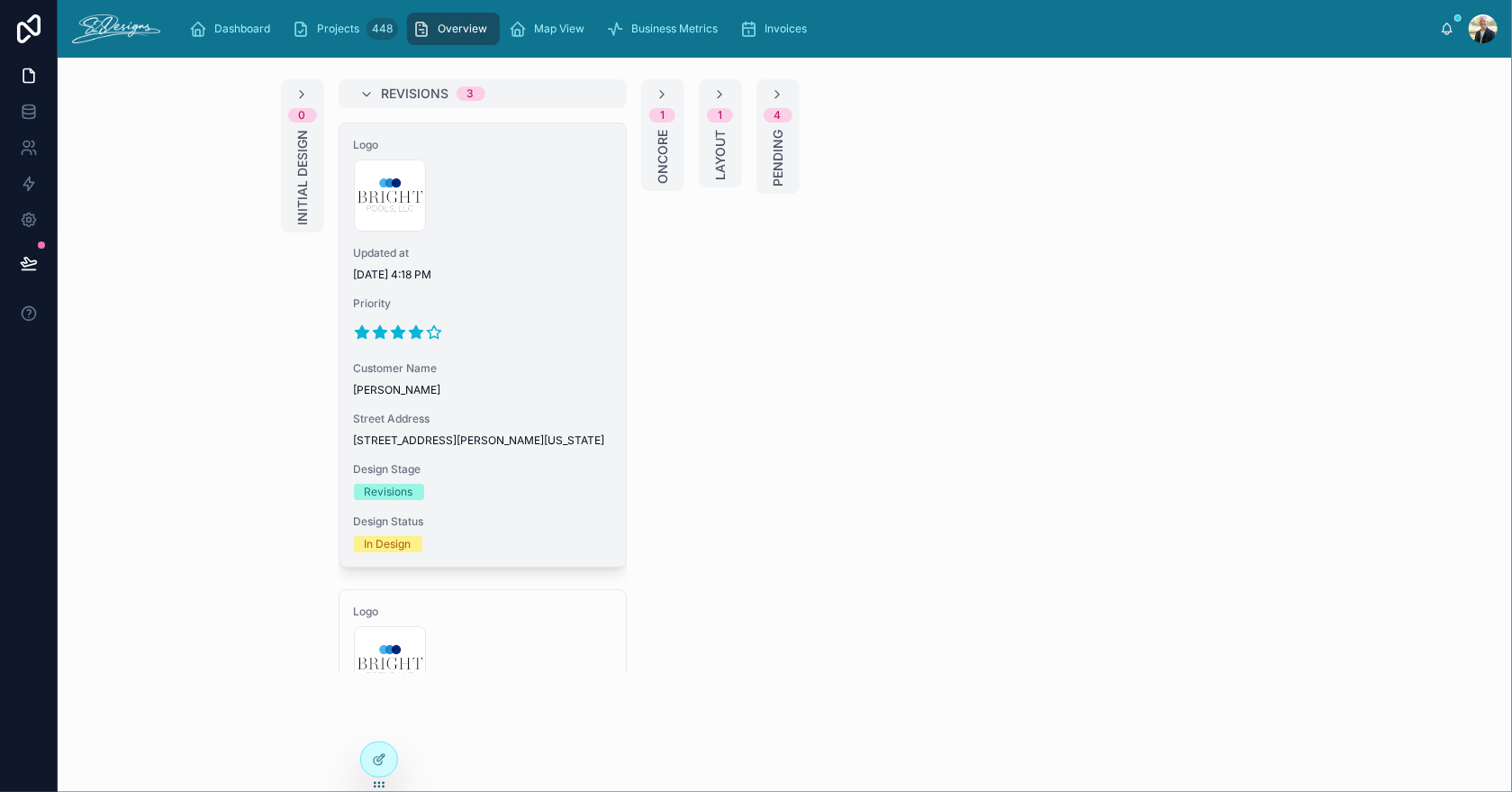
click at [523, 349] on div "Logo 300x300-logo .jpg Updated at [DATE] 4:18 PM Priority Customer Name [PERSON…" at bounding box center [483, 345] width 286 height 443
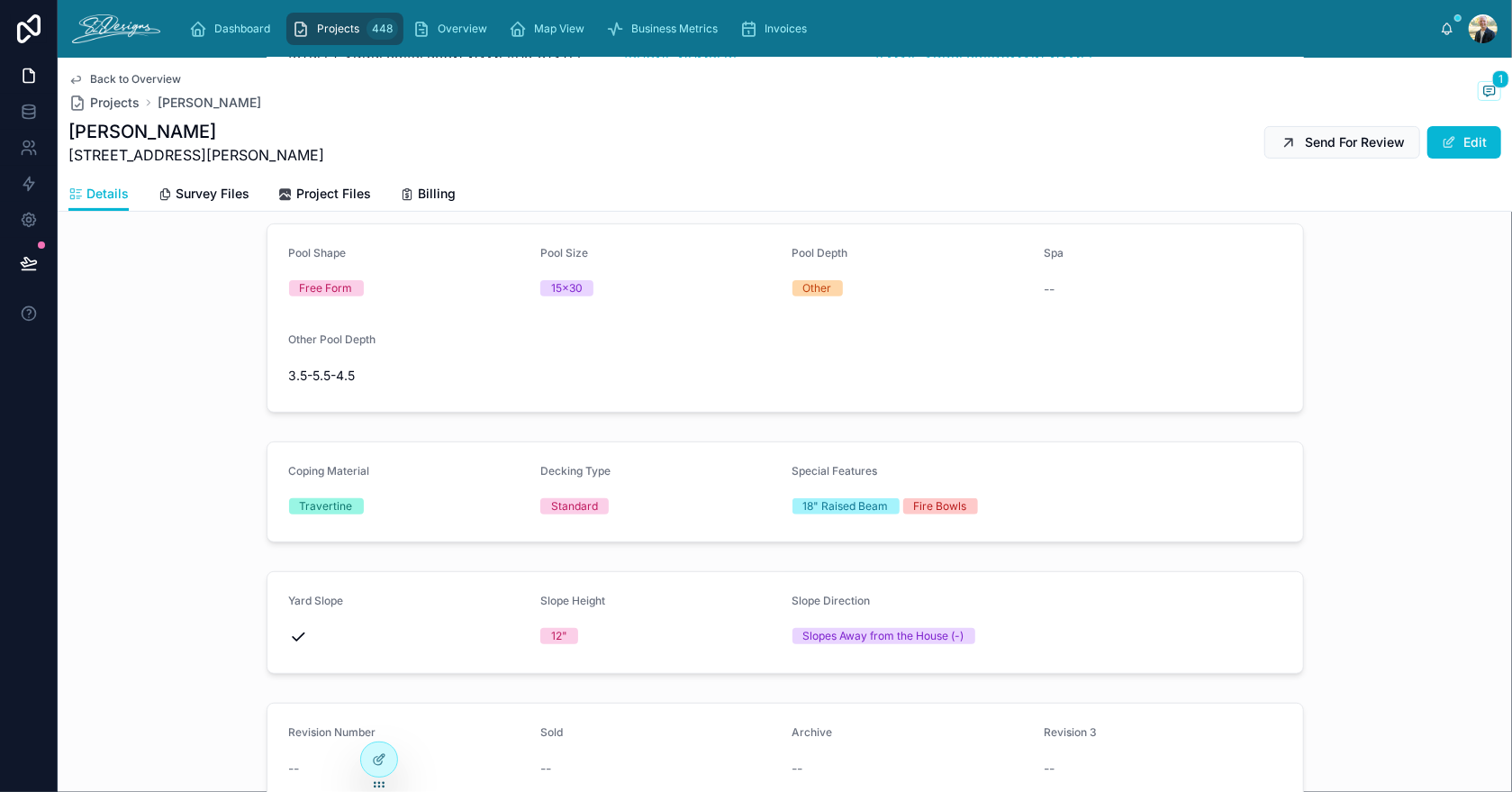
scroll to position [270, 0]
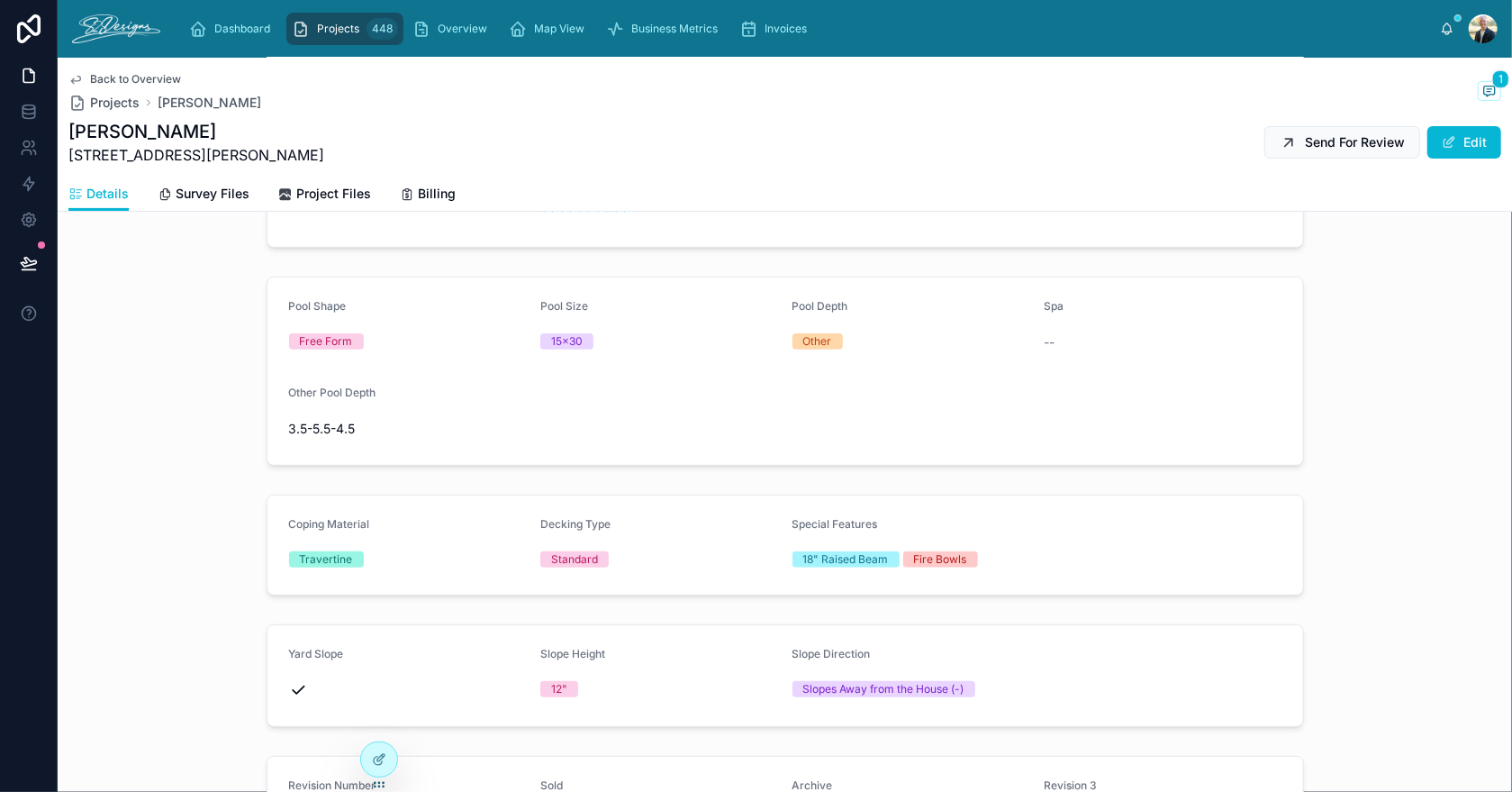
click at [1437, 255] on div "Street Address [STREET_ADDRESS][PERSON_NAME][US_STATE] Phone Number [PHONE_NUMB…" at bounding box center [785, 148] width 1455 height 214
